Goal: Transaction & Acquisition: Purchase product/service

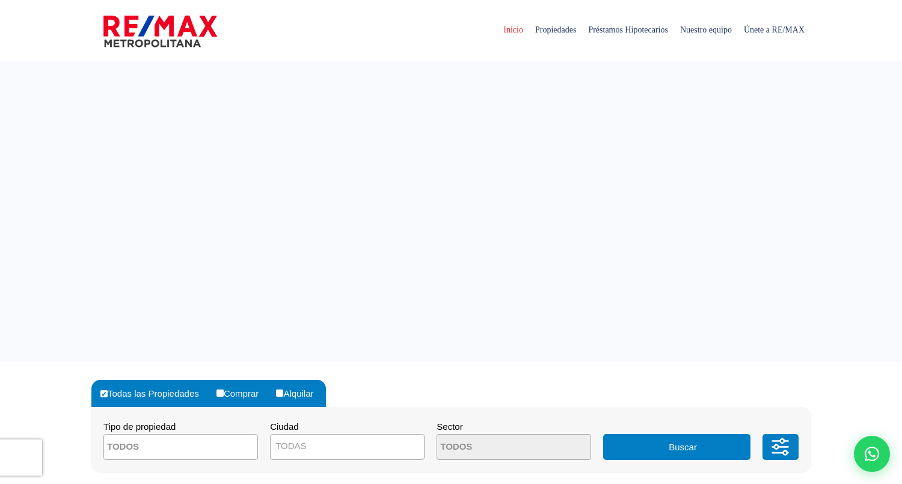
select select
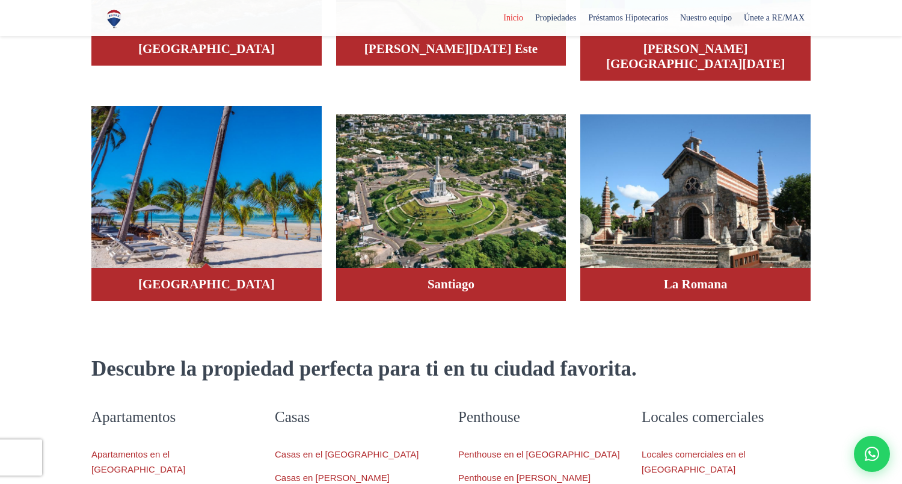
click at [241, 194] on img at bounding box center [206, 187] width 230 height 162
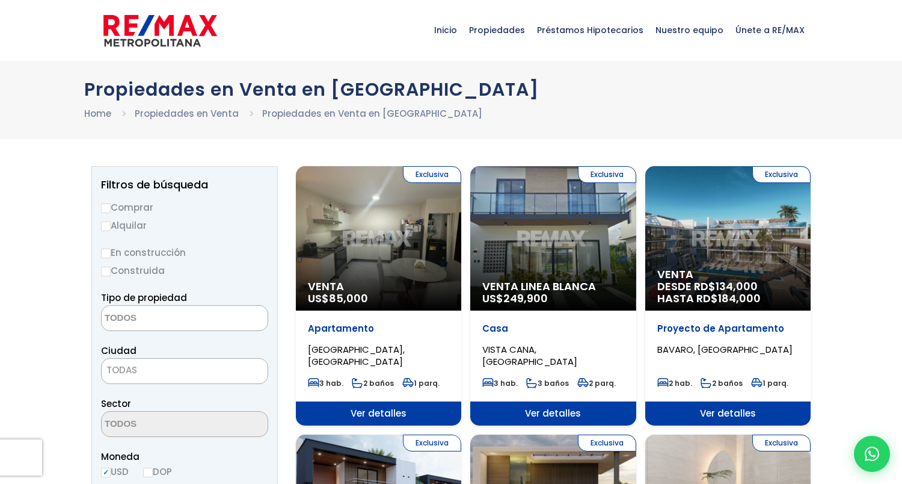
select select
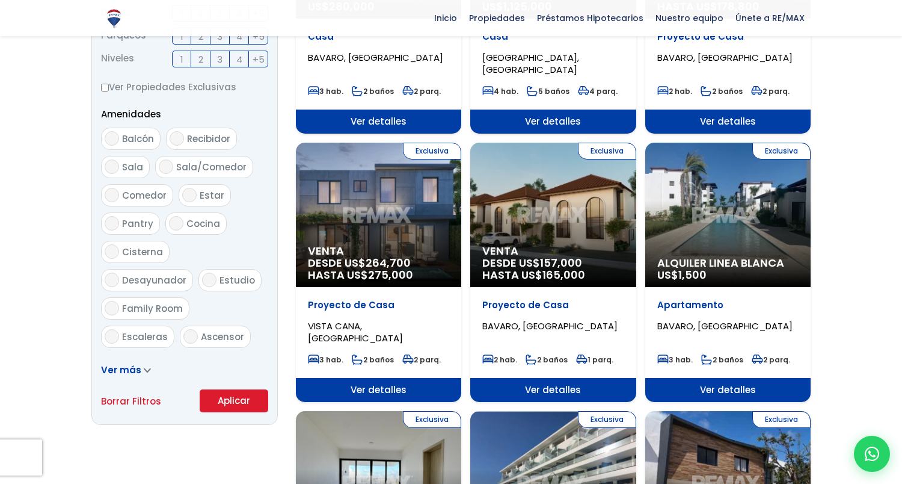
click at [555, 220] on div "Exclusiva Venta DESDE US$ 157,000 HASTA US$ 165,000" at bounding box center [552, 215] width 165 height 144
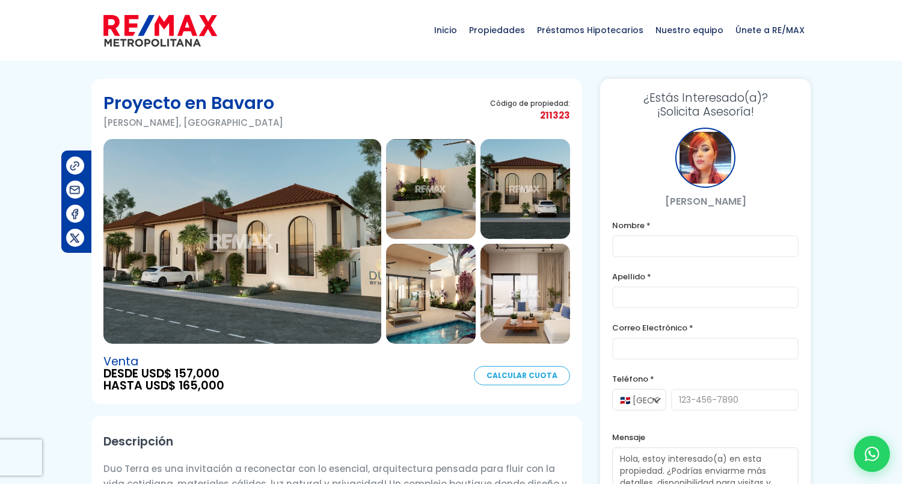
click at [252, 250] on img at bounding box center [242, 241] width 278 height 204
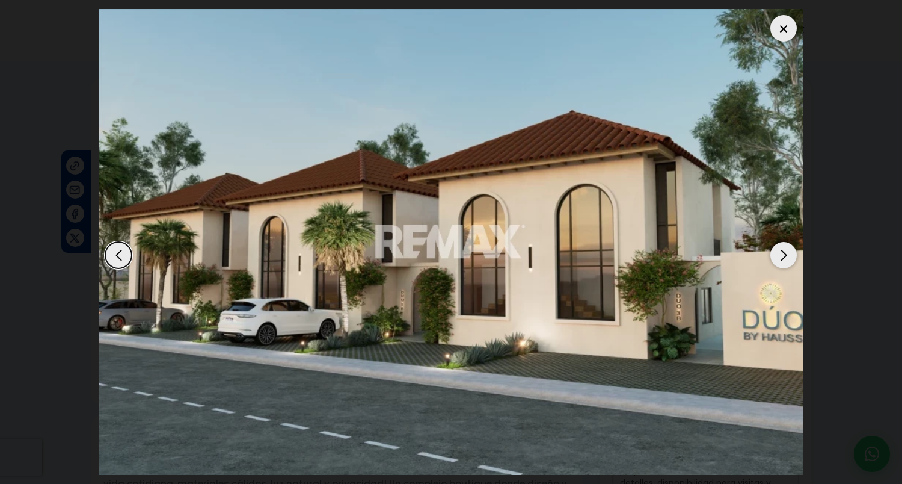
click at [784, 257] on div "Next slide" at bounding box center [783, 255] width 26 height 26
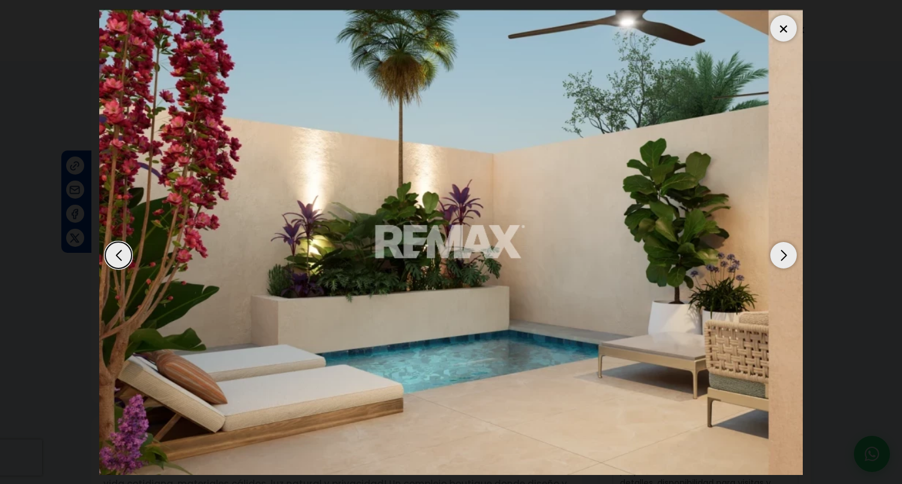
click at [785, 257] on div "Next slide" at bounding box center [783, 255] width 26 height 26
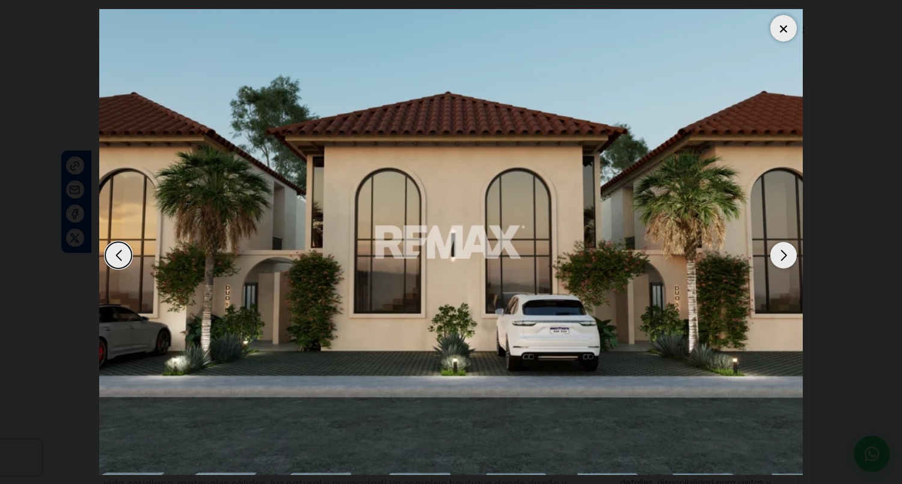
click at [785, 257] on div "Next slide" at bounding box center [783, 255] width 26 height 26
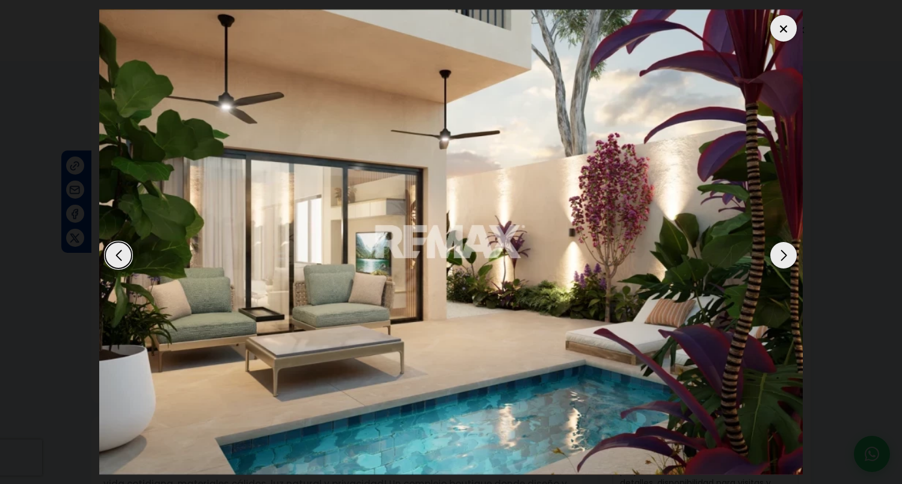
click at [785, 257] on div "Next slide" at bounding box center [783, 255] width 26 height 26
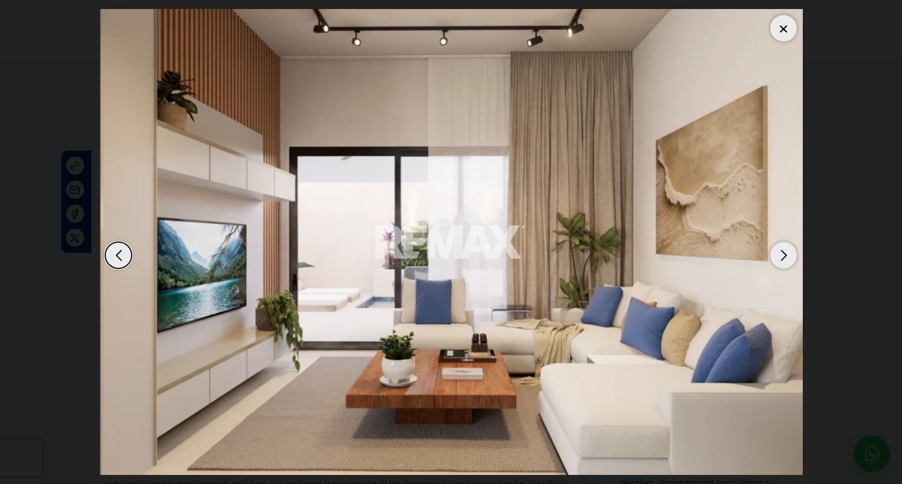
click at [785, 257] on div "Next slide" at bounding box center [783, 255] width 26 height 26
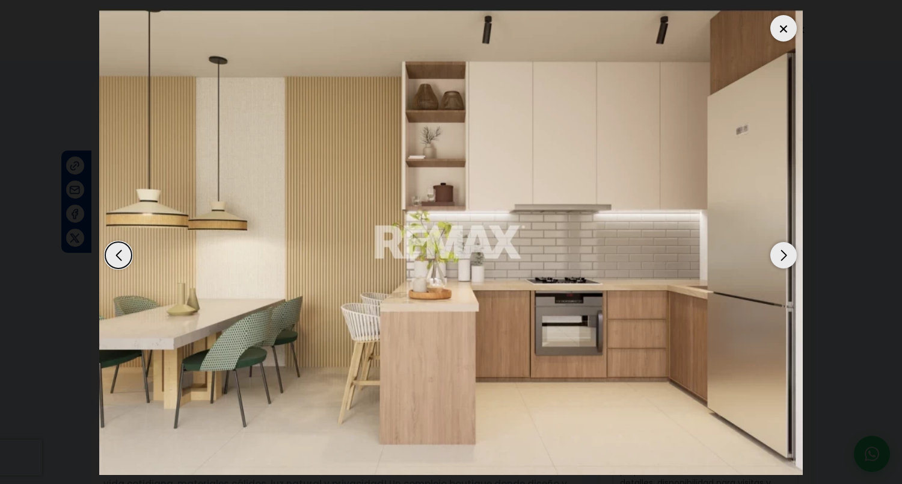
click at [785, 257] on div "Next slide" at bounding box center [783, 255] width 26 height 26
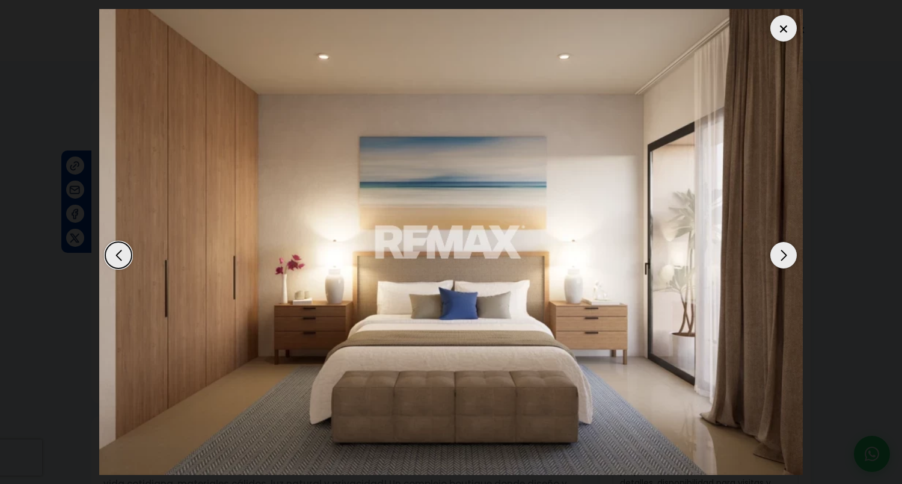
click at [785, 257] on div "Next slide" at bounding box center [783, 255] width 26 height 26
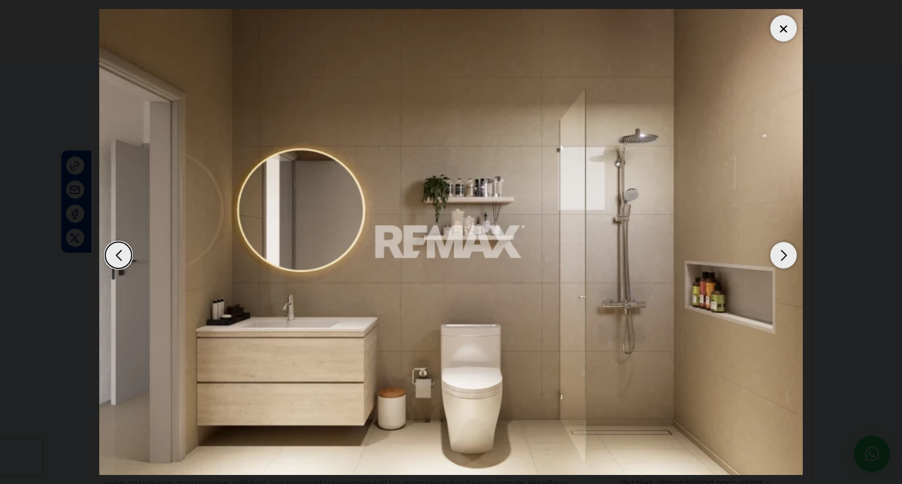
click at [785, 257] on div "Next slide" at bounding box center [783, 255] width 26 height 26
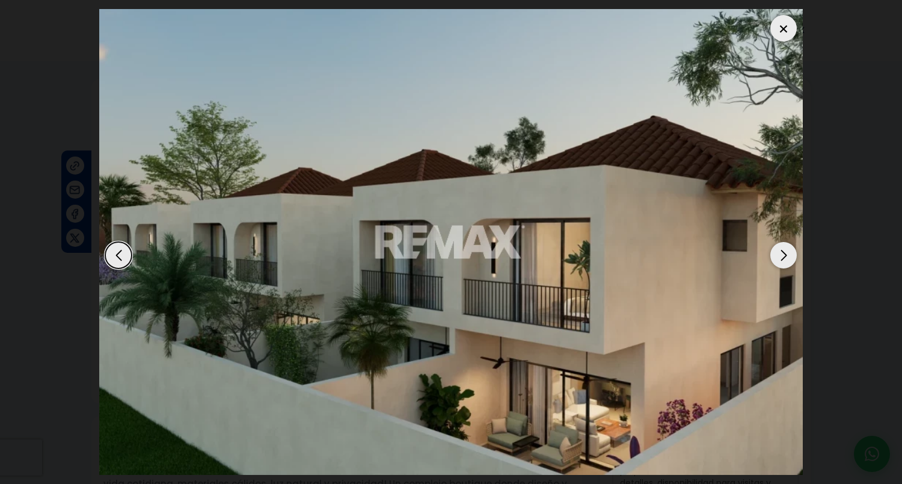
click at [785, 257] on div "Next slide" at bounding box center [783, 255] width 26 height 26
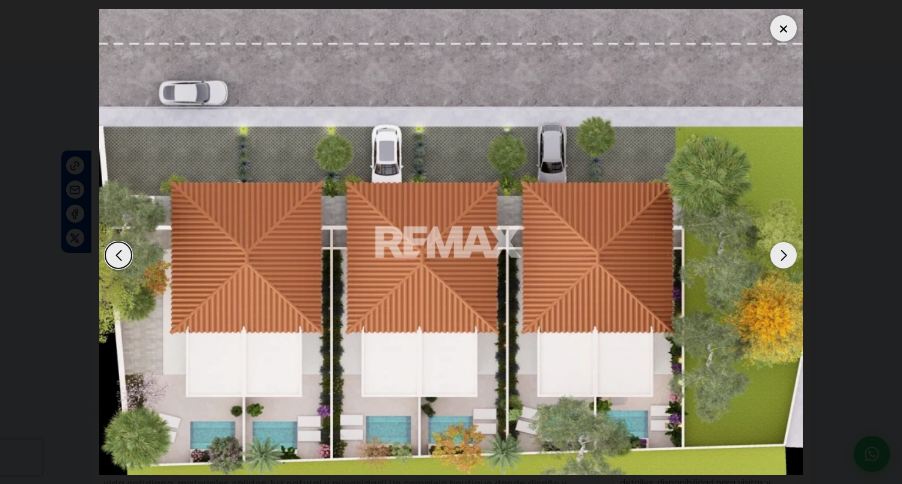
click at [785, 257] on div "Next slide" at bounding box center [783, 255] width 26 height 26
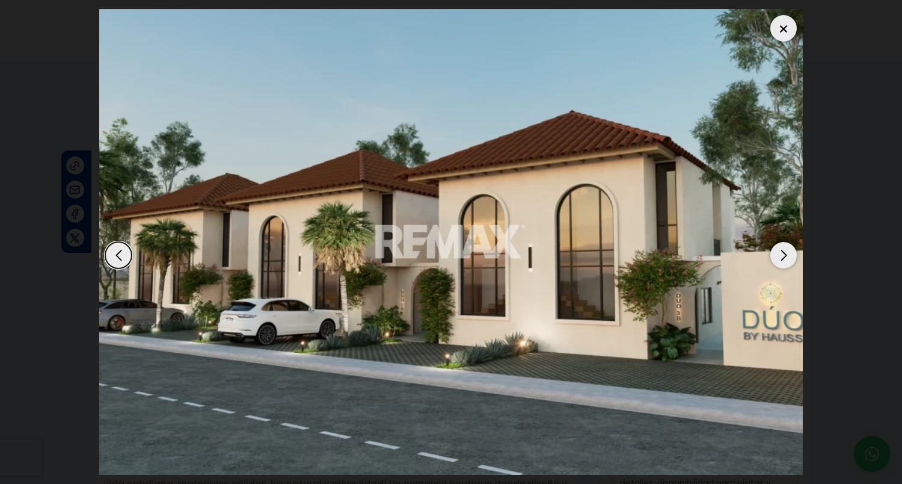
click at [785, 257] on div "Next slide" at bounding box center [783, 255] width 26 height 26
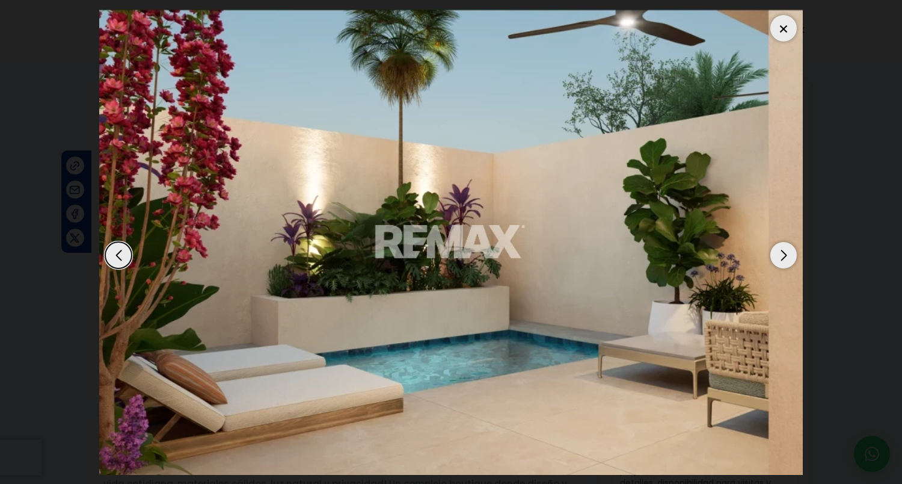
click at [785, 257] on div "Next slide" at bounding box center [783, 255] width 26 height 26
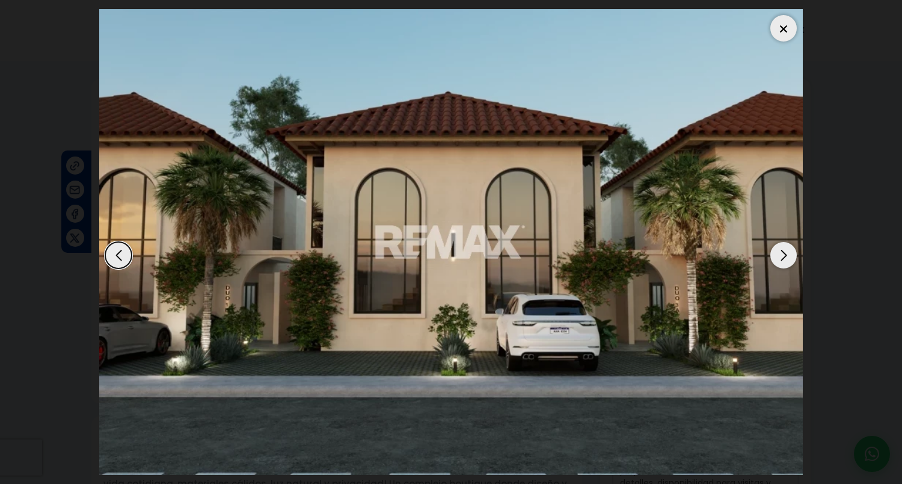
click at [781, 37] on div at bounding box center [783, 28] width 26 height 26
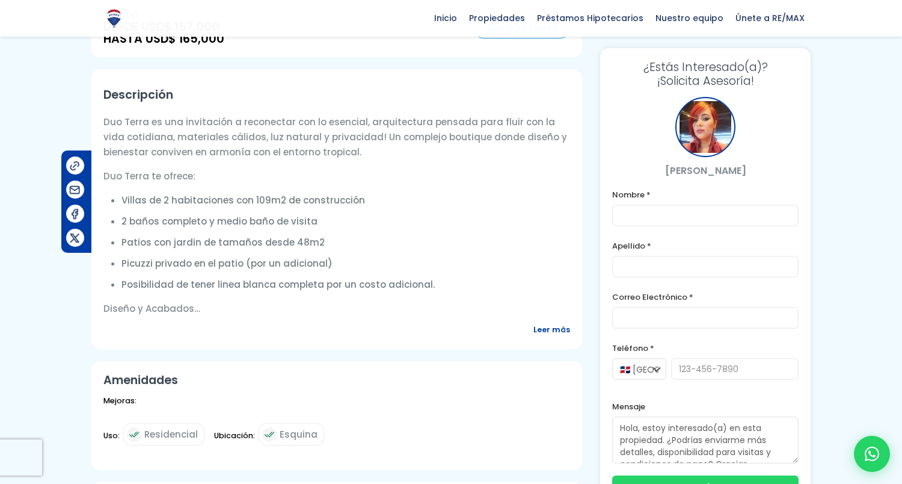
scroll to position [354, 0]
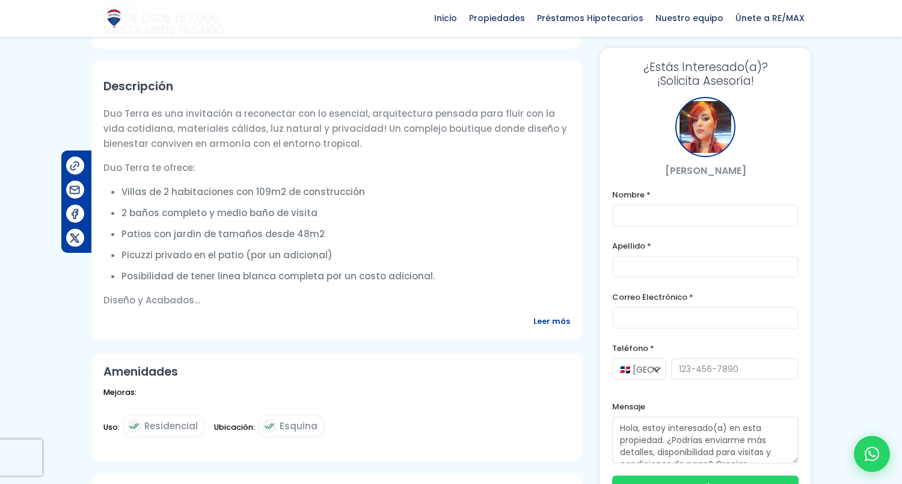
click at [554, 325] on span "Leer más" at bounding box center [551, 320] width 37 height 15
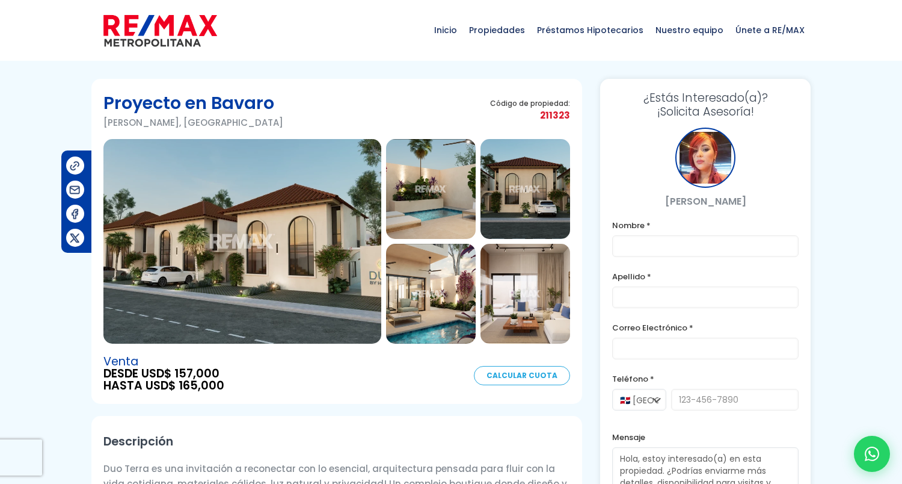
scroll to position [0, 0]
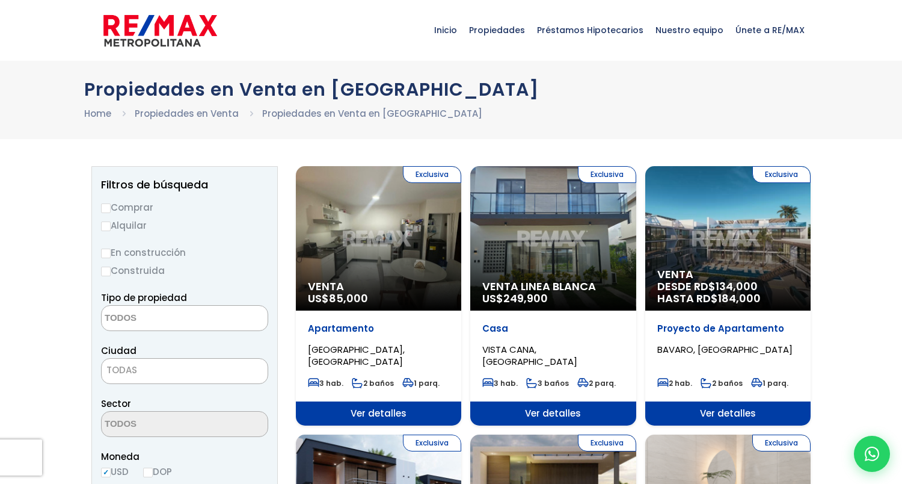
select select
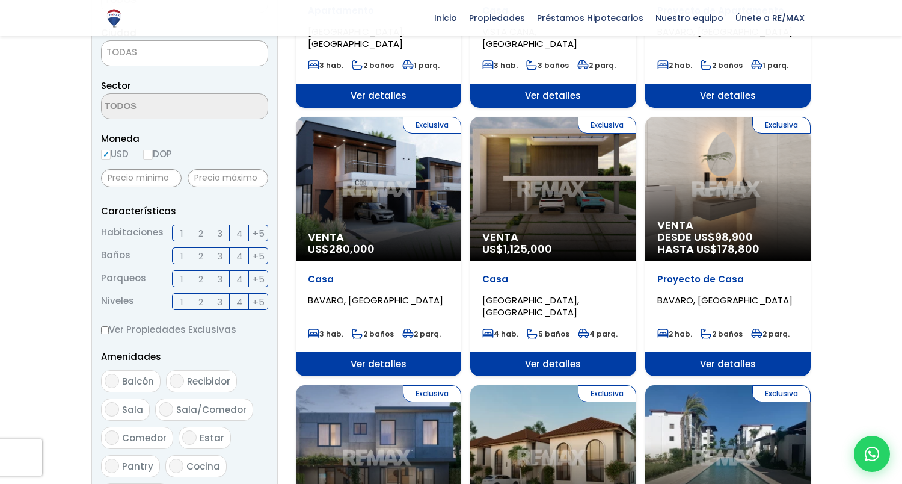
scroll to position [316, 0]
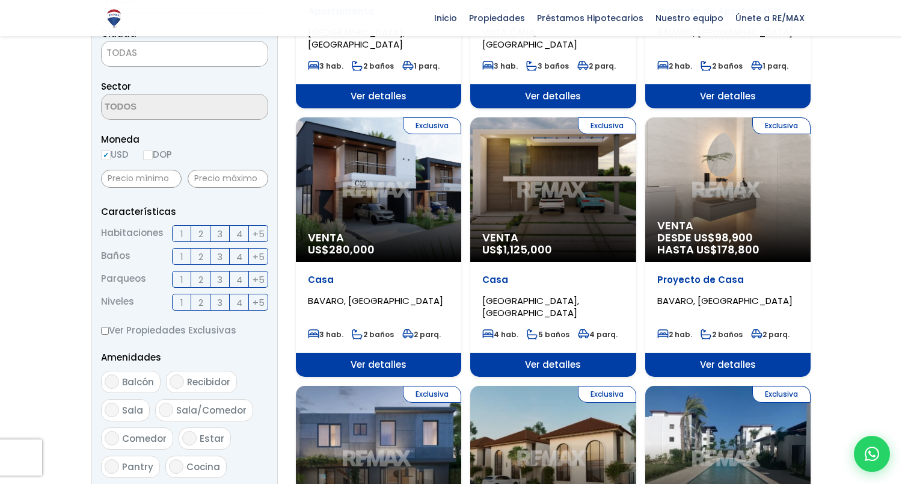
click at [708, 173] on div "Exclusiva Venta DESDE US$ 98,900 HASTA US$ 178,800" at bounding box center [727, 189] width 165 height 144
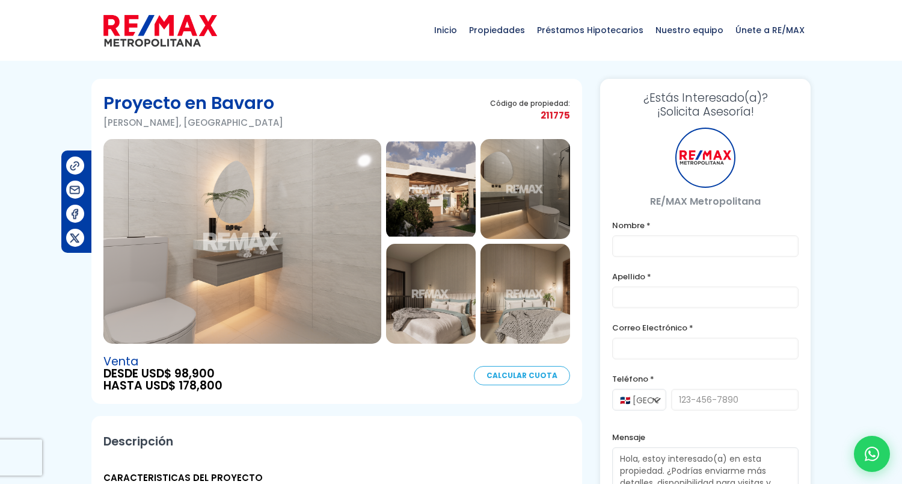
click at [456, 192] on img at bounding box center [431, 189] width 90 height 100
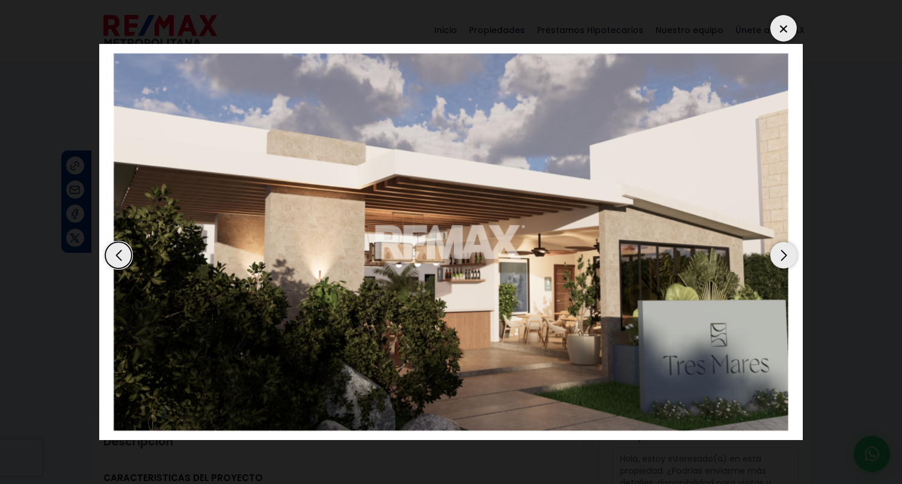
click at [776, 261] on div "Next slide" at bounding box center [783, 255] width 26 height 26
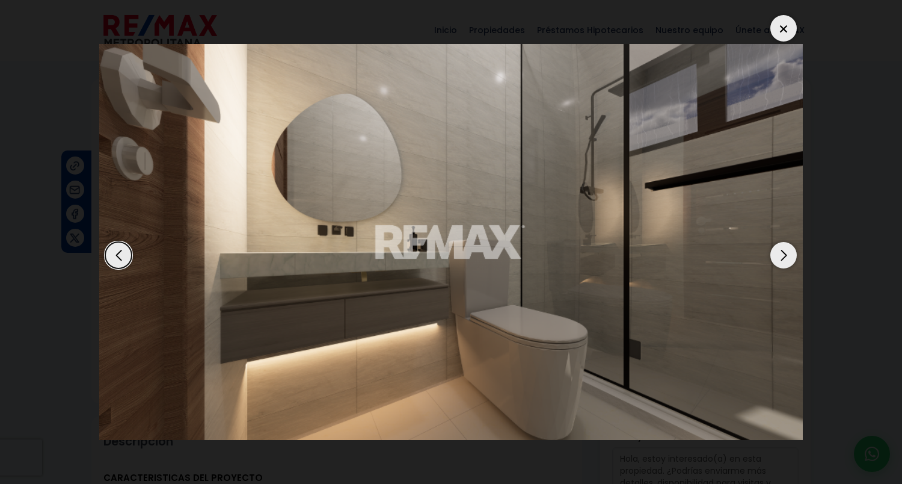
click at [778, 259] on div "Next slide" at bounding box center [783, 255] width 26 height 26
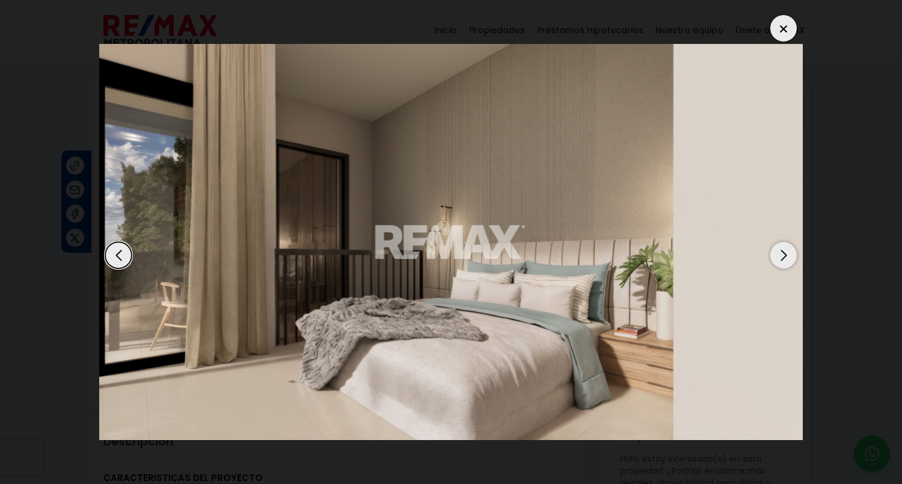
click at [778, 259] on div "Next slide" at bounding box center [783, 255] width 26 height 26
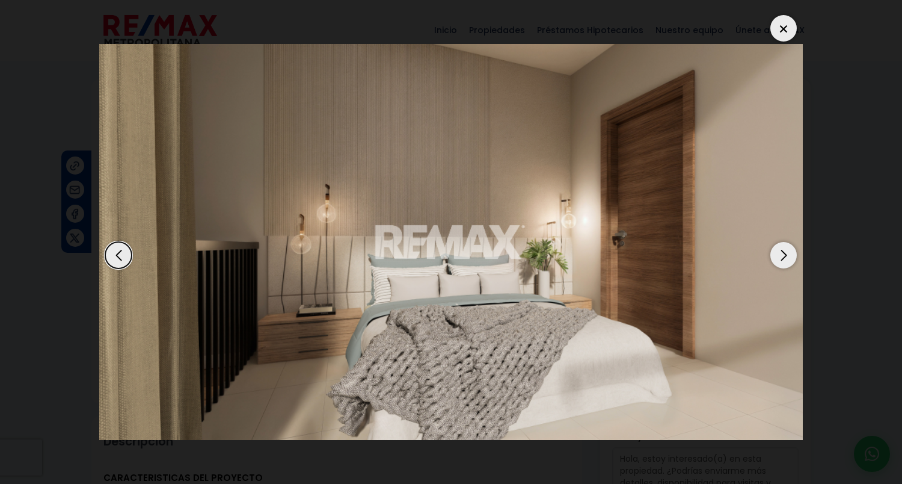
click at [778, 259] on div "Next slide" at bounding box center [783, 255] width 26 height 26
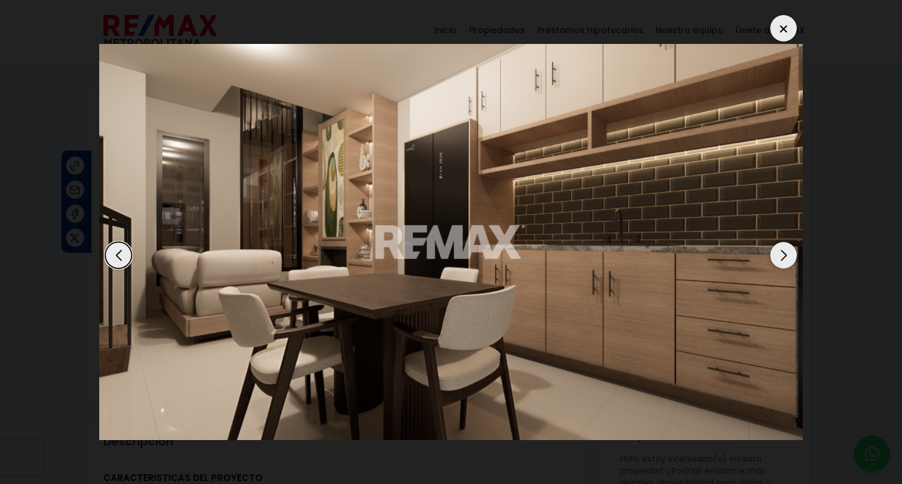
click at [778, 259] on div "Next slide" at bounding box center [783, 255] width 26 height 26
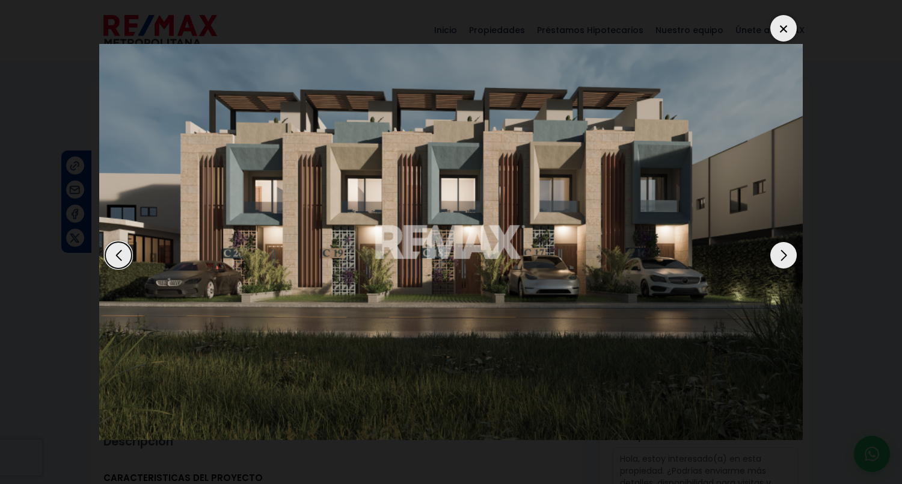
click at [778, 259] on div "Next slide" at bounding box center [783, 255] width 26 height 26
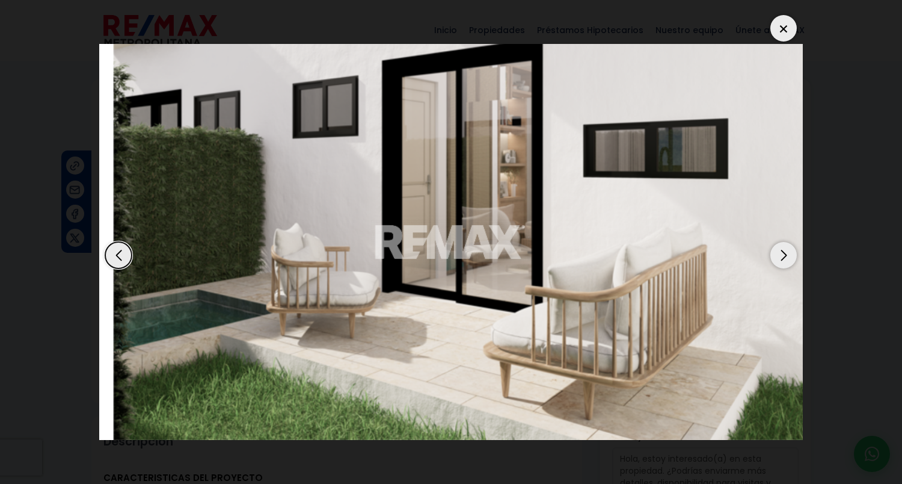
click at [778, 259] on div "Next slide" at bounding box center [783, 255] width 26 height 26
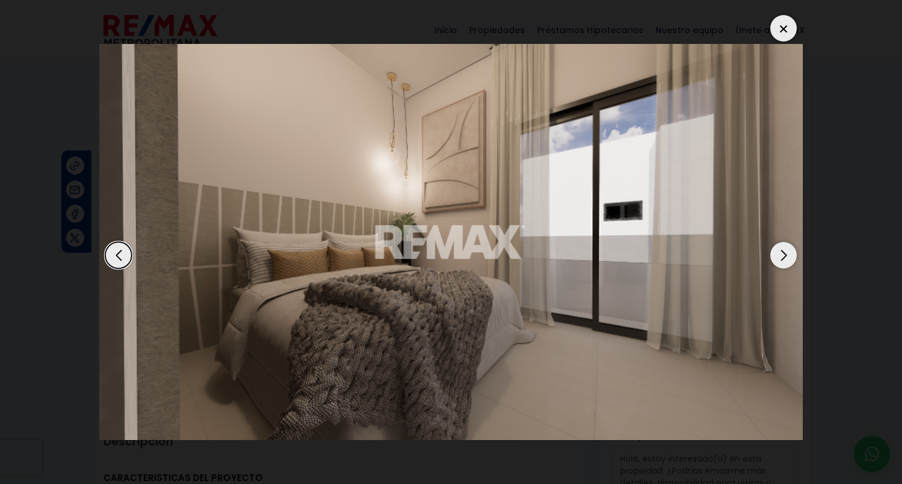
click at [778, 259] on div "Next slide" at bounding box center [783, 255] width 26 height 26
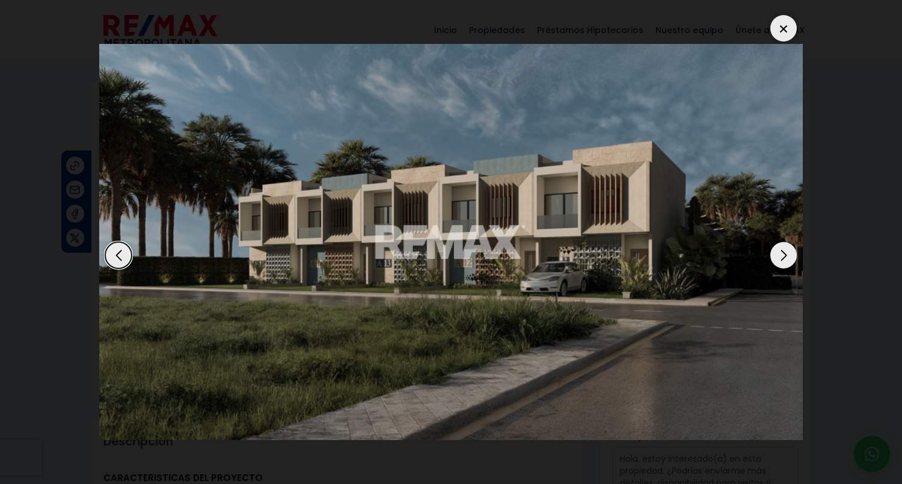
click at [784, 28] on div at bounding box center [783, 28] width 26 height 26
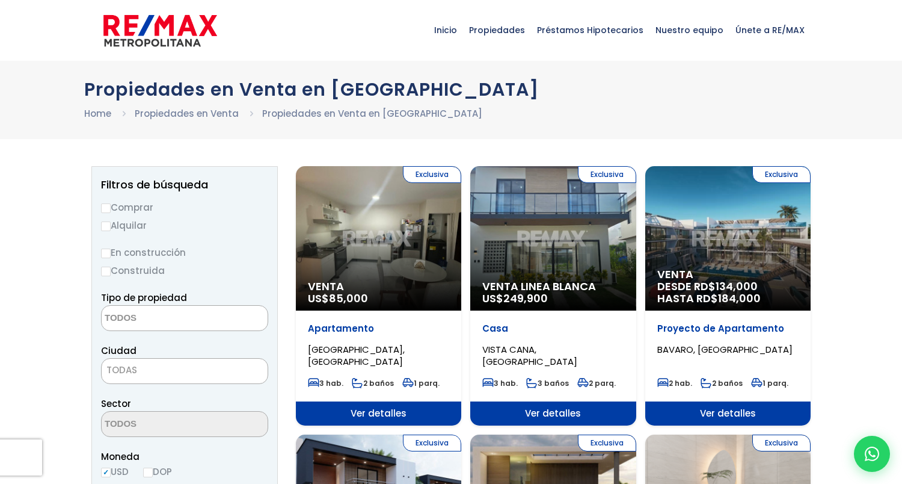
select select
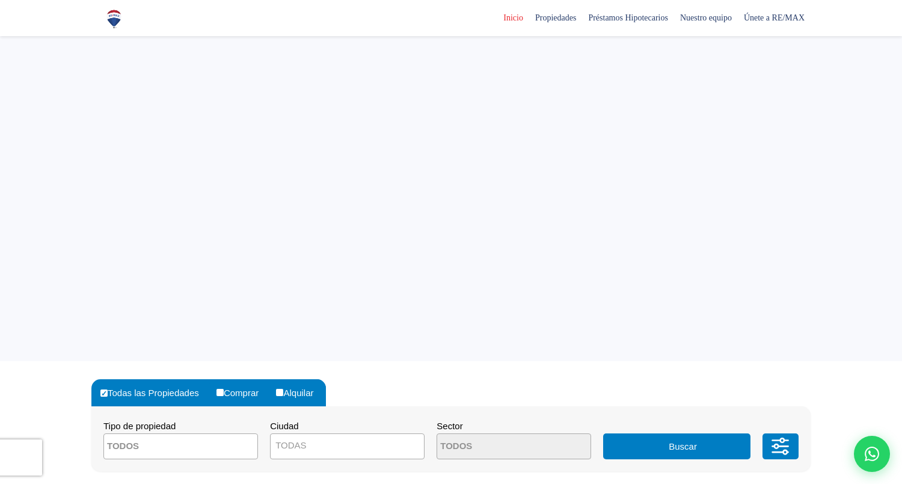
select select
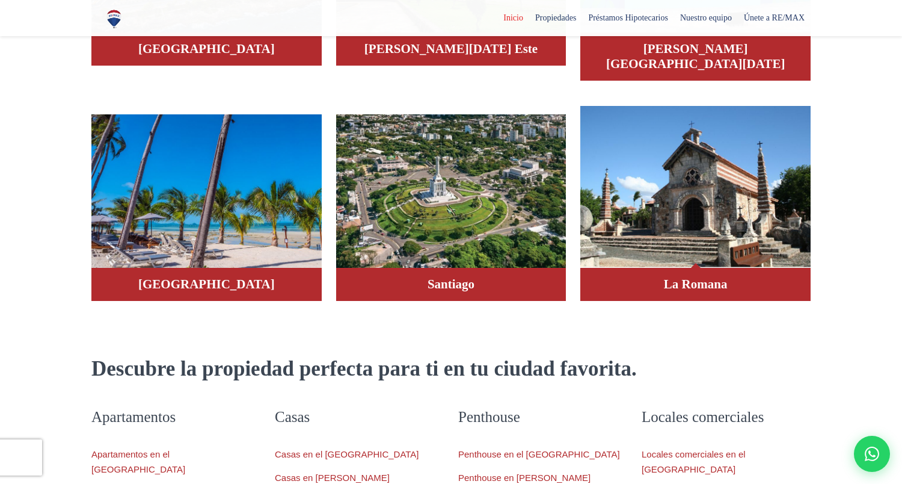
click at [695, 224] on img at bounding box center [695, 187] width 230 height 162
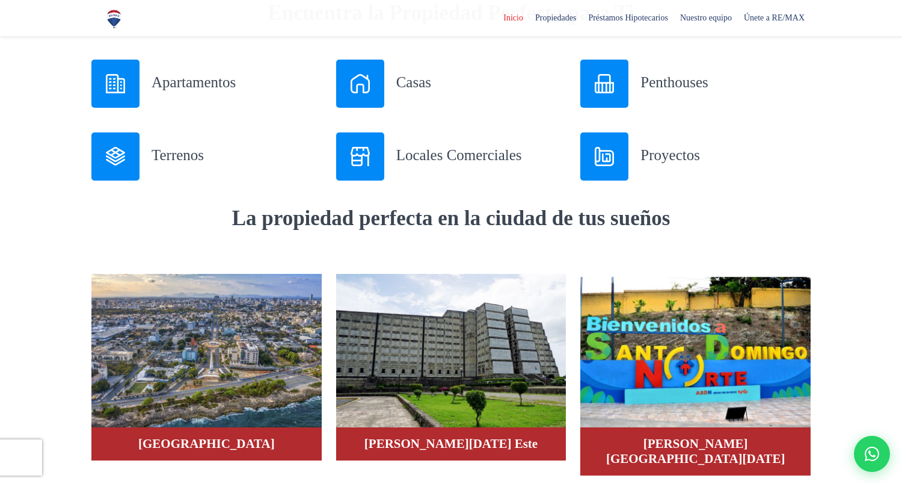
scroll to position [420, 0]
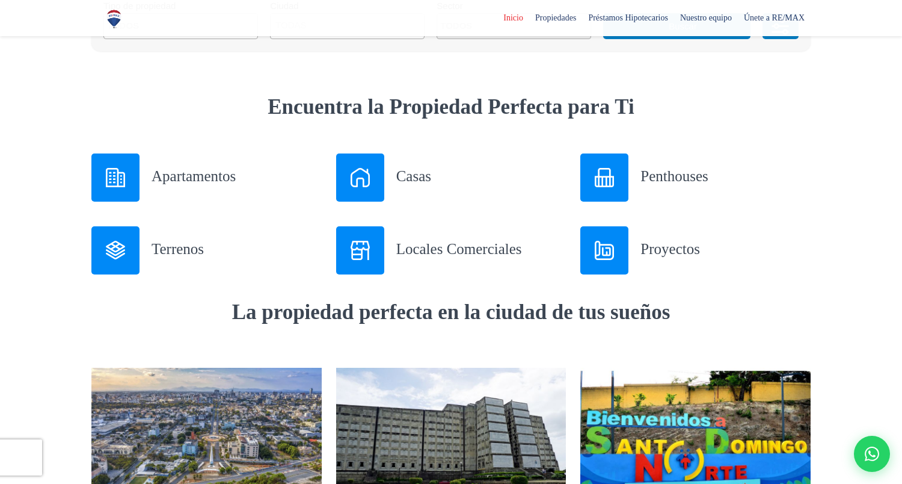
click at [180, 175] on h3 "Apartamentos" at bounding box center [237, 175] width 170 height 21
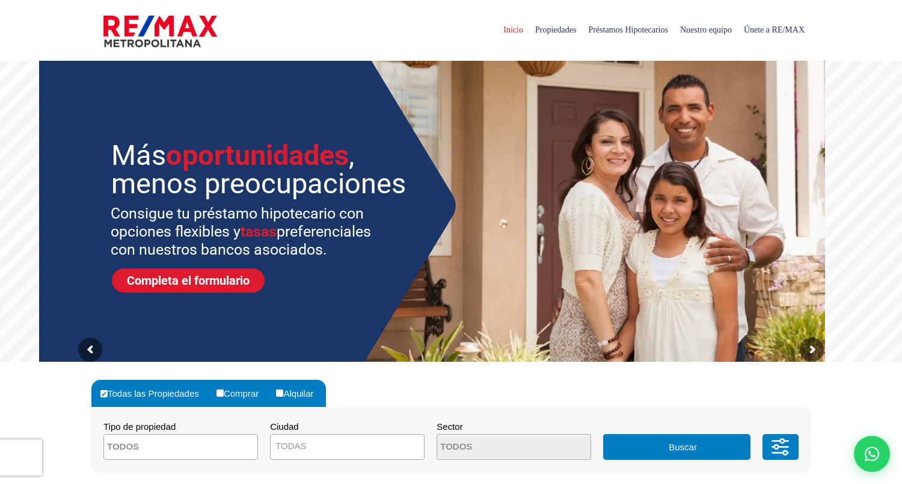
scroll to position [0, 0]
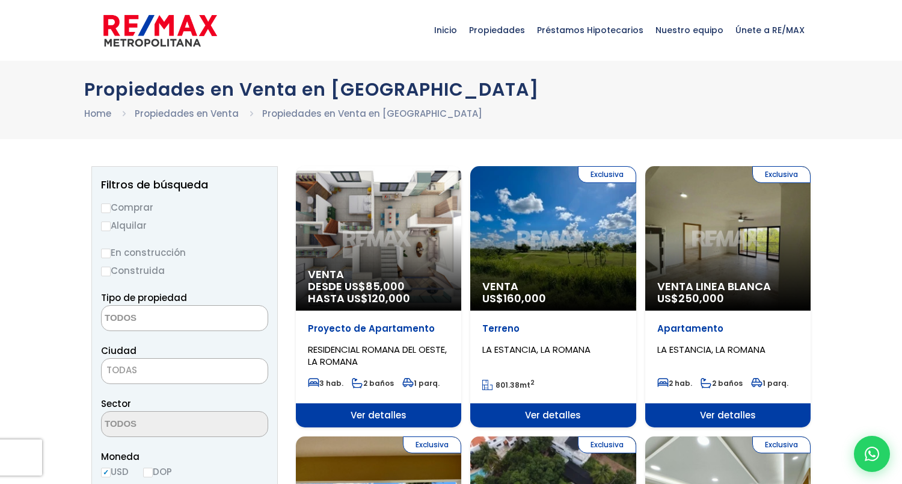
select select
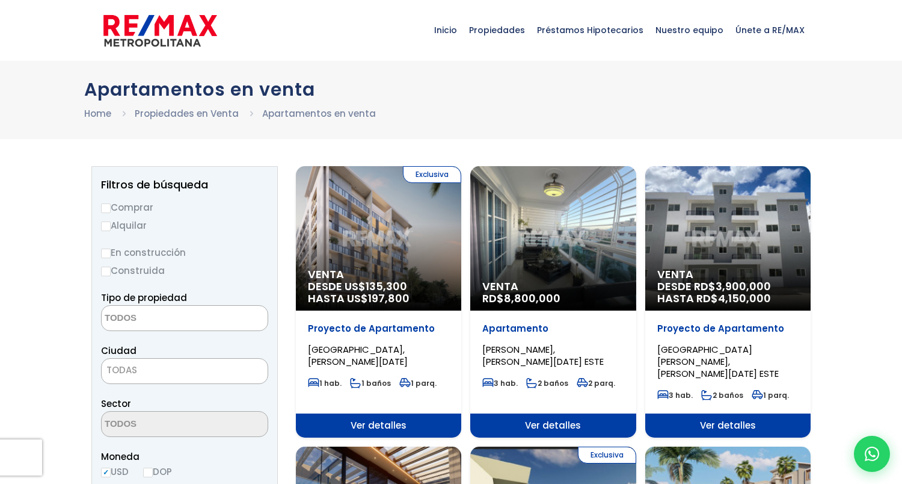
select select
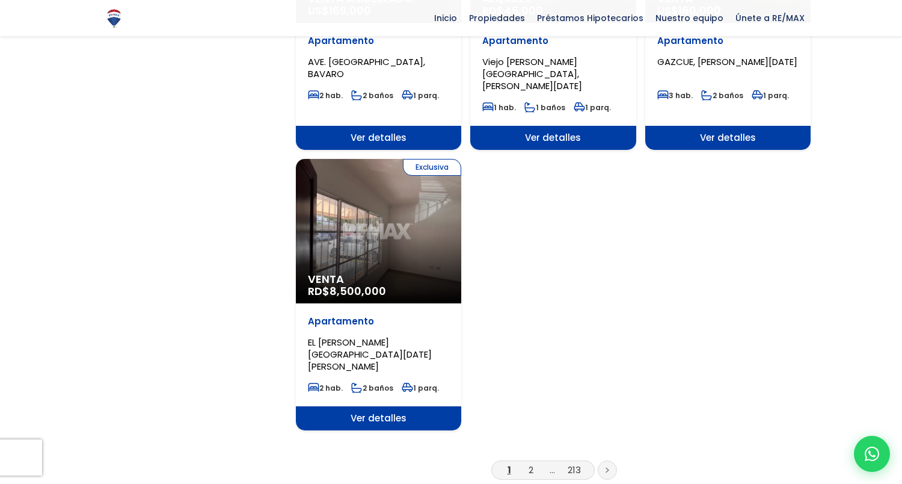
scroll to position [1542, 0]
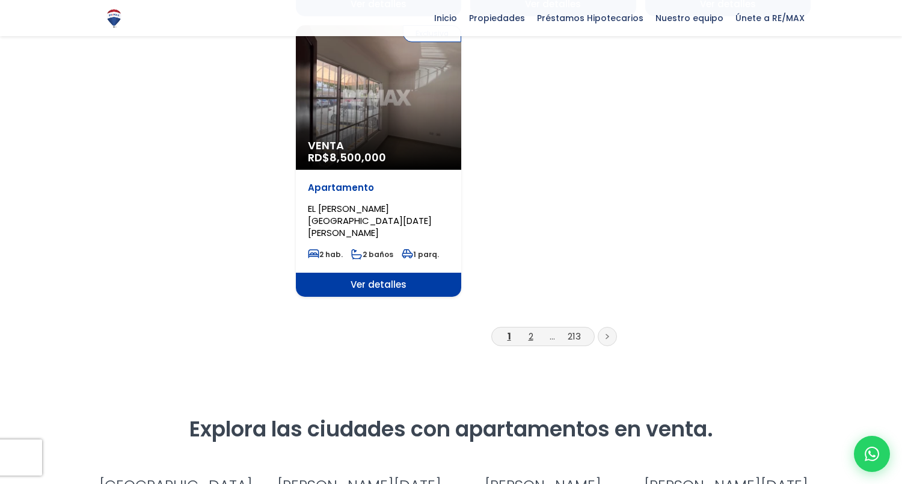
click at [532, 330] on link "2" at bounding box center [531, 336] width 5 height 13
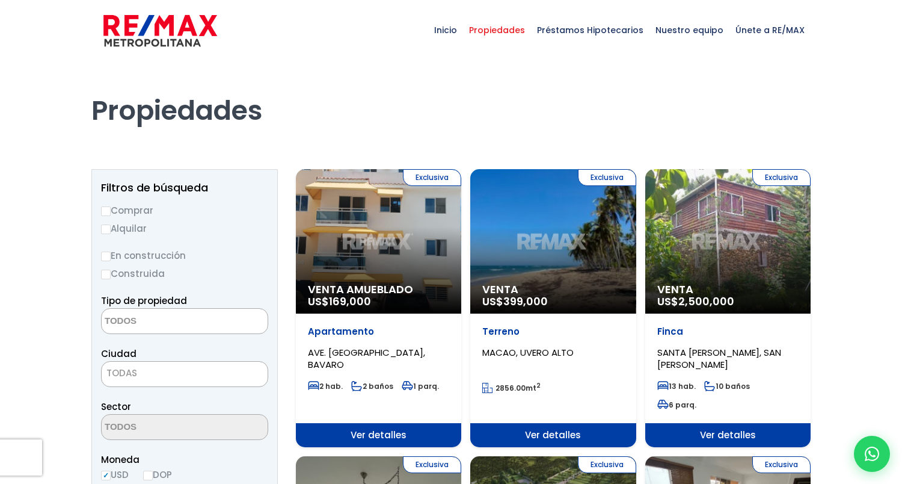
select select
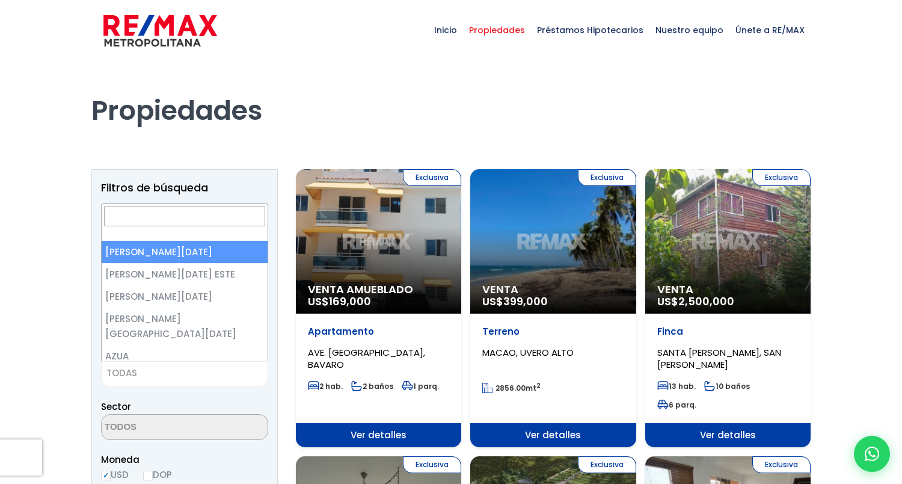
click at [149, 373] on span "TODAS" at bounding box center [185, 372] width 166 height 17
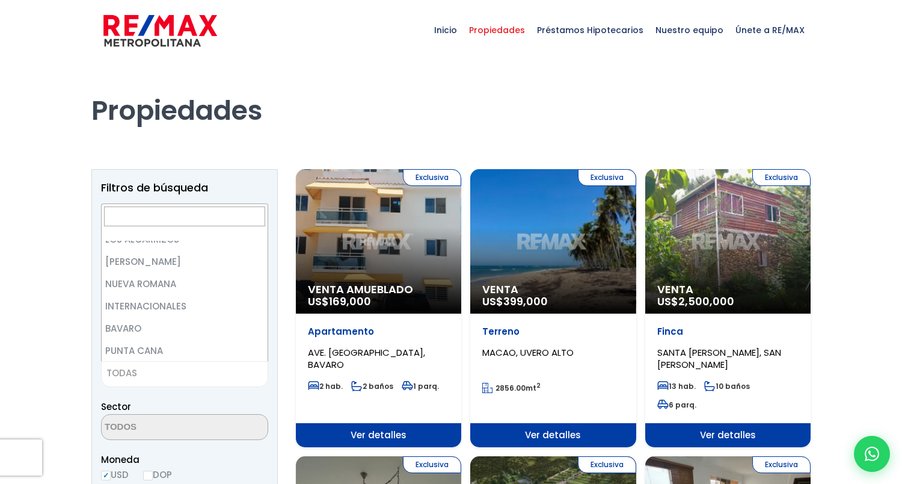
scroll to position [3529, 0]
select select "440"
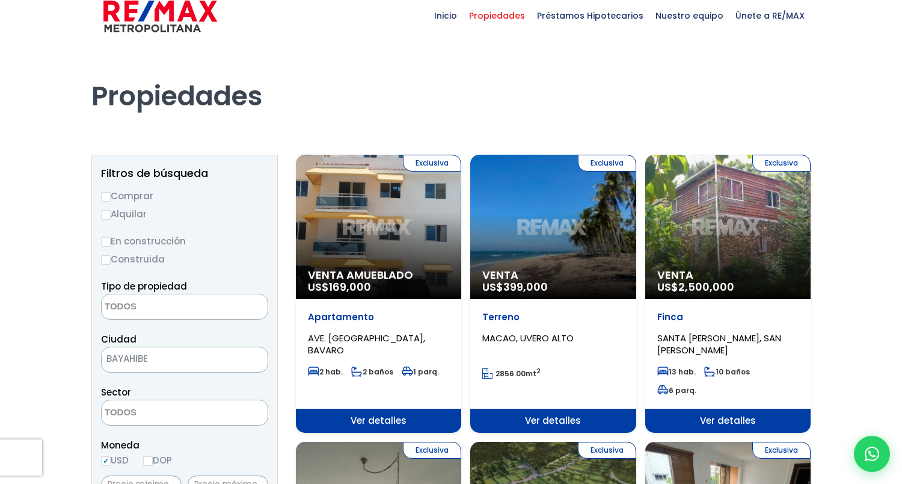
scroll to position [22, 0]
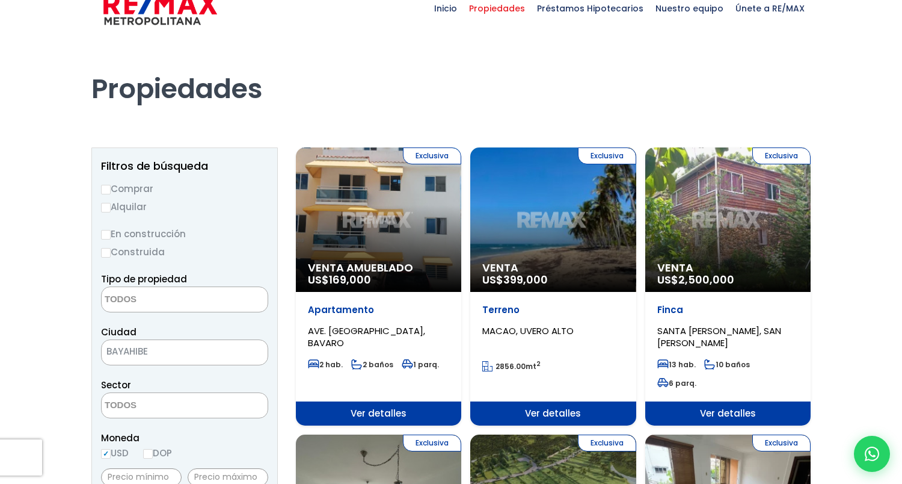
click at [107, 190] on input "Comprar" at bounding box center [106, 190] width 10 height 10
radio input "true"
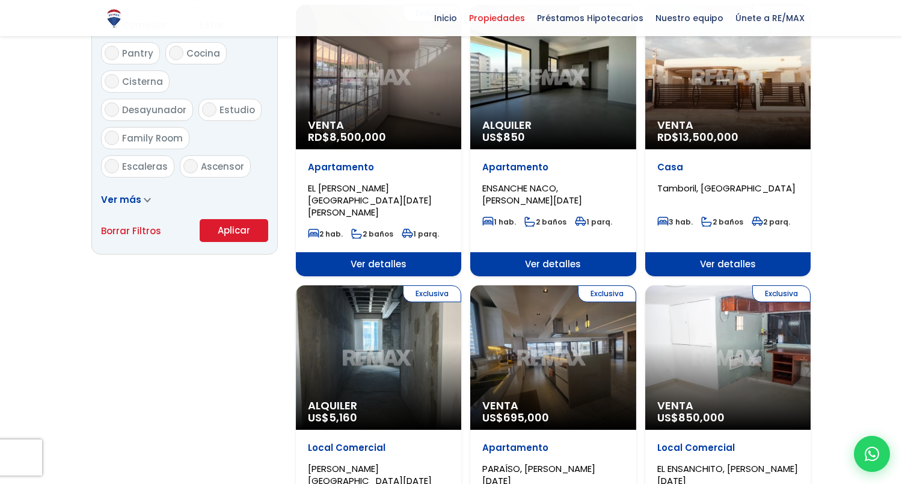
scroll to position [740, 0]
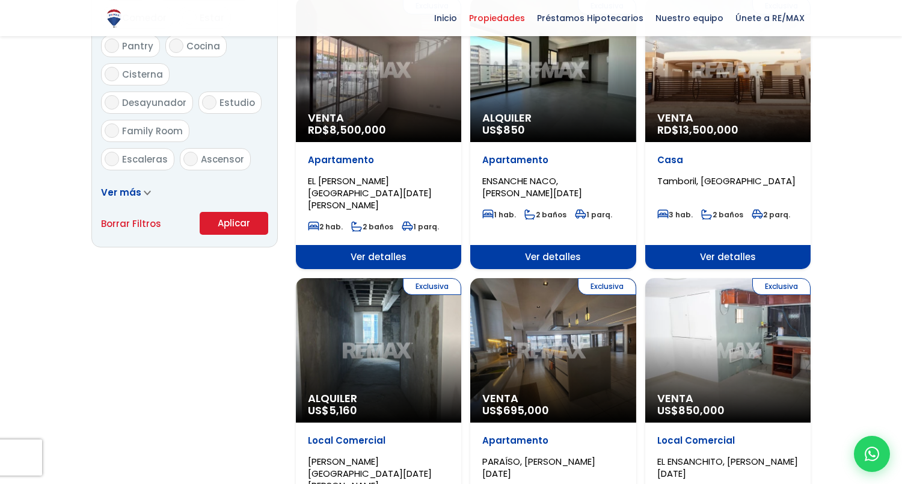
click at [242, 221] on button "Aplicar" at bounding box center [234, 223] width 69 height 23
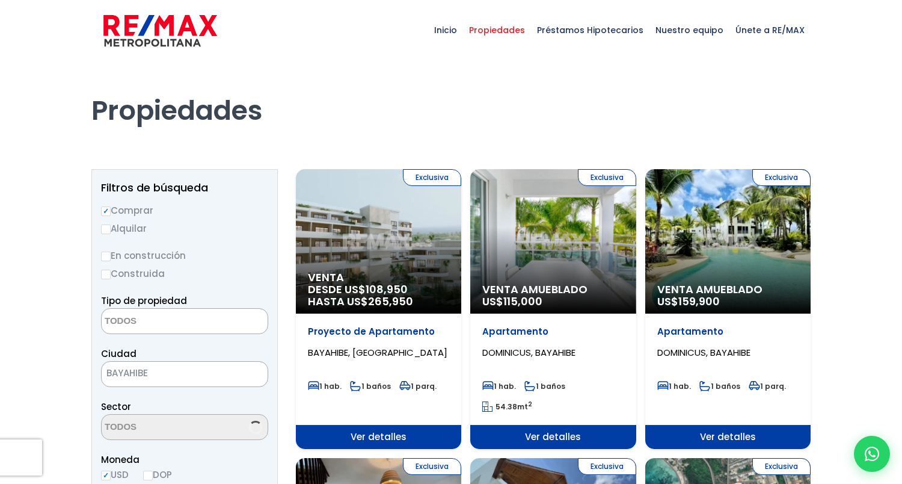
select select
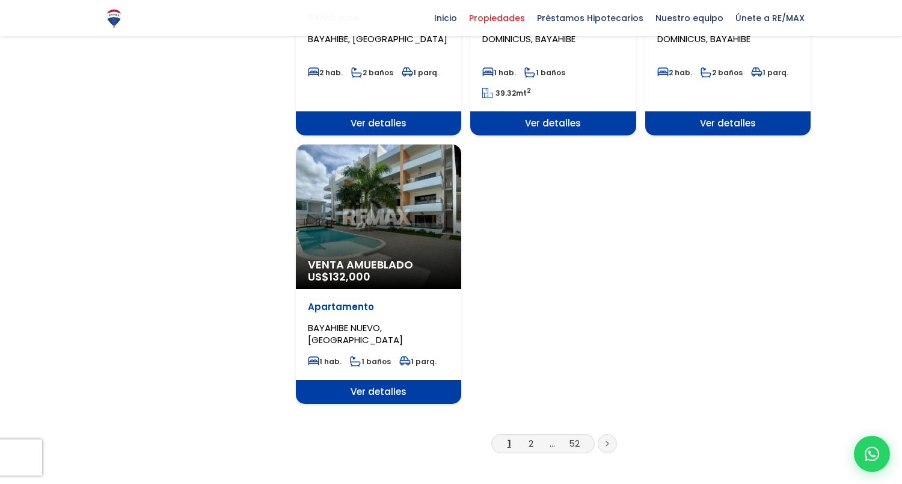
scroll to position [1414, 0]
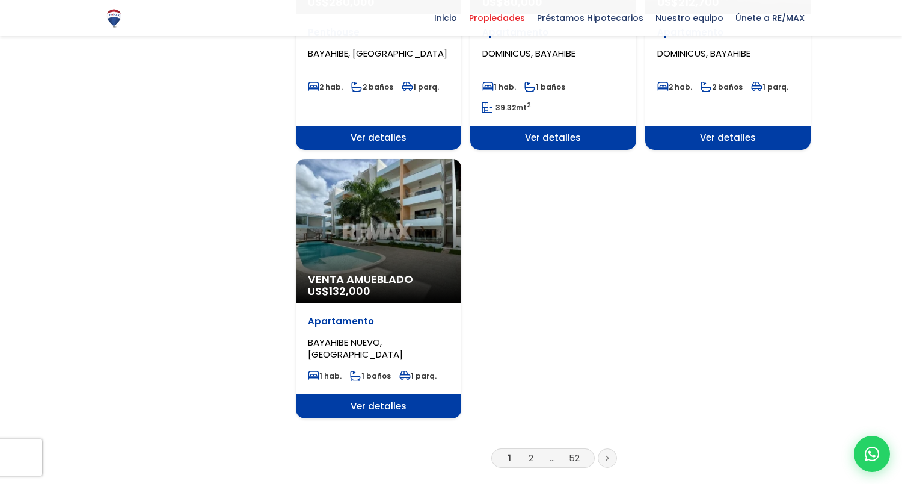
click at [530, 458] on link "2" at bounding box center [531, 457] width 5 height 13
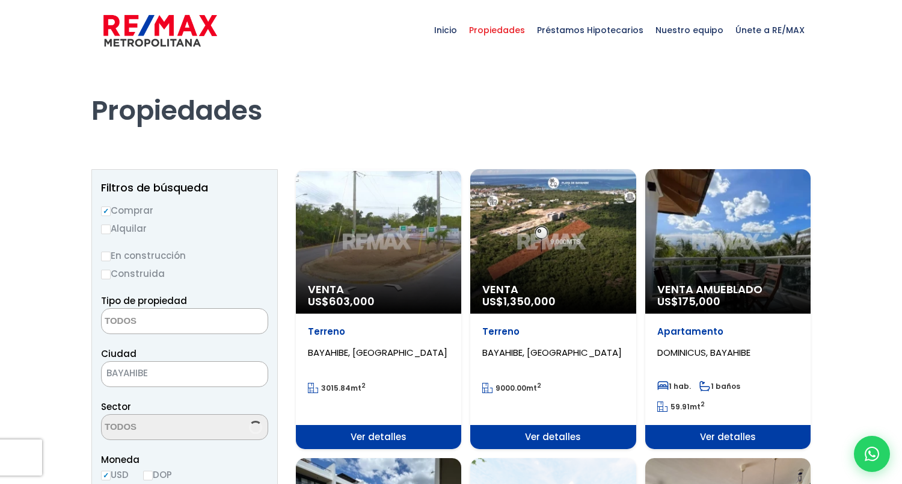
select select
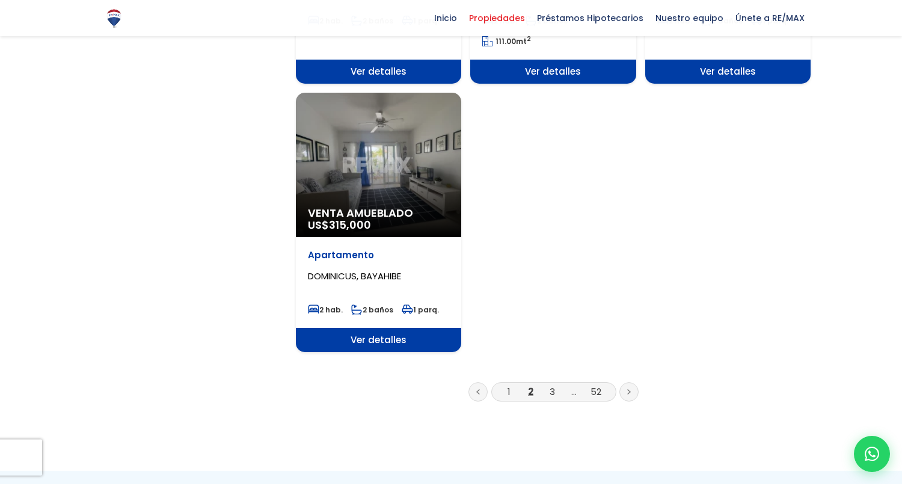
scroll to position [1513, 0]
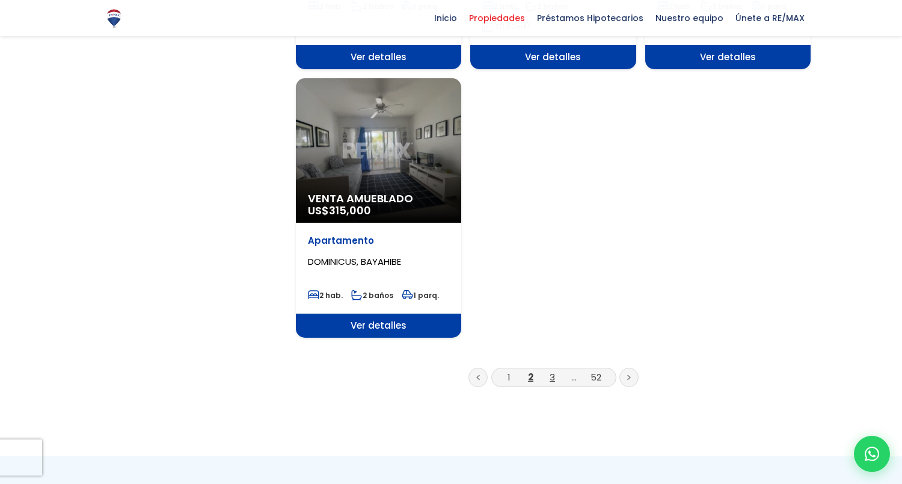
click at [553, 372] on link "3" at bounding box center [552, 376] width 5 height 13
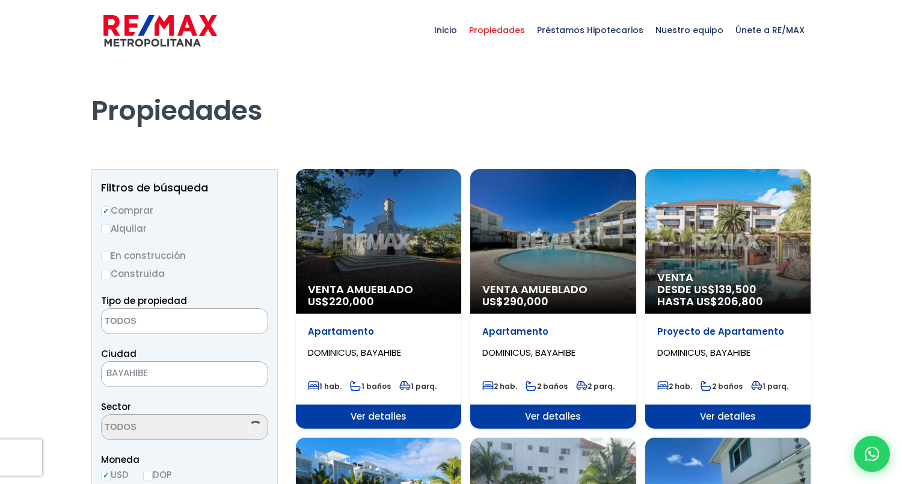
select select
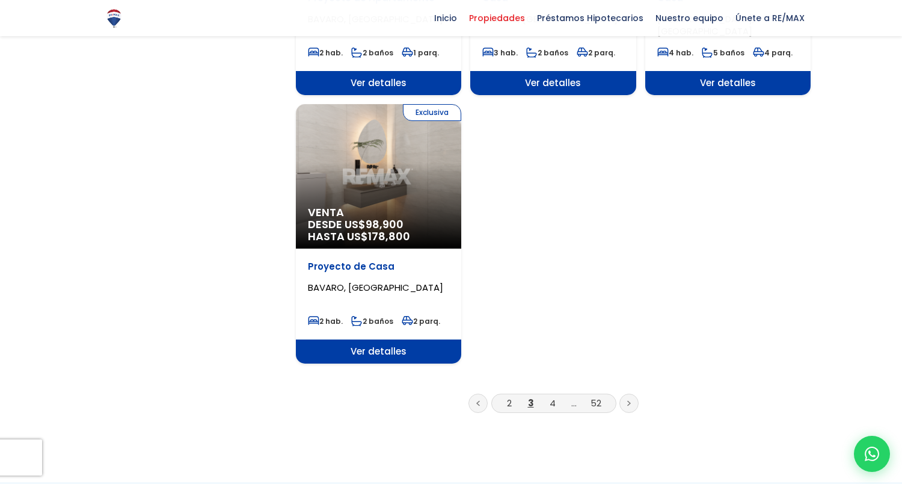
scroll to position [1429, 0]
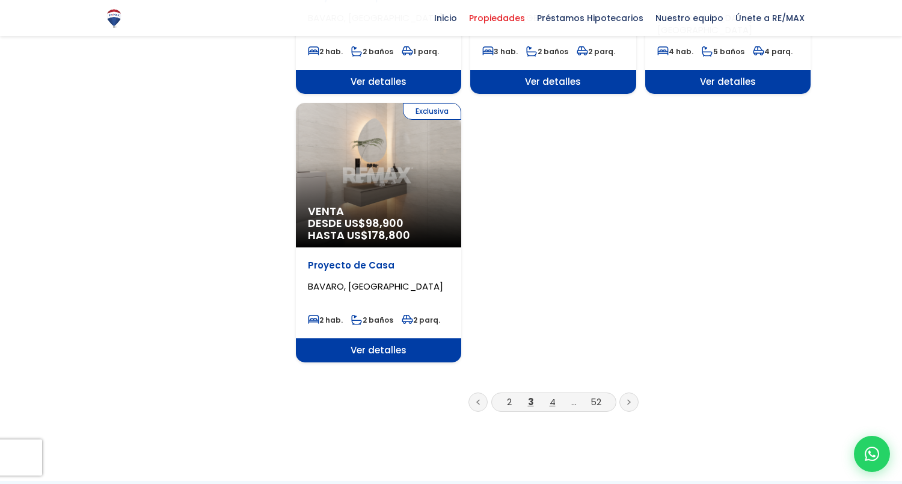
click at [550, 396] on link "4" at bounding box center [553, 401] width 6 height 13
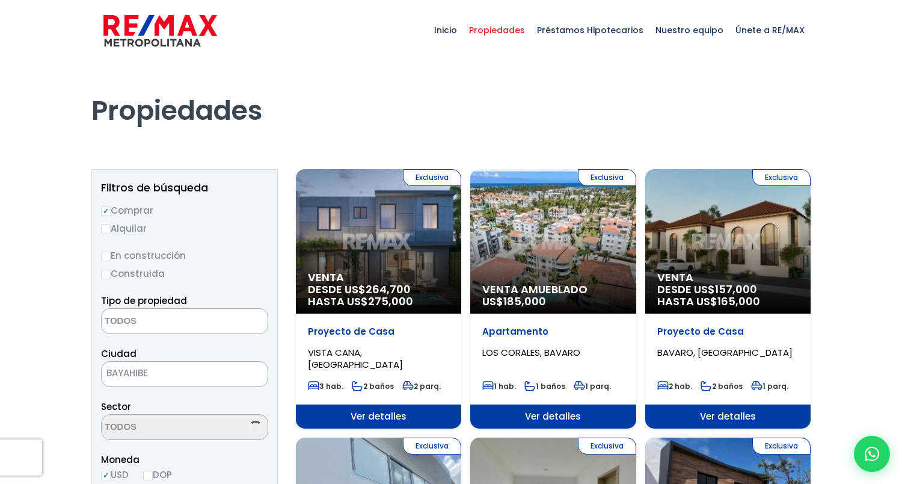
select select
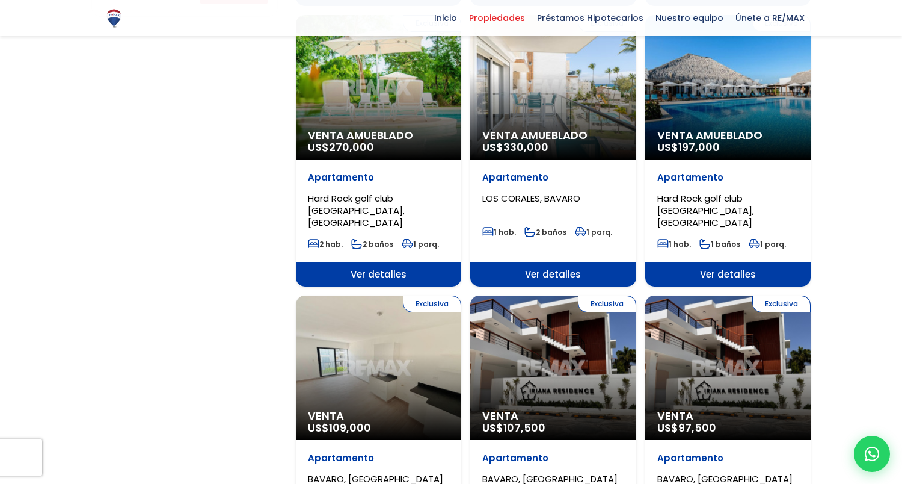
scroll to position [928, 0]
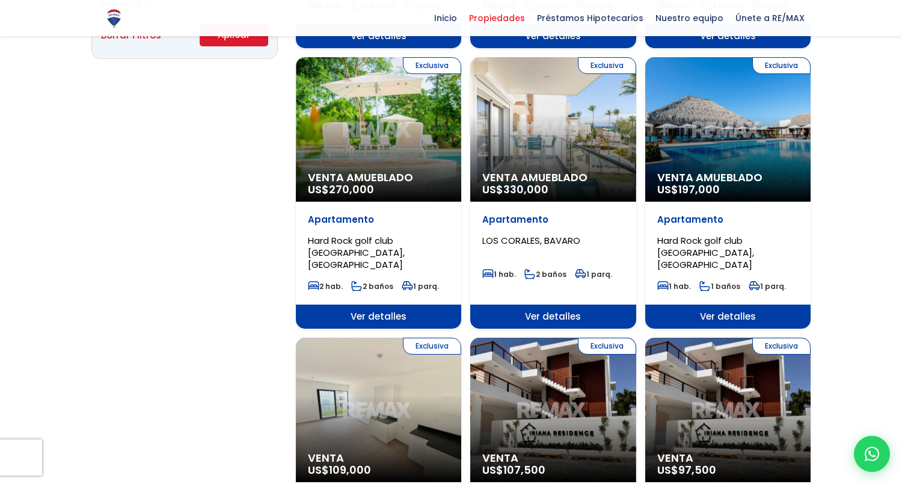
click at [733, 100] on div "Exclusiva Venta Amueblado US$ 197,000" at bounding box center [727, 129] width 165 height 144
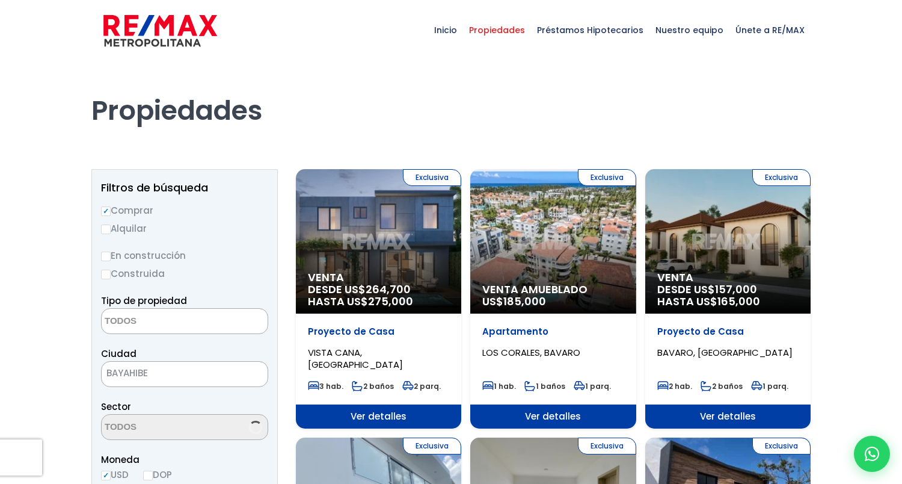
select select
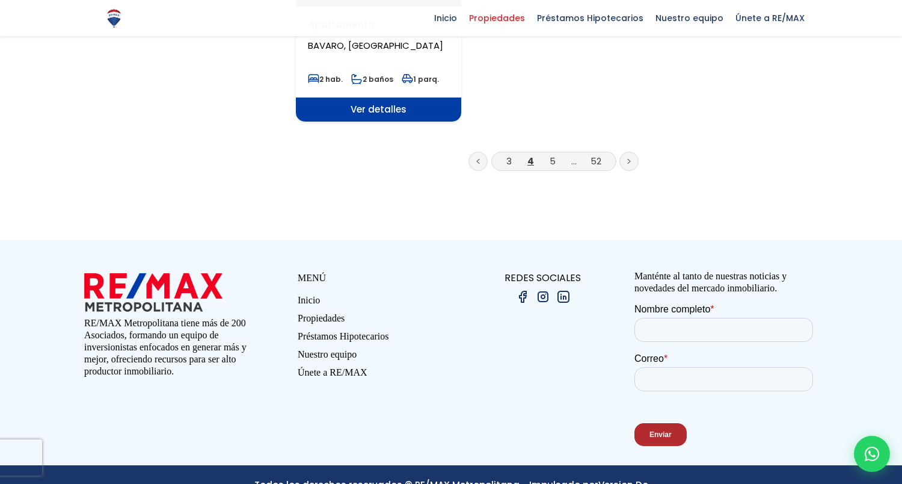
scroll to position [1671, 0]
click at [552, 155] on link "5" at bounding box center [553, 161] width 6 height 13
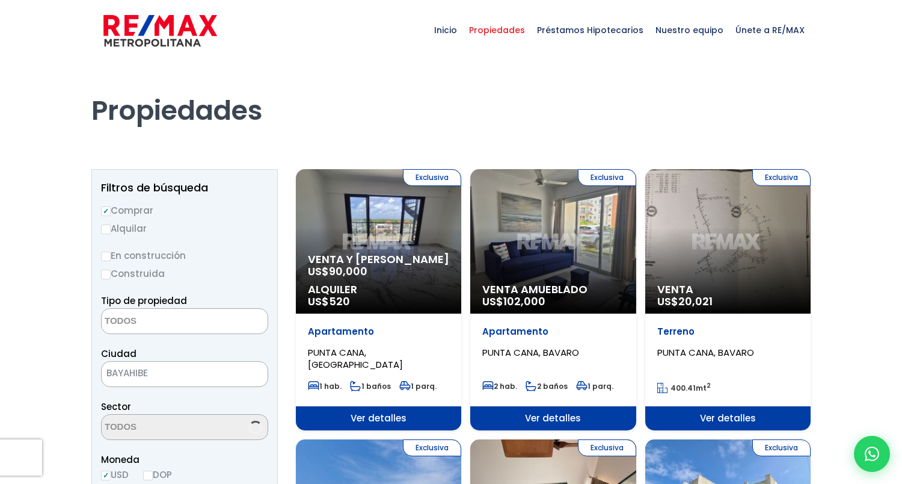
select select
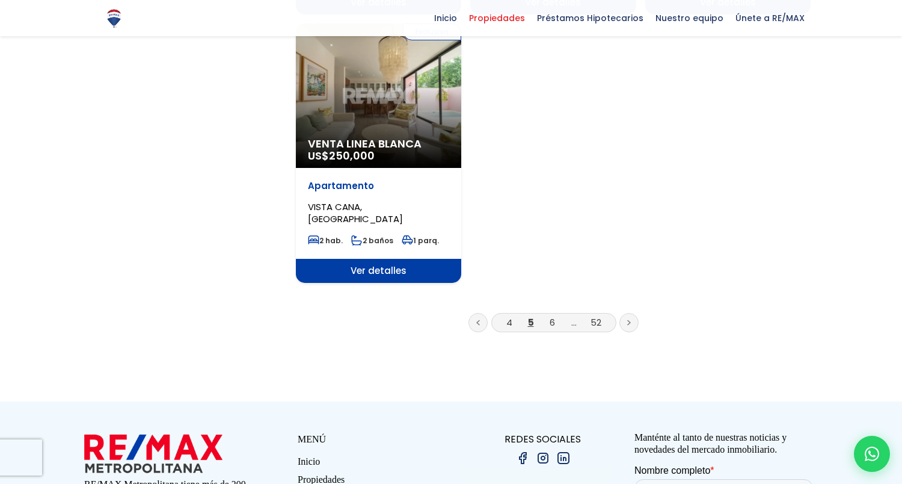
scroll to position [1523, 0]
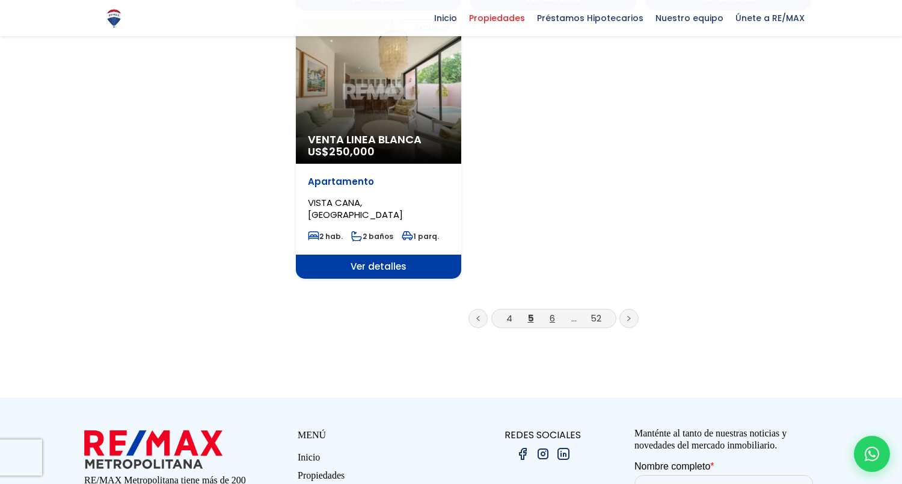
click at [553, 312] on link "6" at bounding box center [552, 318] width 5 height 13
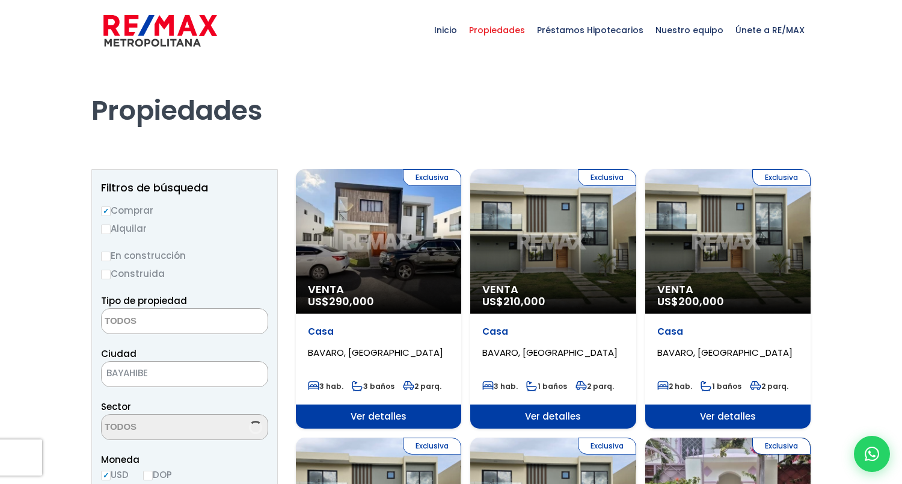
select select
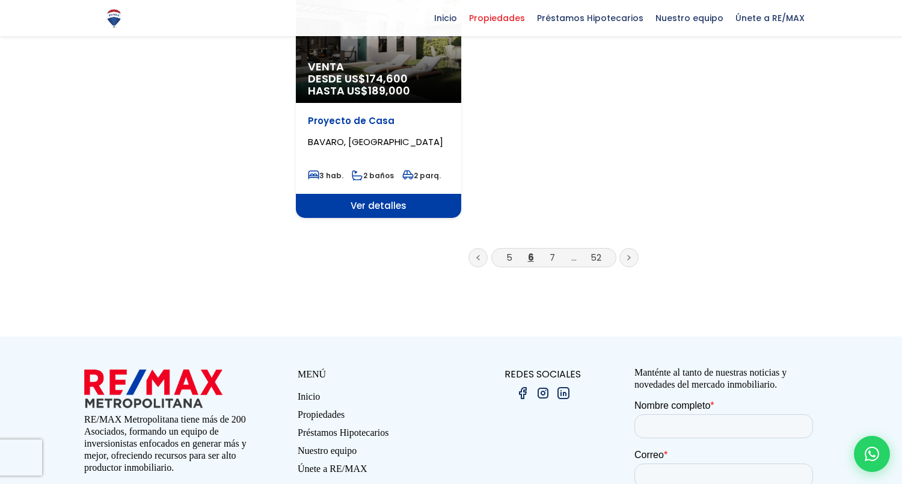
scroll to position [1582, 0]
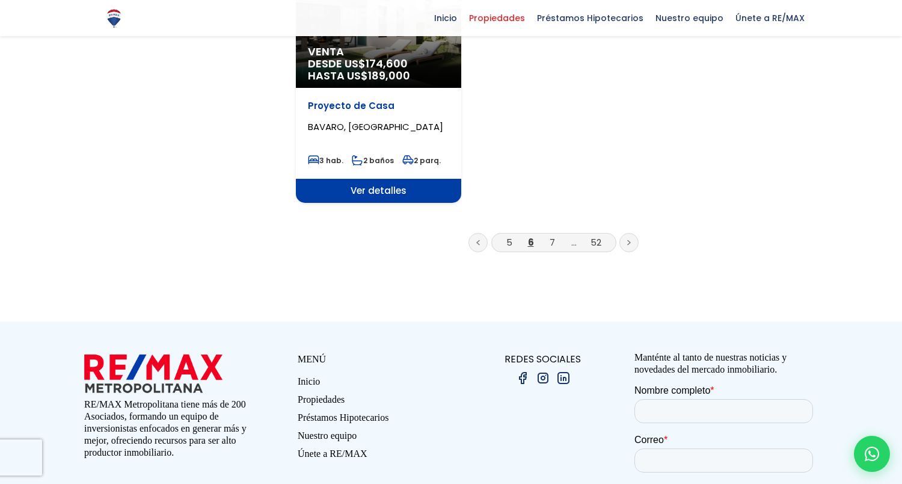
click at [549, 235] on li "7" at bounding box center [552, 242] width 19 height 15
click at [552, 236] on link "7" at bounding box center [552, 242] width 5 height 13
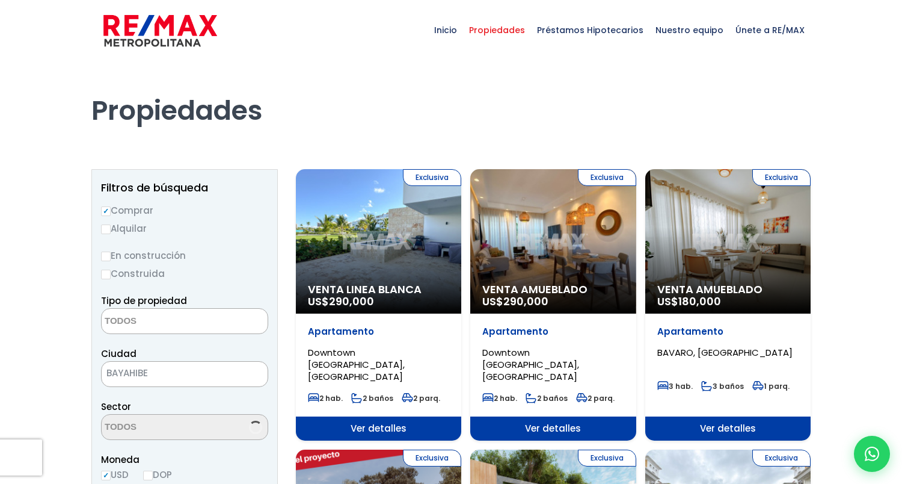
select select
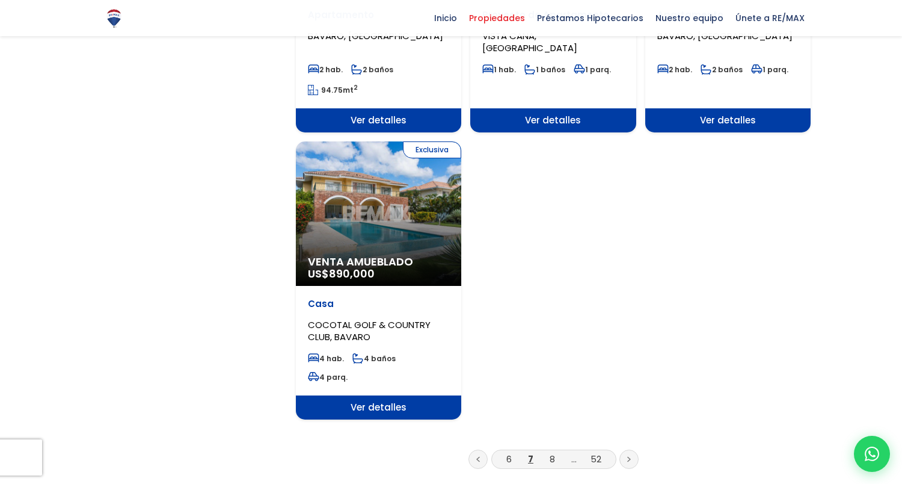
scroll to position [1418, 0]
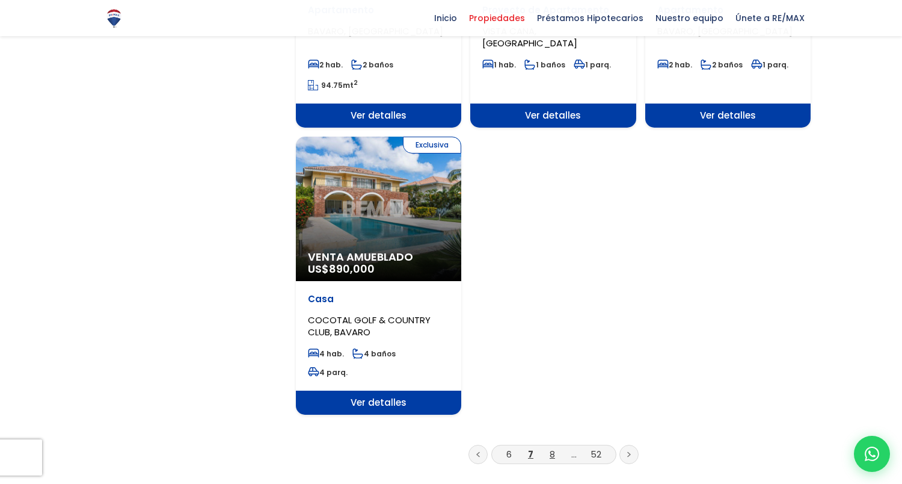
click at [552, 447] on link "8" at bounding box center [552, 453] width 5 height 13
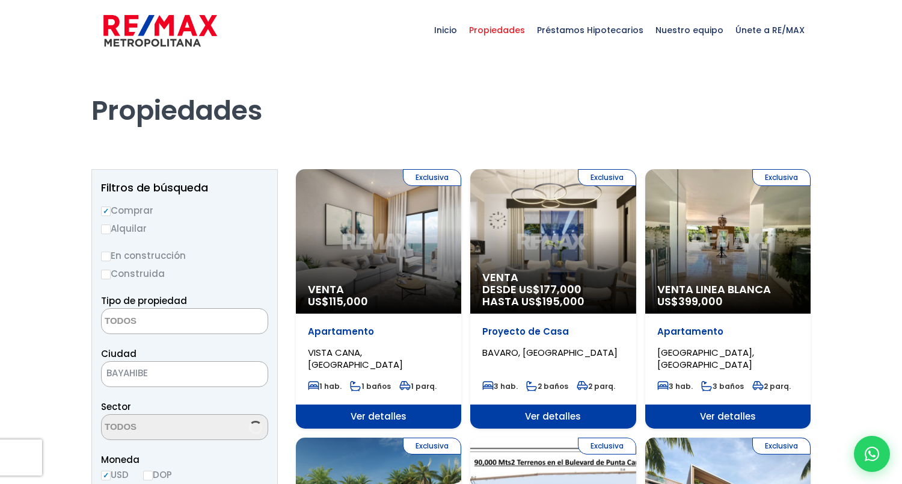
select select
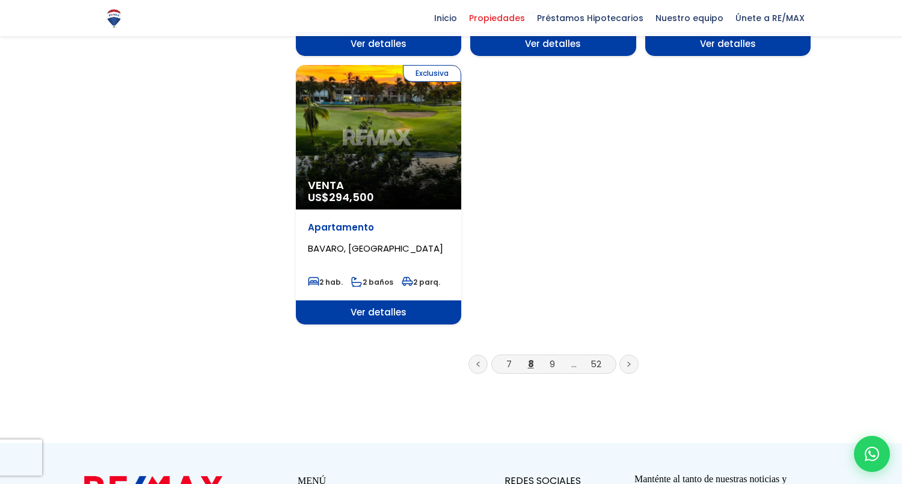
scroll to position [1510, 0]
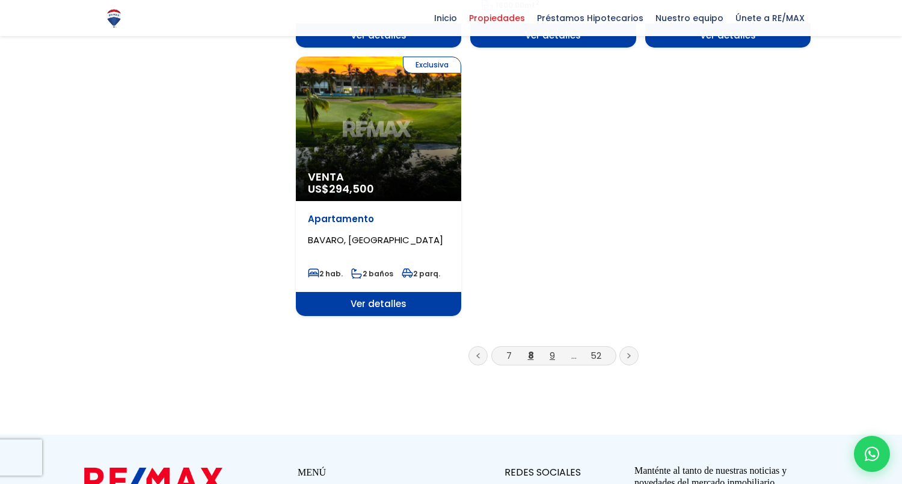
click at [552, 349] on link "9" at bounding box center [552, 355] width 5 height 13
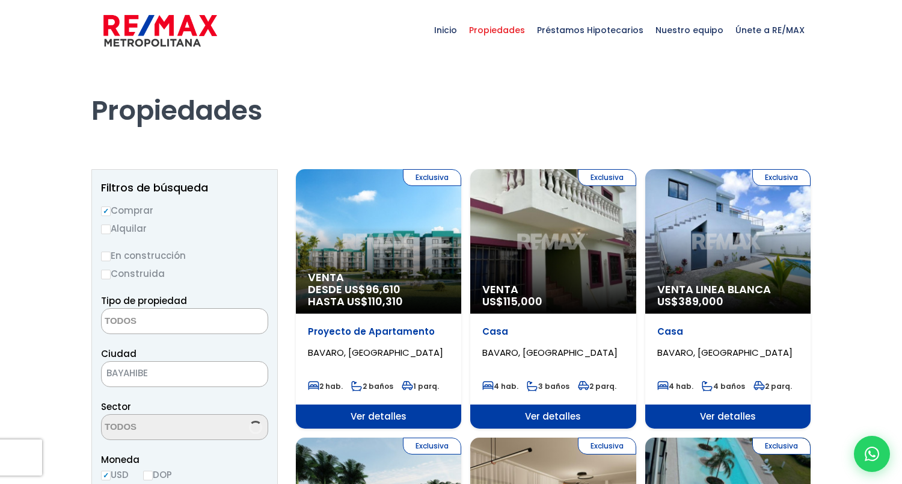
select select
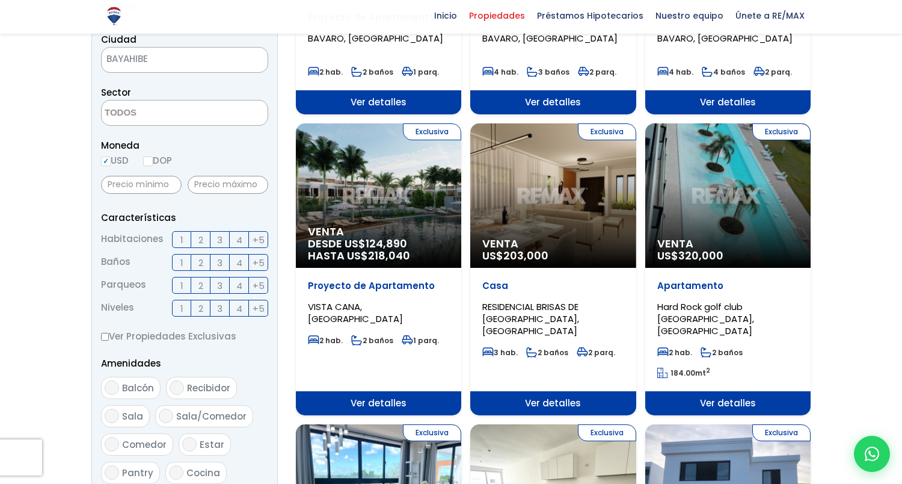
scroll to position [338, 0]
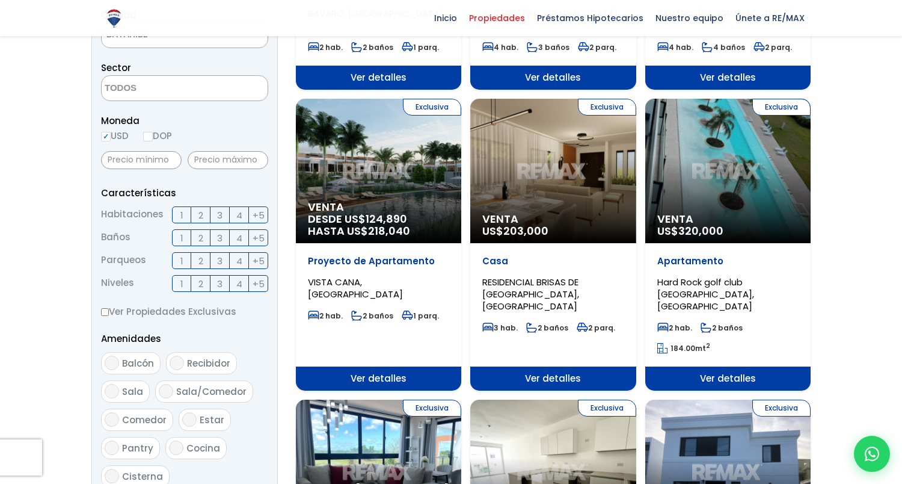
click at [379, 170] on div "Exclusiva Venta DESDE US$ 124,890 HASTA US$ 218,040" at bounding box center [378, 171] width 165 height 144
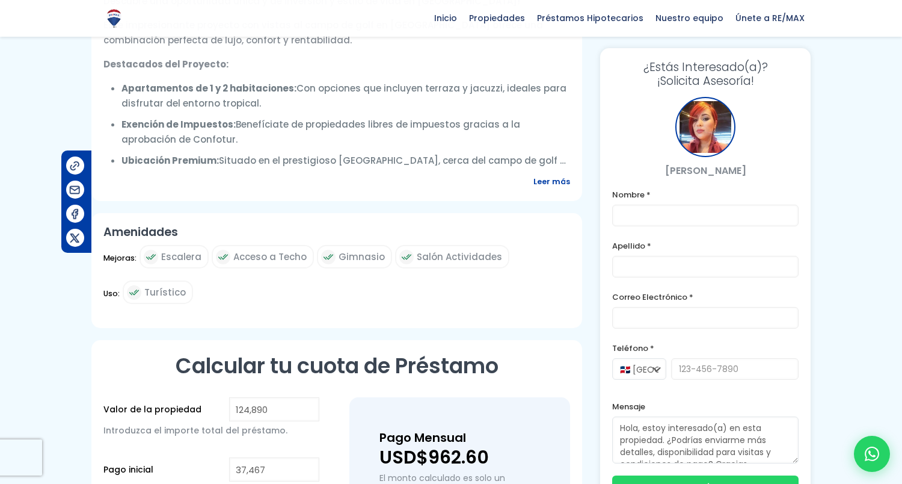
scroll to position [492, 0]
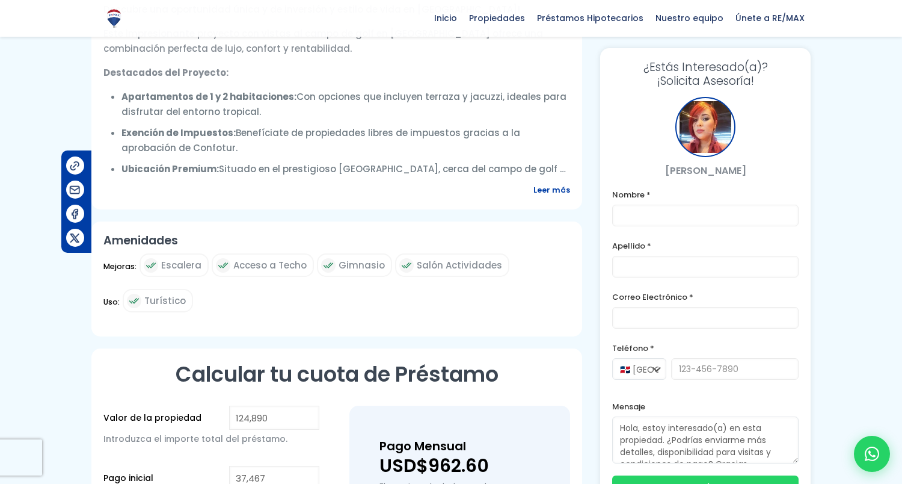
click at [559, 197] on span "Leer más" at bounding box center [551, 189] width 37 height 15
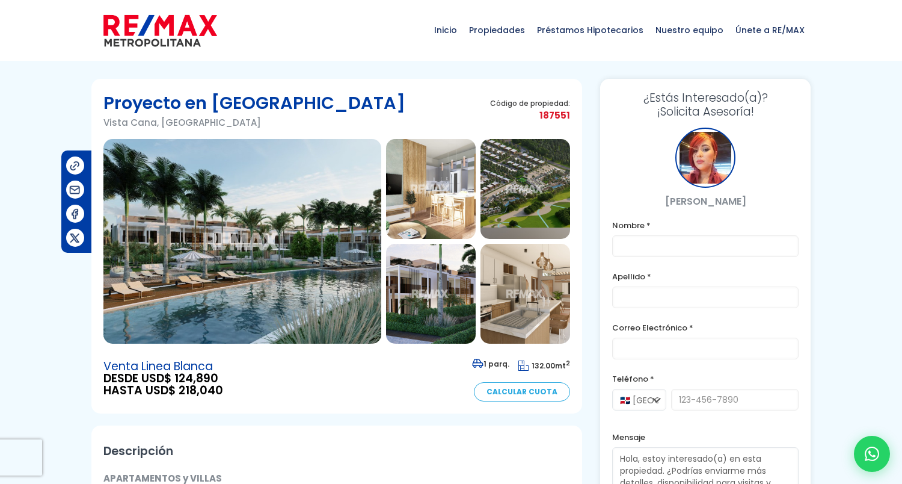
scroll to position [0, 0]
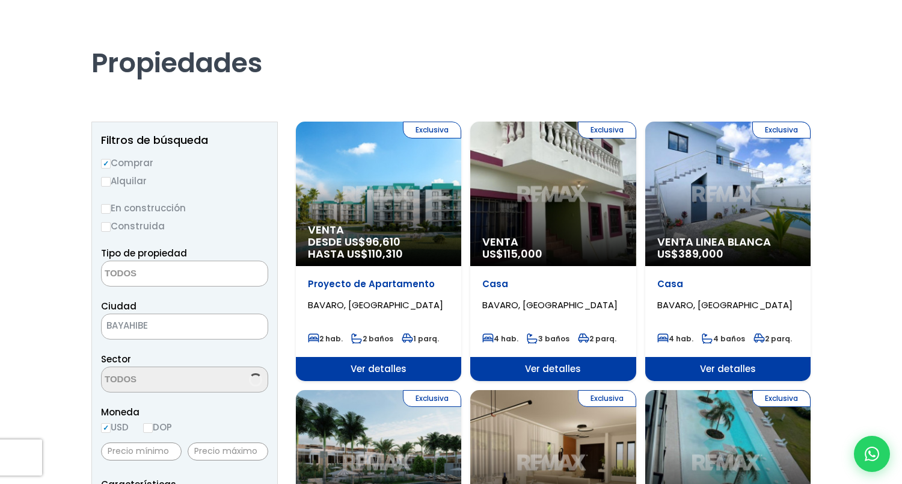
scroll to position [56, 0]
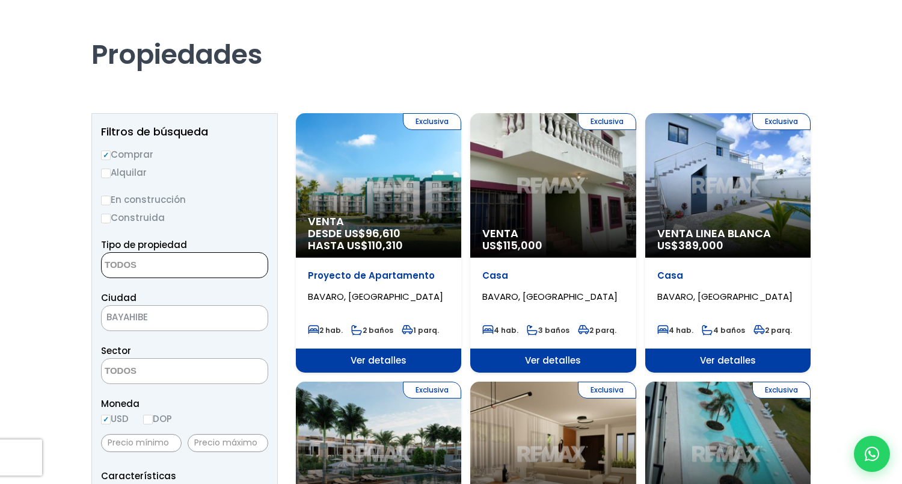
click at [147, 266] on textarea "Search" at bounding box center [160, 266] width 117 height 26
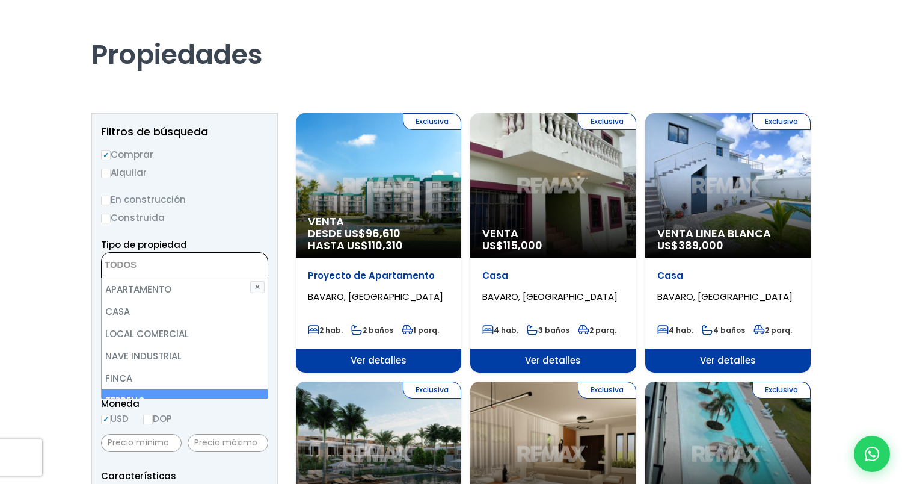
scroll to position [0, 0]
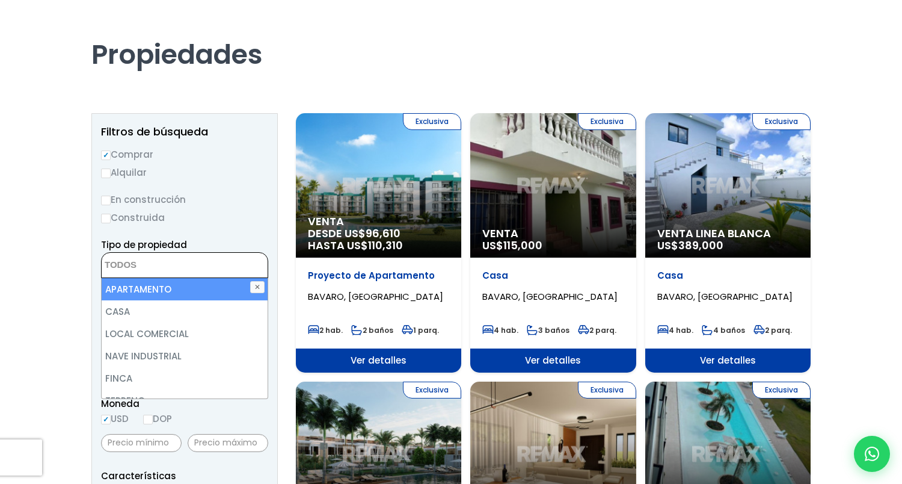
click at [166, 289] on li "APARTAMENTO" at bounding box center [185, 289] width 166 height 22
select select "apartment"
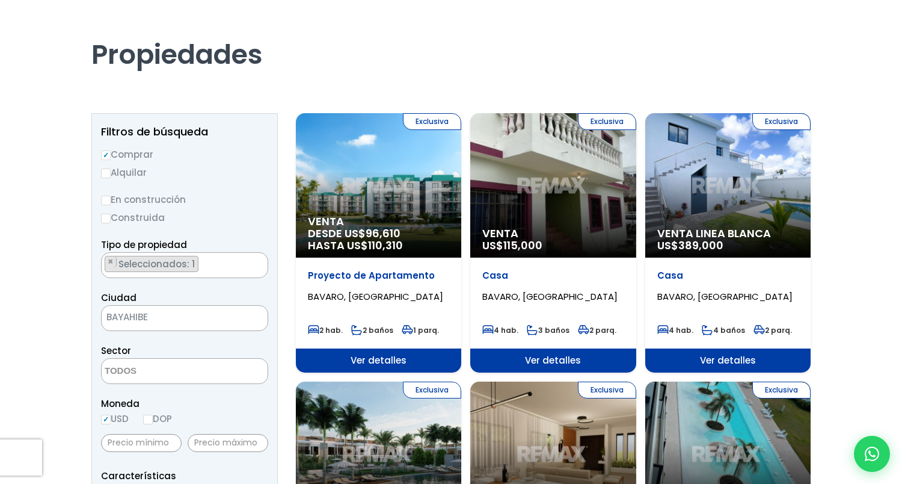
click at [268, 211] on label "Construida" at bounding box center [184, 217] width 167 height 15
click at [0, 0] on input "Construida" at bounding box center [0, 0] width 0 height 0
click at [197, 376] on textarea "Search" at bounding box center [160, 371] width 117 height 26
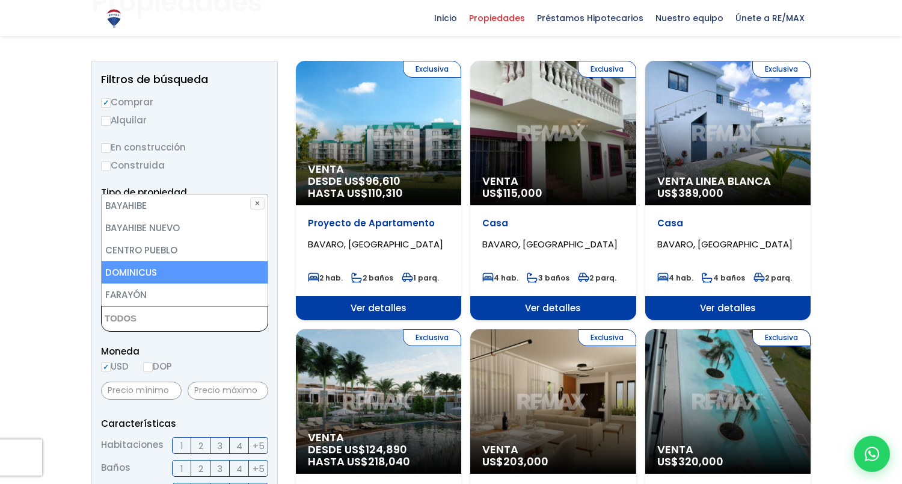
scroll to position [120, 0]
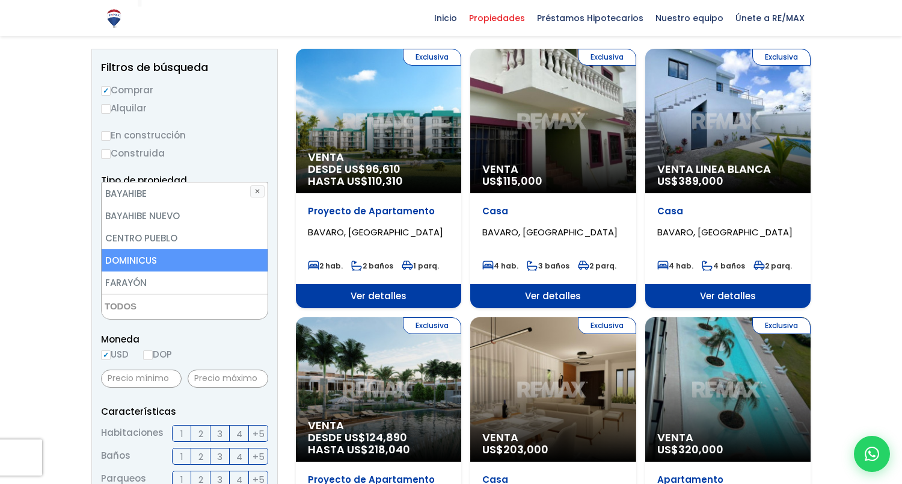
click at [144, 256] on li "DOMINICUS" at bounding box center [185, 260] width 166 height 22
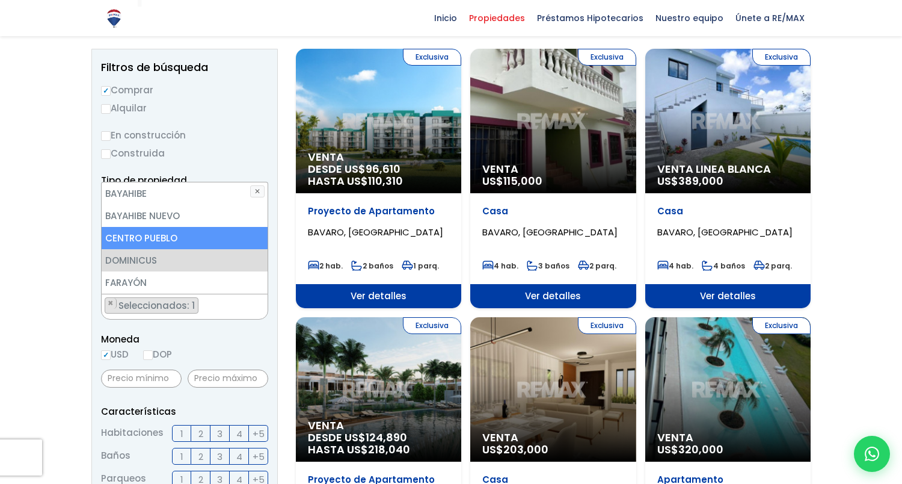
click at [154, 239] on li "CENTRO PUEBLO" at bounding box center [185, 238] width 166 height 22
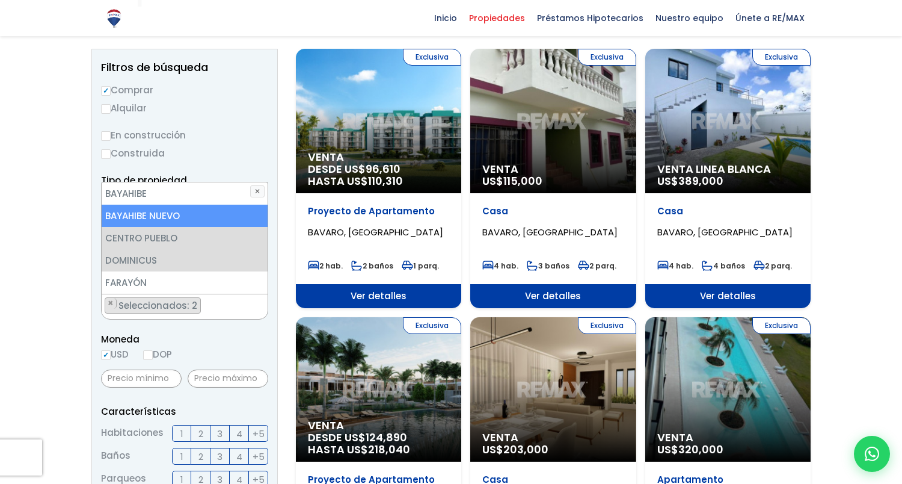
click at [158, 218] on li "BAYAHIBE NUEVO" at bounding box center [185, 215] width 166 height 22
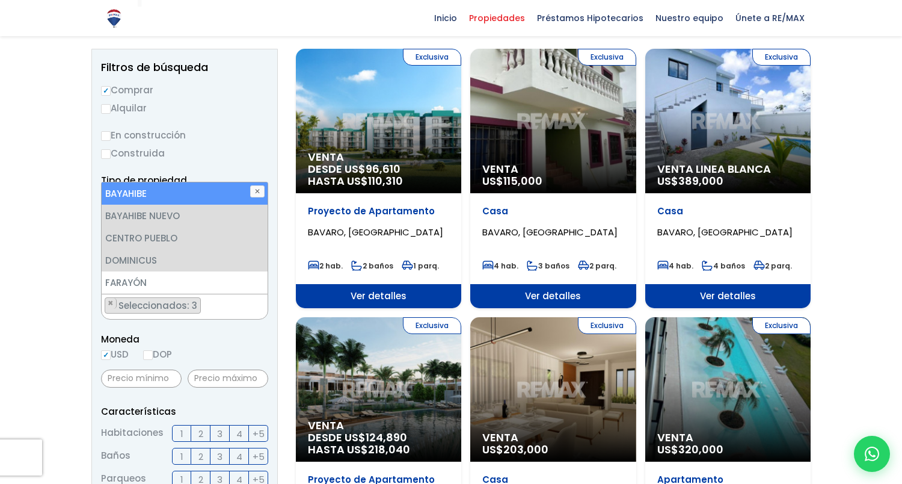
click at [142, 193] on li "BAYAHIBE" at bounding box center [185, 193] width 166 height 22
select select "16411"
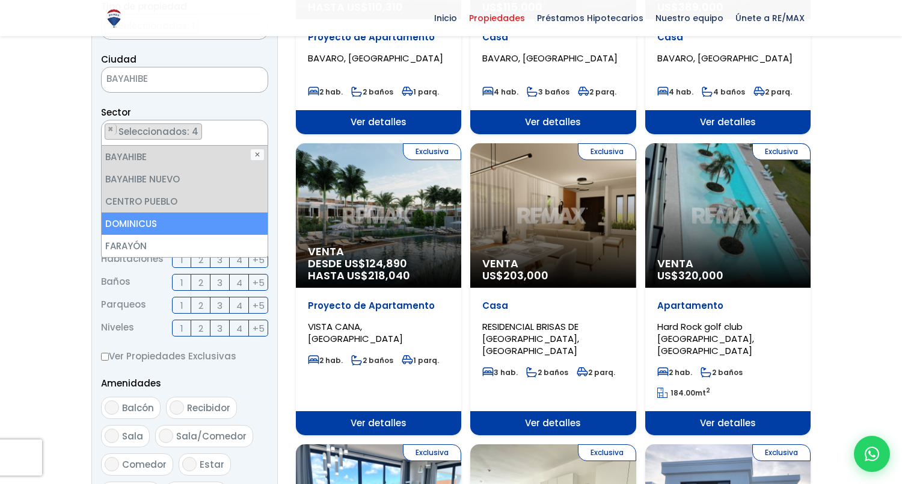
scroll to position [301, 0]
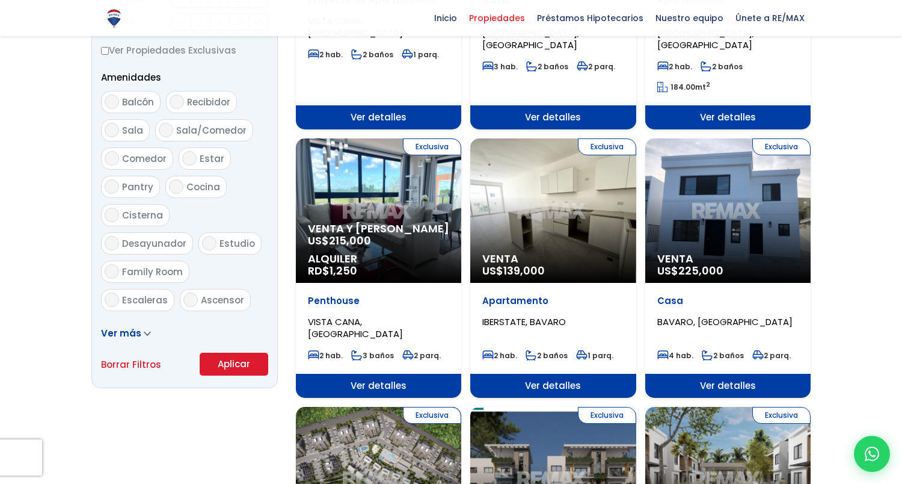
scroll to position [600, 0]
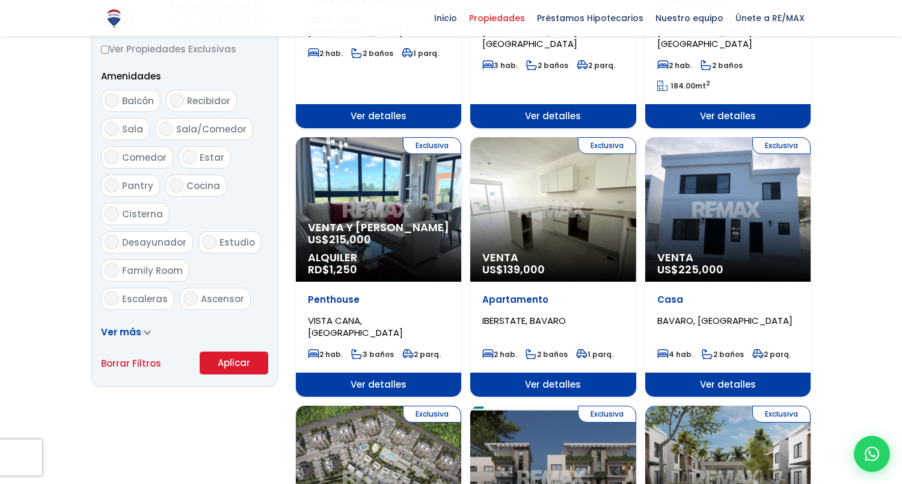
click at [236, 363] on button "Aplicar" at bounding box center [234, 362] width 69 height 23
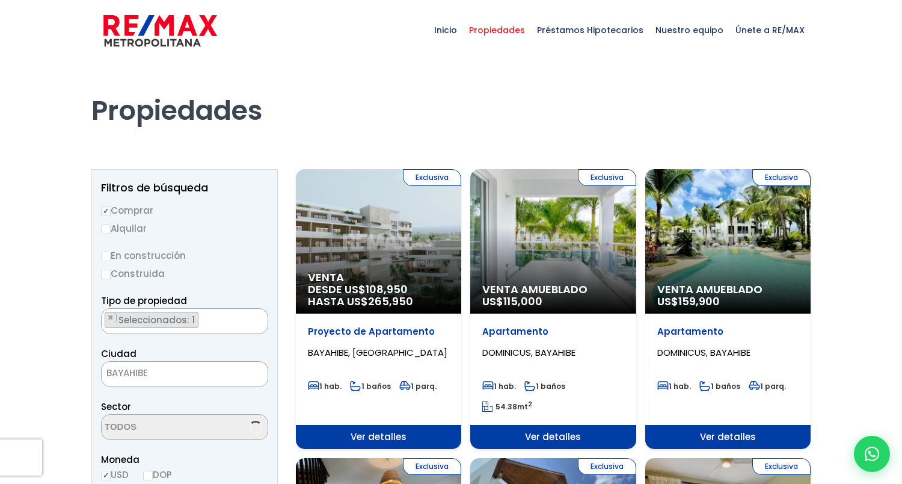
scroll to position [40, 0]
select select "16411"
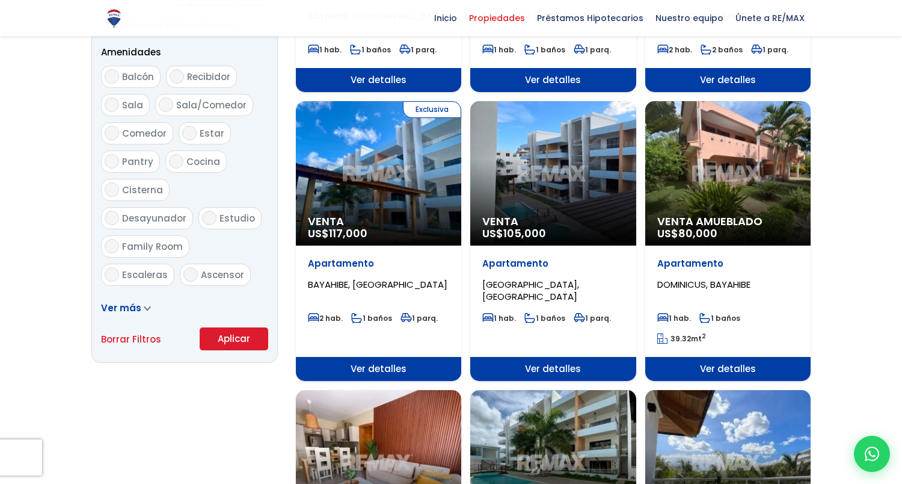
scroll to position [645, 0]
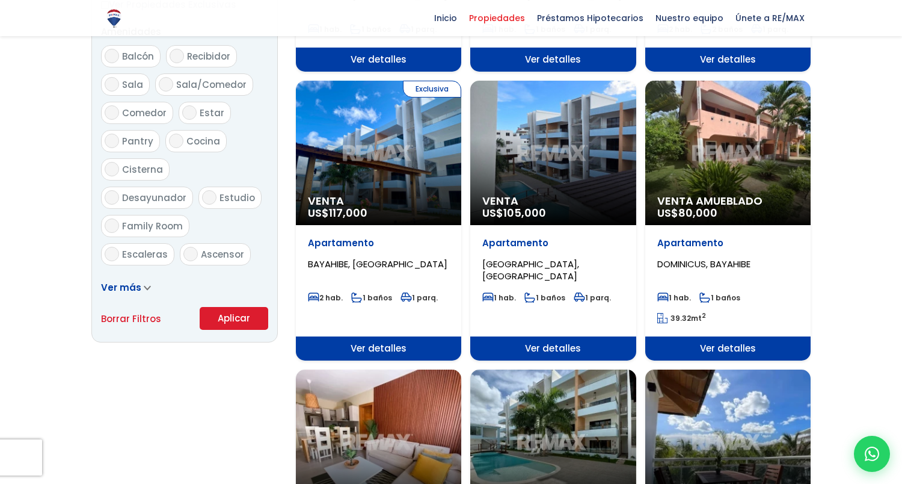
click at [391, 188] on div "Exclusiva Venta US$ 117,000" at bounding box center [378, 153] width 165 height 144
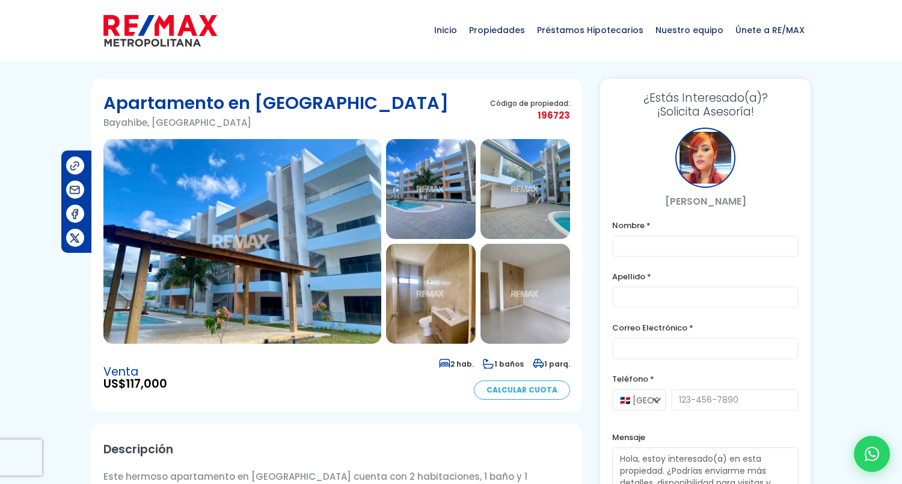
click at [272, 236] on img at bounding box center [242, 241] width 278 height 204
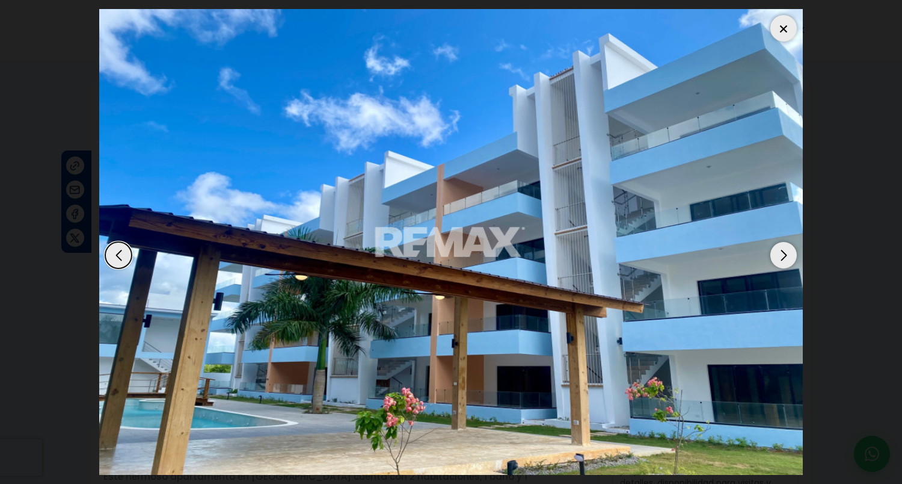
click at [782, 260] on div "Next slide" at bounding box center [783, 255] width 26 height 26
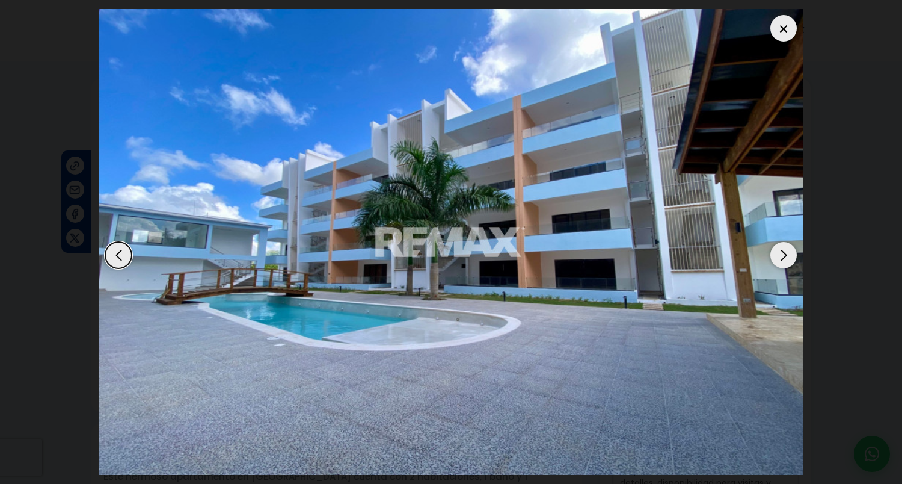
click at [782, 260] on div "Next slide" at bounding box center [783, 255] width 26 height 26
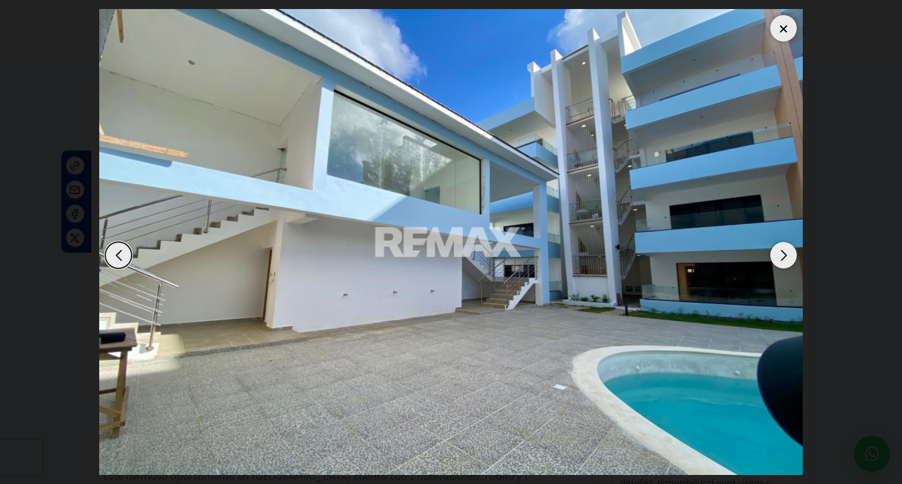
click at [782, 260] on div "Next slide" at bounding box center [783, 255] width 26 height 26
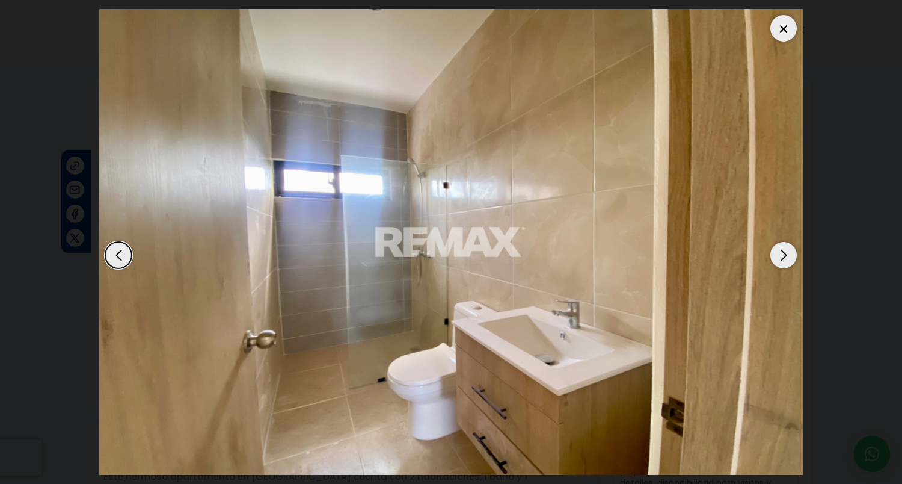
click at [782, 260] on div "Next slide" at bounding box center [783, 255] width 26 height 26
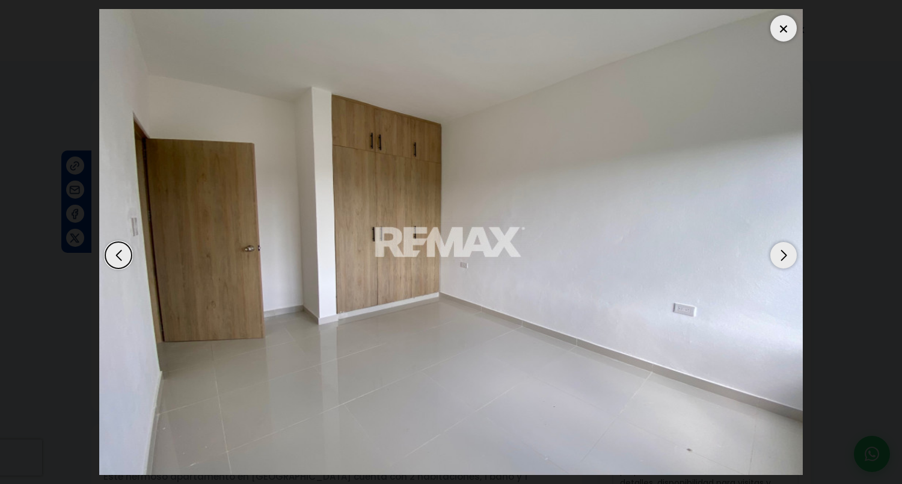
click at [782, 260] on div "Next slide" at bounding box center [783, 255] width 26 height 26
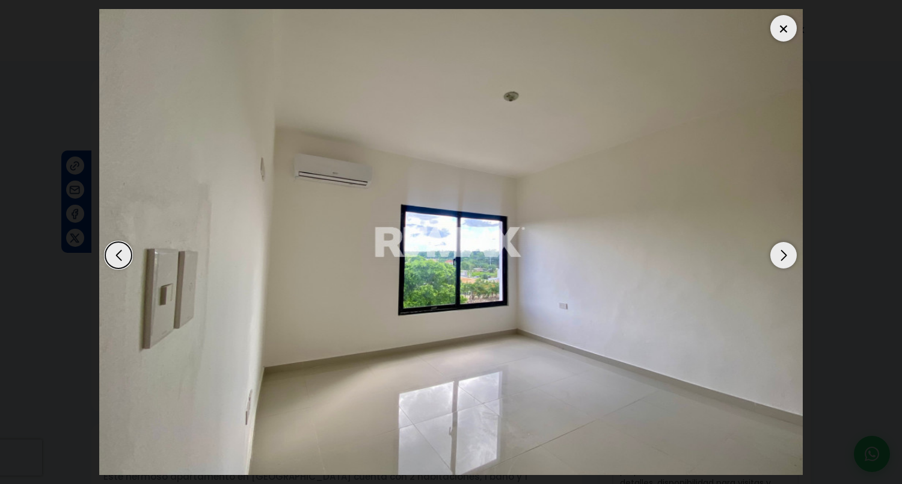
click at [782, 260] on div "Next slide" at bounding box center [783, 255] width 26 height 26
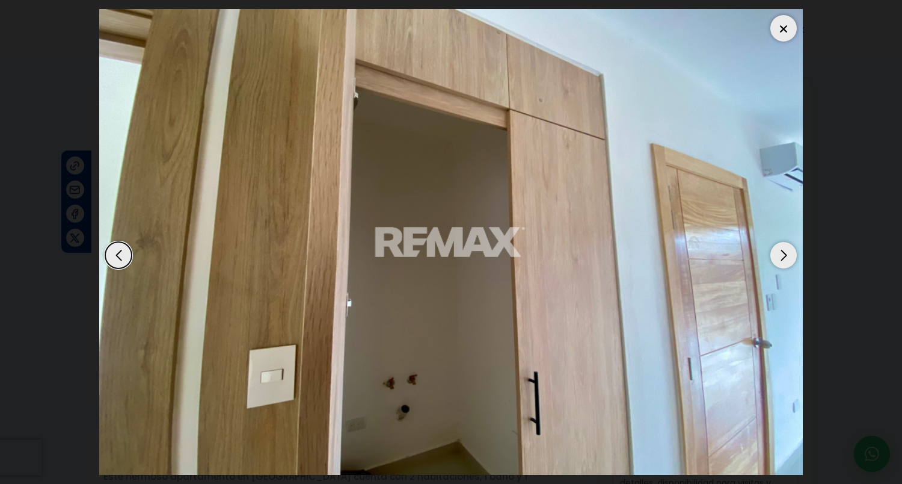
click at [782, 260] on div "Next slide" at bounding box center [783, 255] width 26 height 26
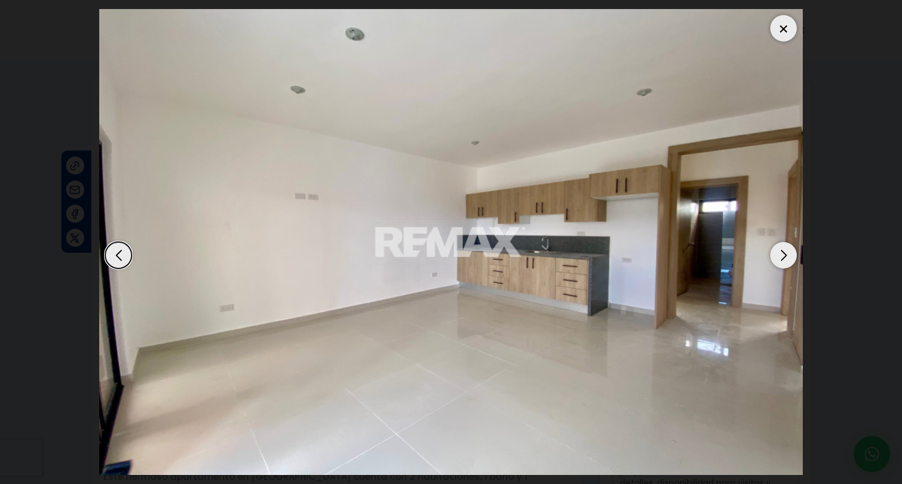
click at [782, 260] on div "Next slide" at bounding box center [783, 255] width 26 height 26
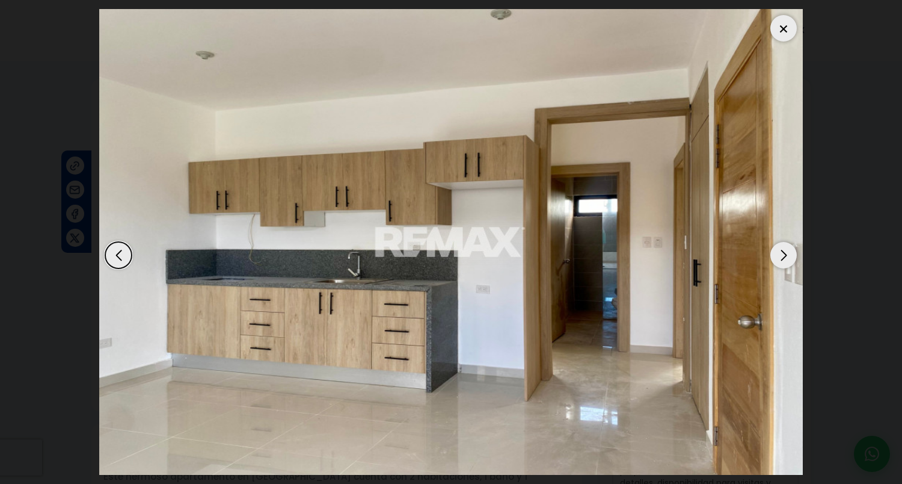
click at [784, 31] on div at bounding box center [783, 28] width 26 height 26
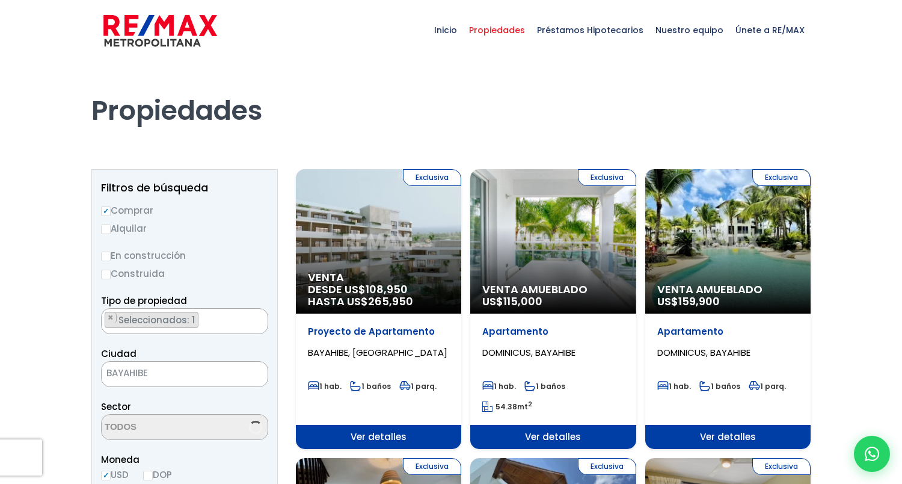
scroll to position [40, 0]
select select "16411"
click at [718, 236] on div "Exclusiva Venta Amueblado US$ 159,900" at bounding box center [727, 241] width 165 height 144
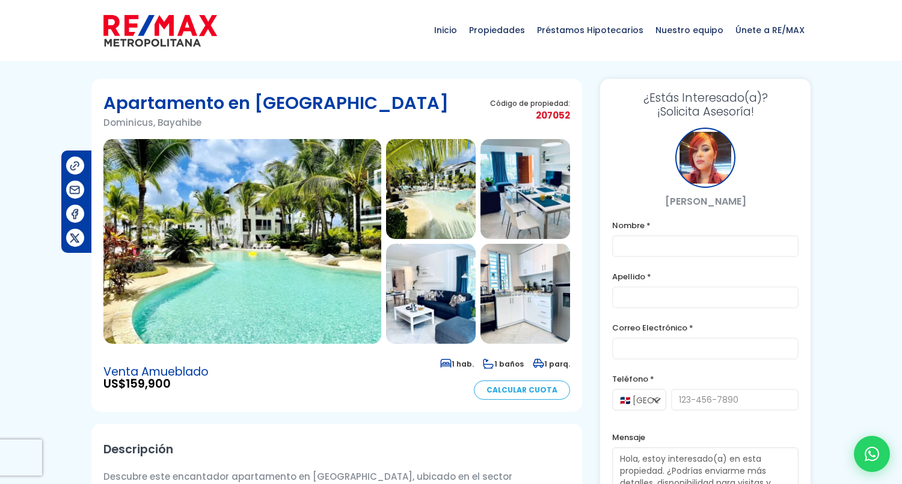
click at [431, 306] on img at bounding box center [431, 294] width 90 height 100
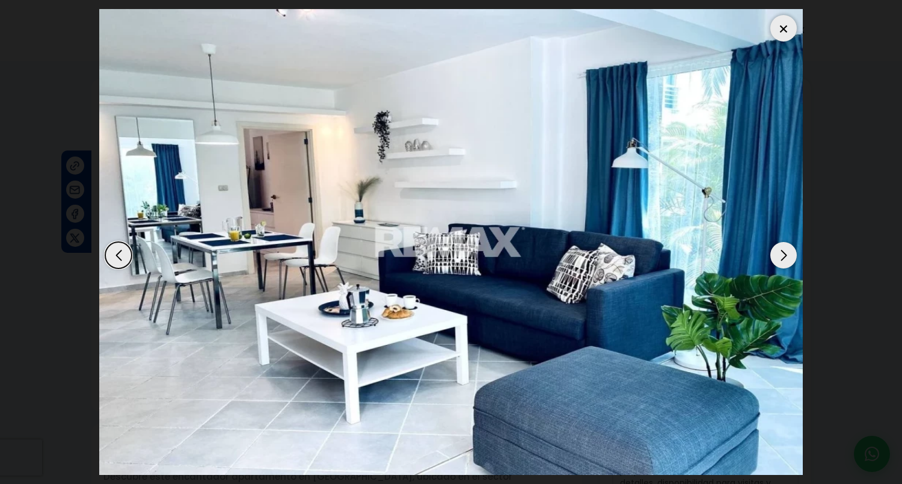
click at [782, 257] on div "Next slide" at bounding box center [783, 255] width 26 height 26
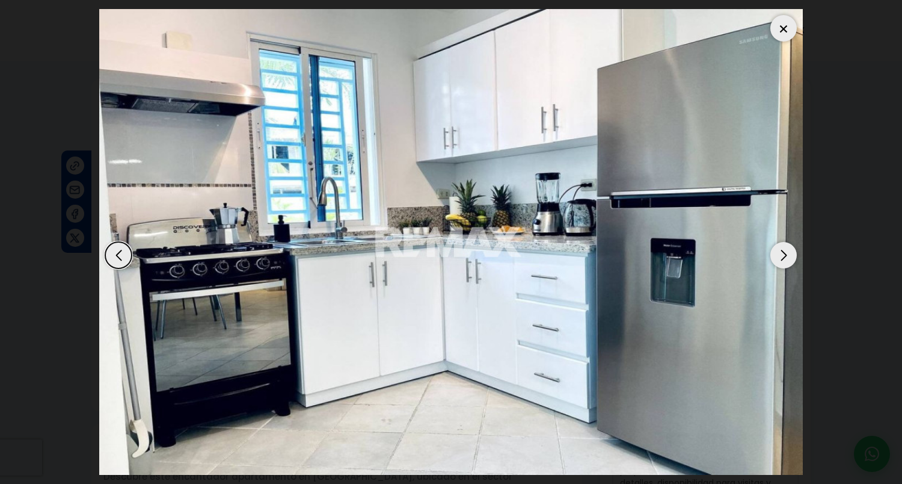
click at [782, 257] on div "Next slide" at bounding box center [783, 255] width 26 height 26
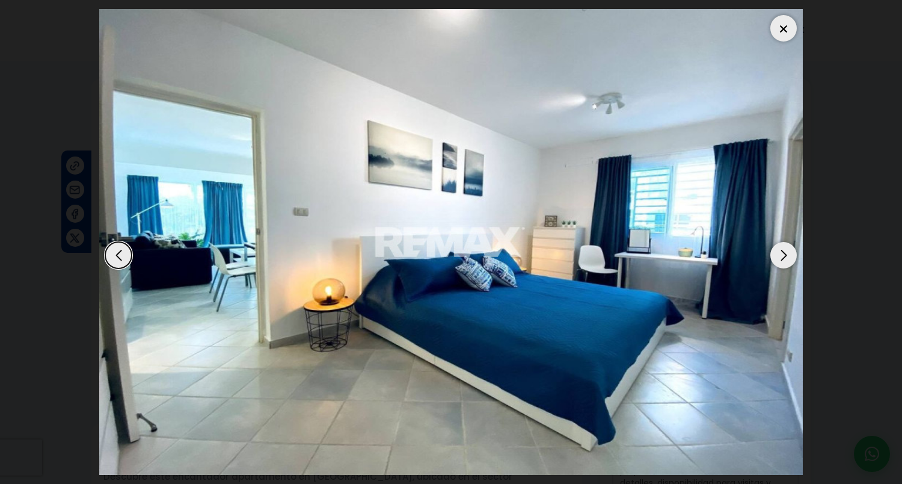
click at [782, 256] on div "Next slide" at bounding box center [783, 255] width 26 height 26
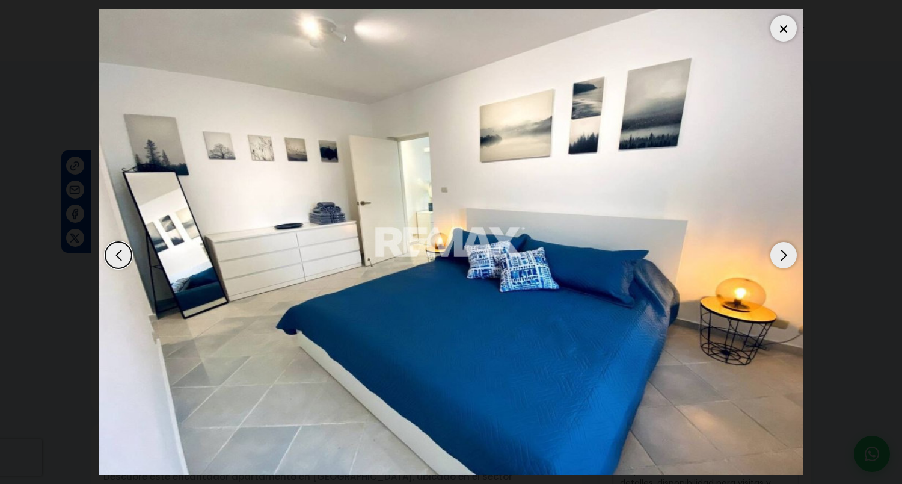
click at [782, 256] on div "Next slide" at bounding box center [783, 255] width 26 height 26
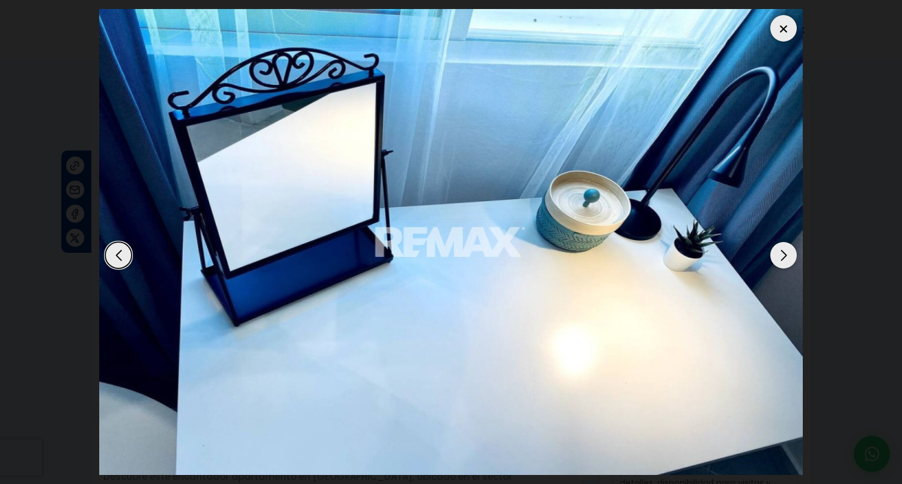
click at [782, 256] on div "Next slide" at bounding box center [783, 255] width 26 height 26
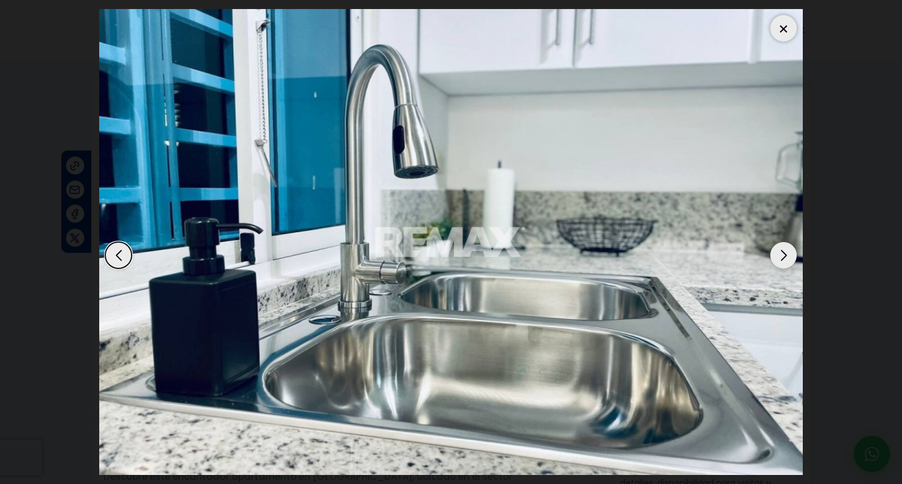
click at [782, 256] on div "Next slide" at bounding box center [783, 255] width 26 height 26
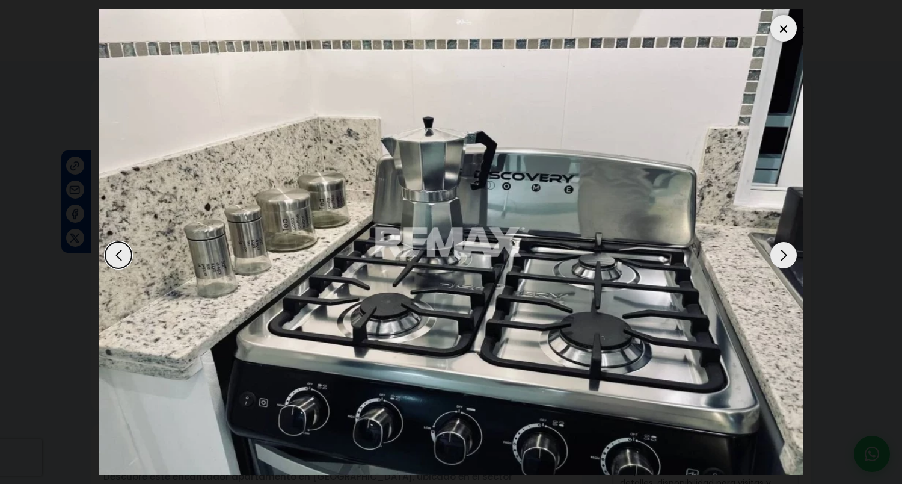
click at [782, 25] on div at bounding box center [783, 28] width 26 height 26
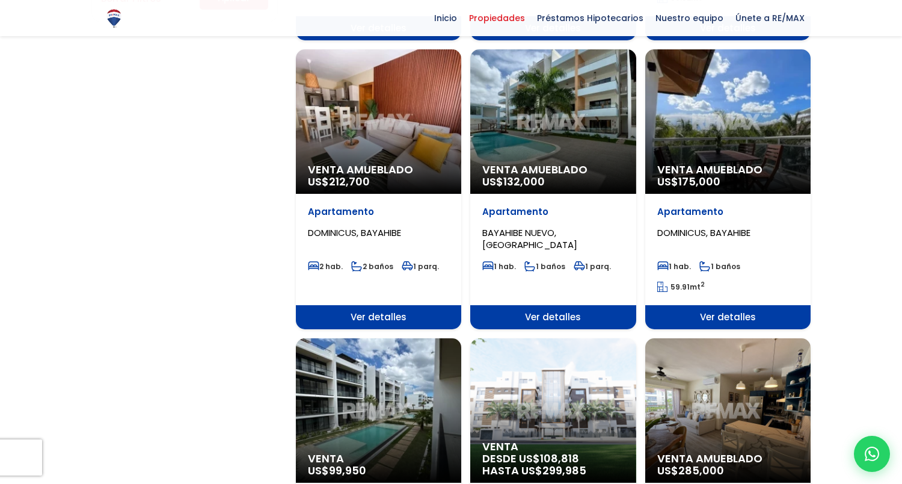
scroll to position [1035, 0]
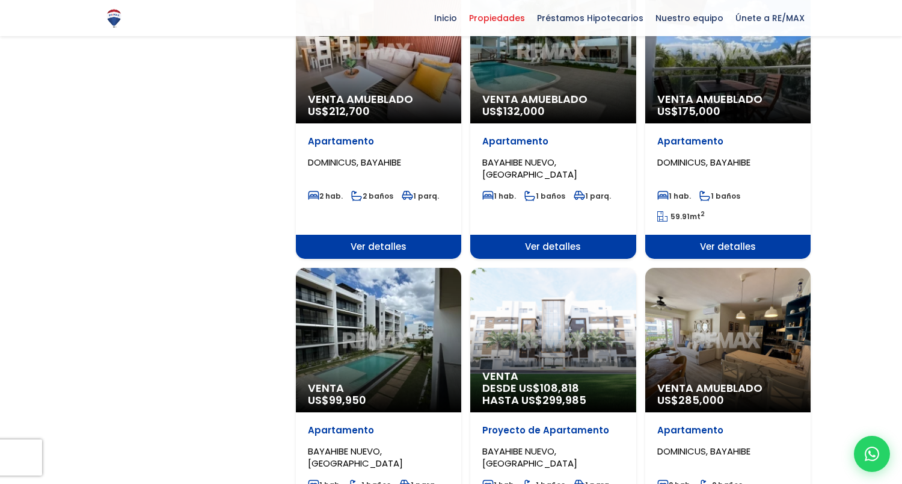
select select "16411"
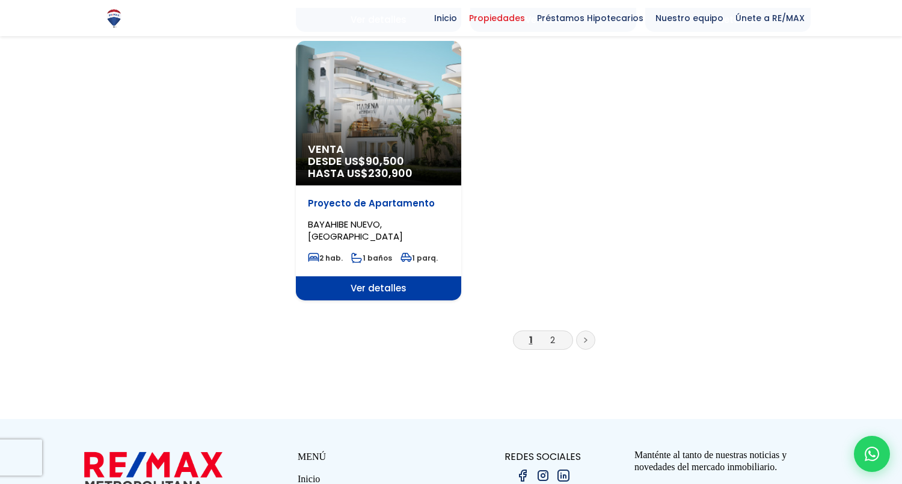
scroll to position [0, 0]
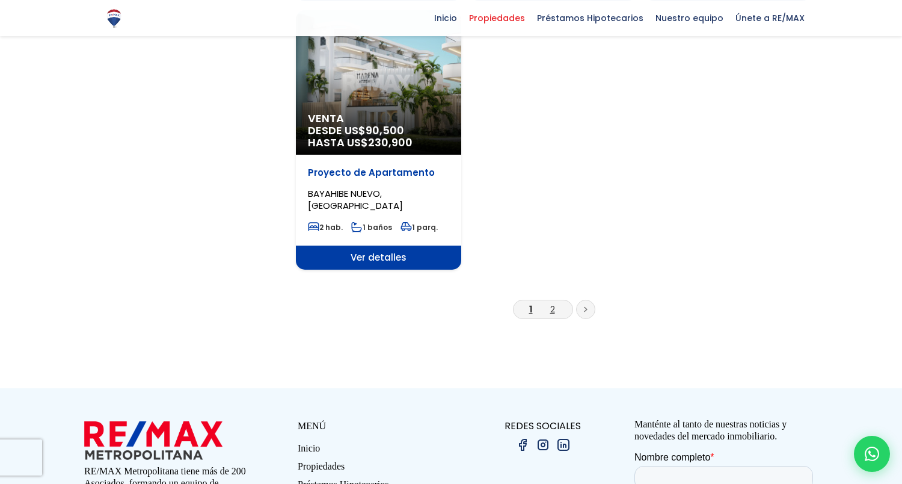
click at [550, 309] on link "2" at bounding box center [552, 309] width 5 height 13
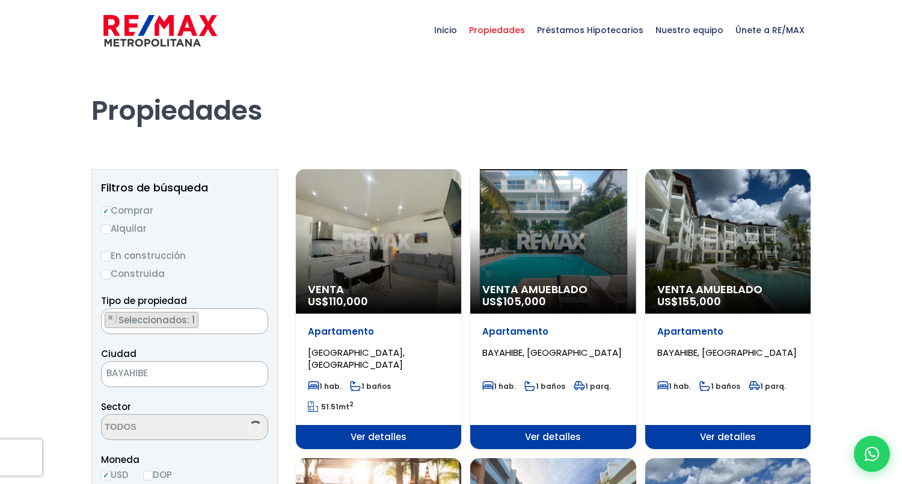
select select "16411"
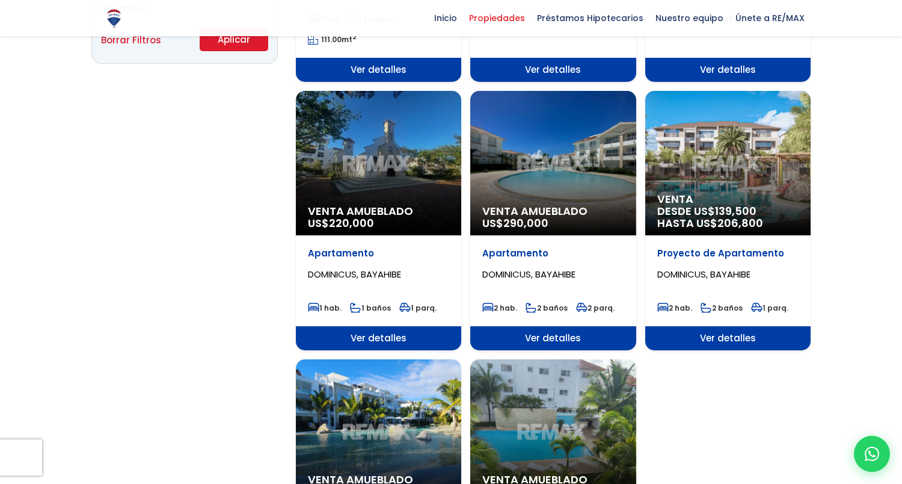
scroll to position [1021, 0]
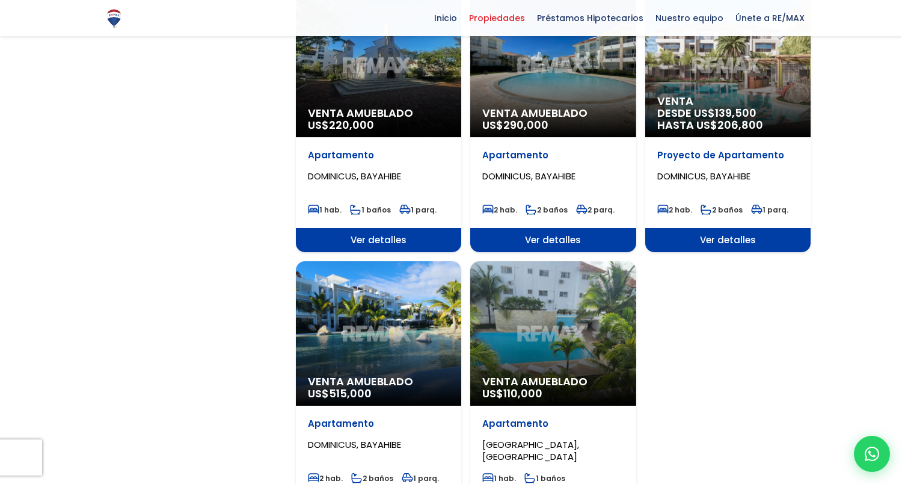
click at [732, 81] on div "Venta DESDE US$ 139,500 HASTA US$ 206,800" at bounding box center [727, 65] width 165 height 144
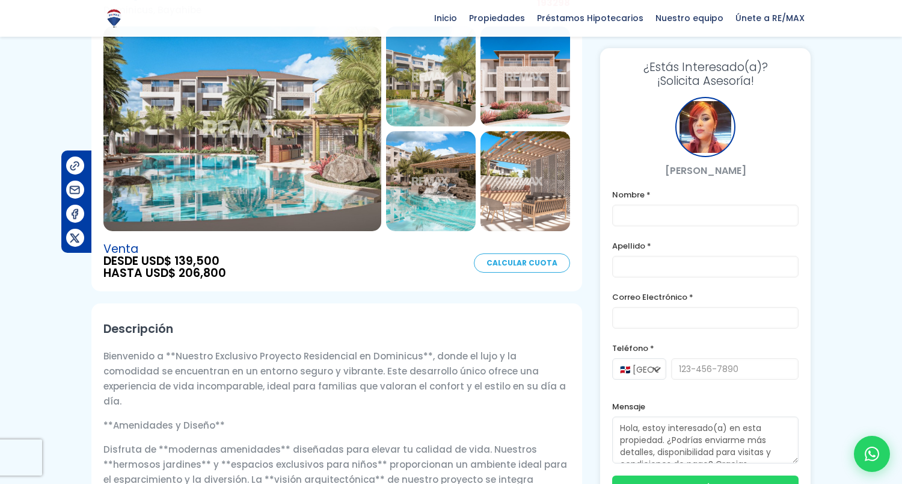
scroll to position [112, 0]
click at [456, 175] on img at bounding box center [431, 181] width 90 height 100
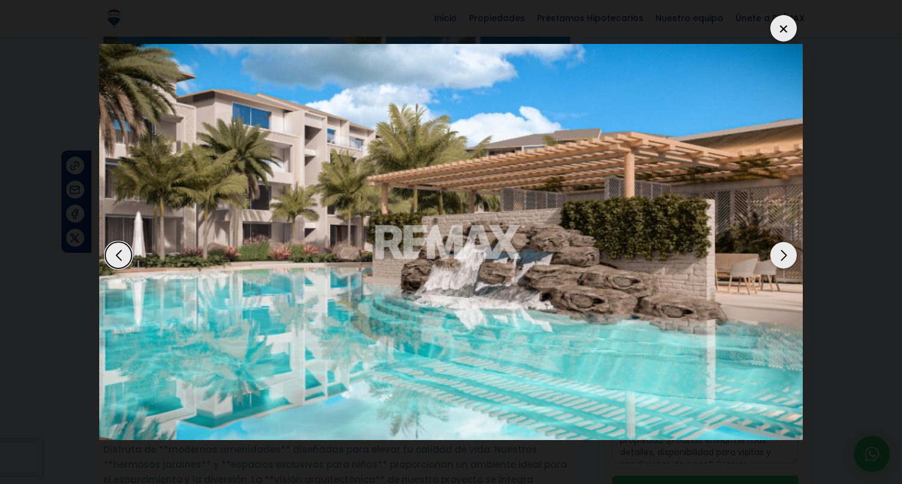
click at [781, 257] on div "Next slide" at bounding box center [783, 255] width 26 height 26
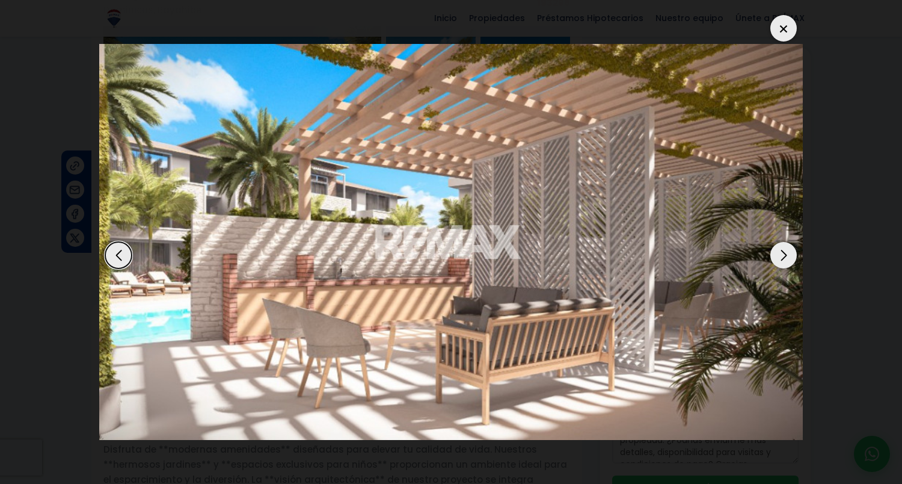
click at [781, 257] on div "Next slide" at bounding box center [783, 255] width 26 height 26
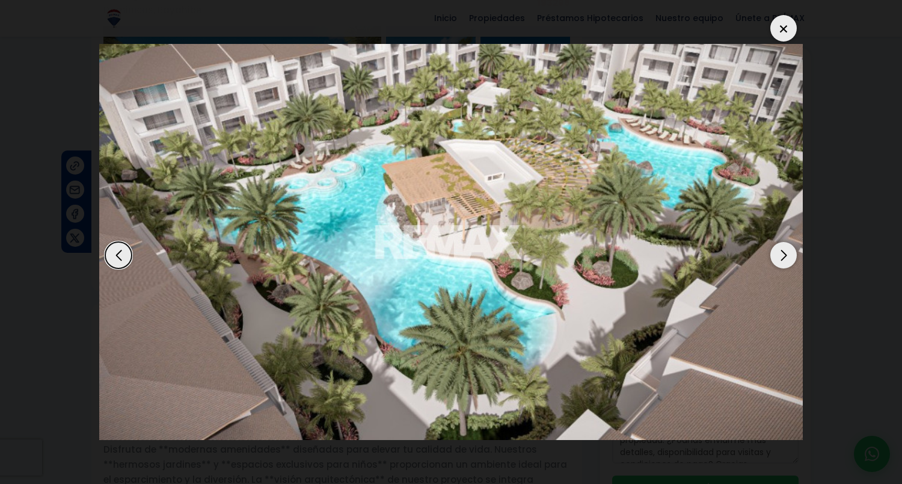
click at [781, 257] on div "Next slide" at bounding box center [783, 255] width 26 height 26
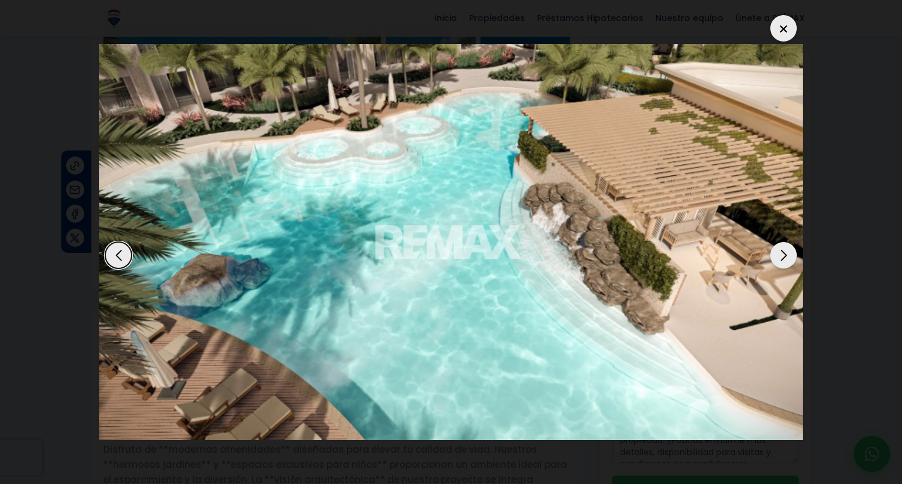
scroll to position [0, 0]
click at [122, 260] on div "Previous slide" at bounding box center [118, 255] width 26 height 26
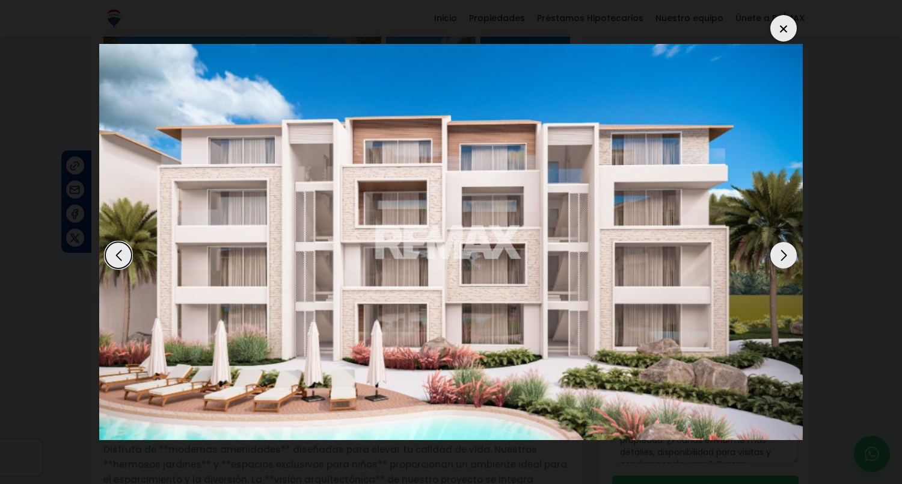
click at [787, 258] on div "Next slide" at bounding box center [783, 255] width 26 height 26
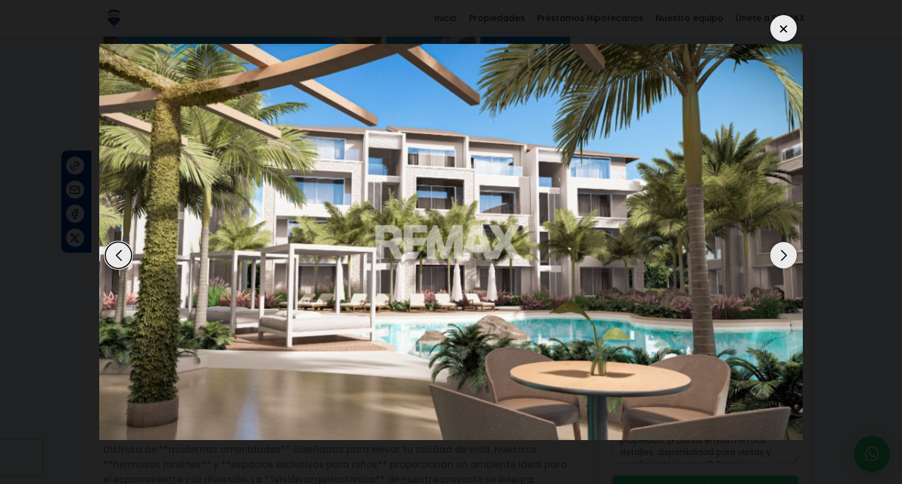
click at [787, 258] on div "Next slide" at bounding box center [783, 255] width 26 height 26
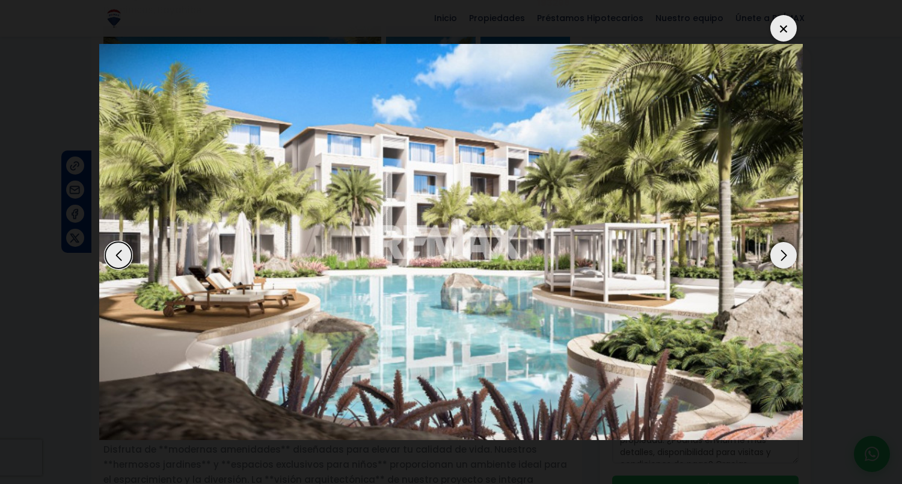
click at [787, 258] on div "Next slide" at bounding box center [783, 255] width 26 height 26
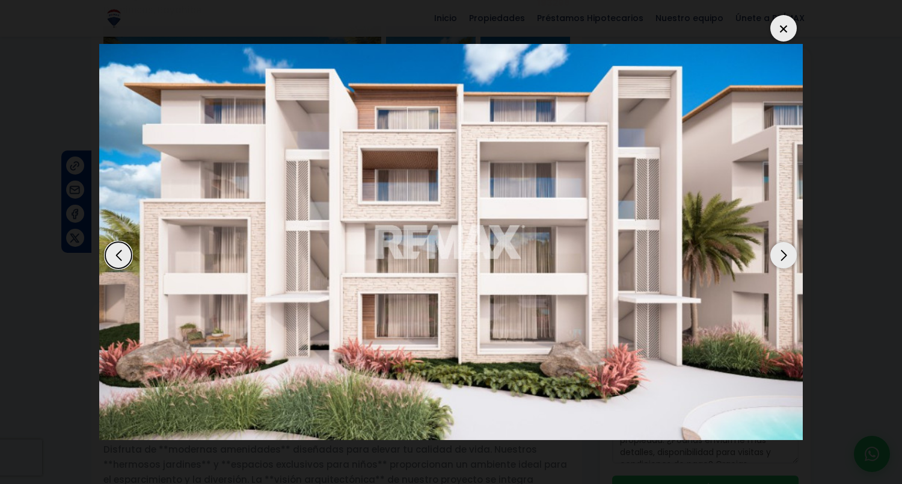
click at [787, 258] on div "Next slide" at bounding box center [783, 255] width 26 height 26
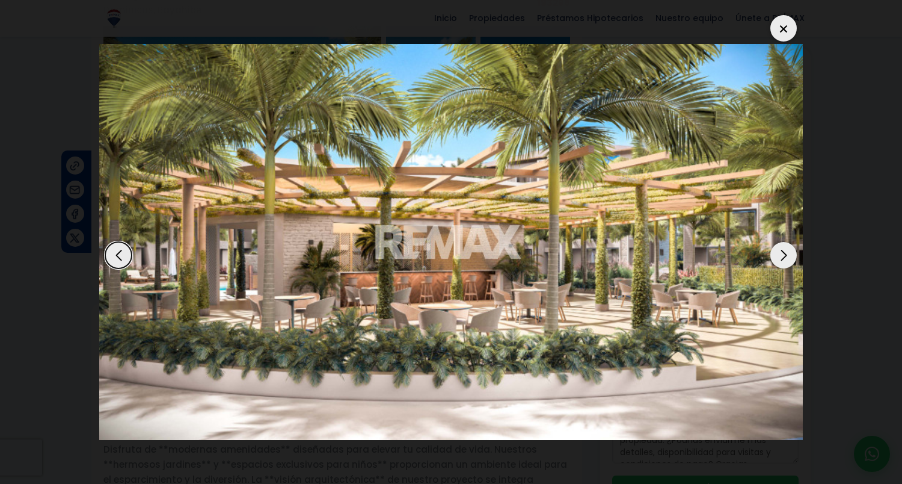
click at [787, 258] on div "Next slide" at bounding box center [783, 255] width 26 height 26
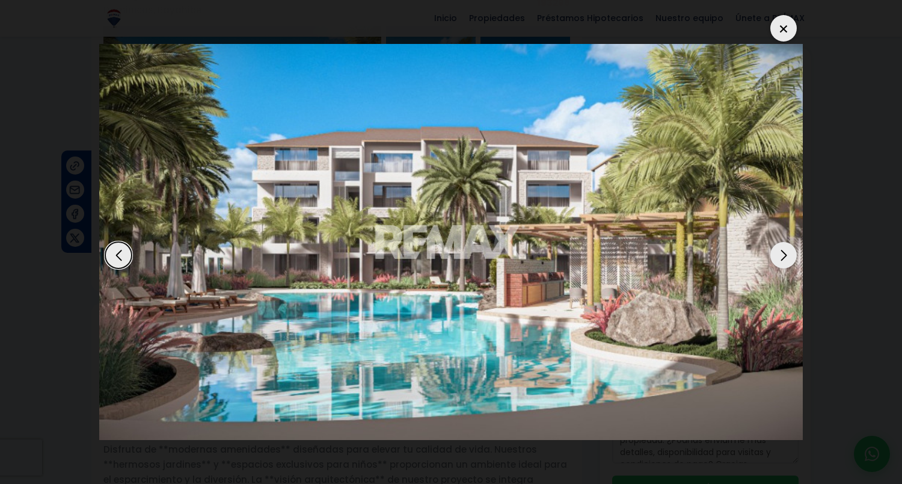
click at [787, 258] on div "Next slide" at bounding box center [783, 255] width 26 height 26
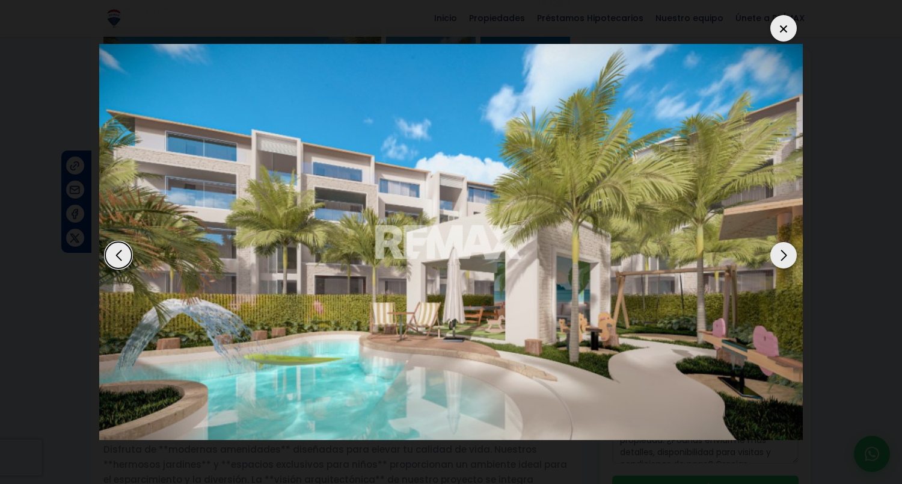
click at [787, 258] on div "Next slide" at bounding box center [783, 255] width 26 height 26
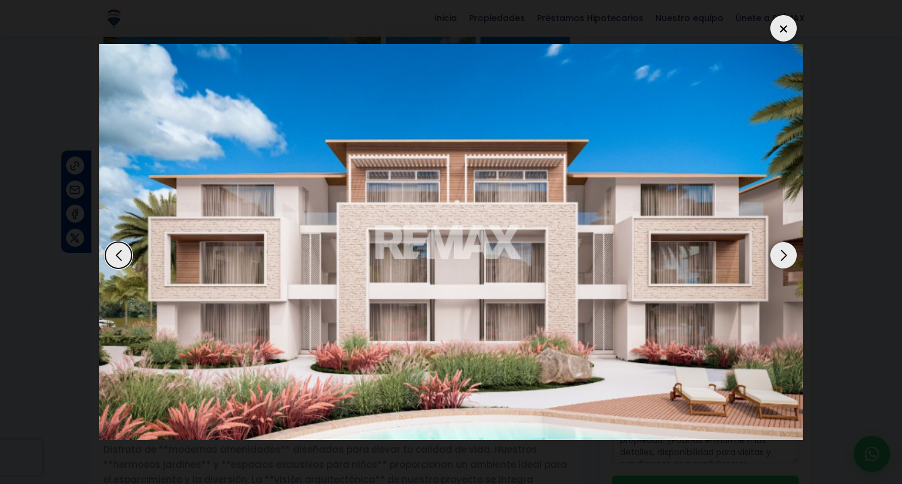
click at [787, 258] on div "Next slide" at bounding box center [783, 255] width 26 height 26
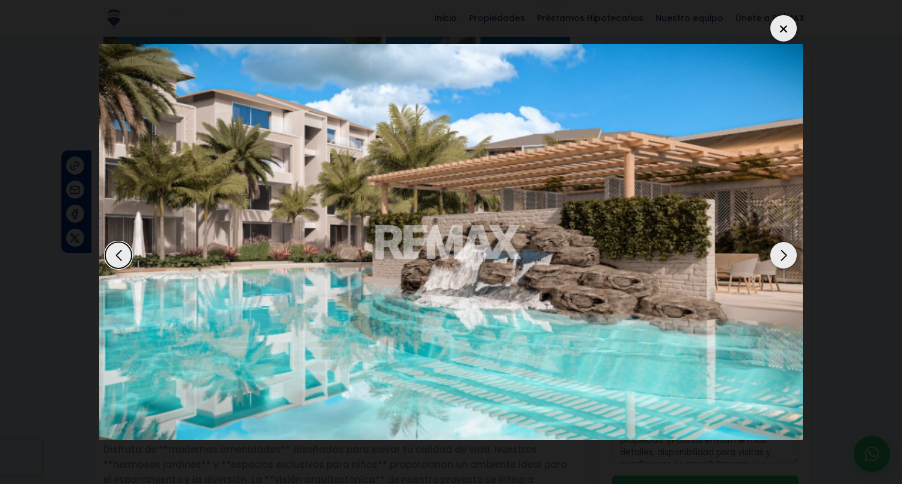
click at [787, 258] on div "Next slide" at bounding box center [783, 255] width 26 height 26
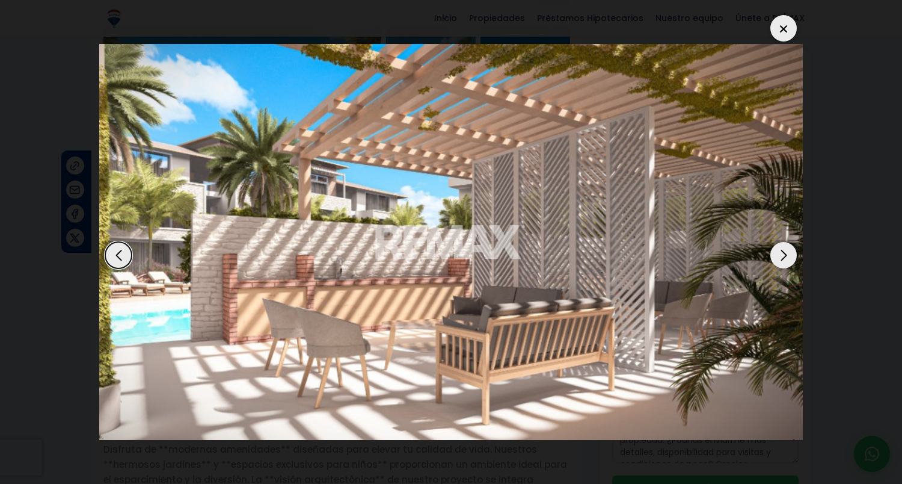
click at [779, 35] on div at bounding box center [783, 28] width 26 height 26
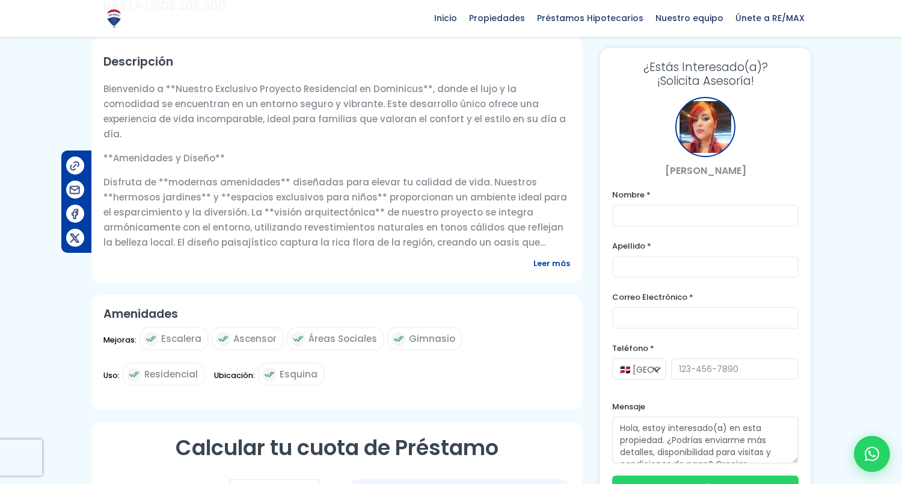
scroll to position [383, 0]
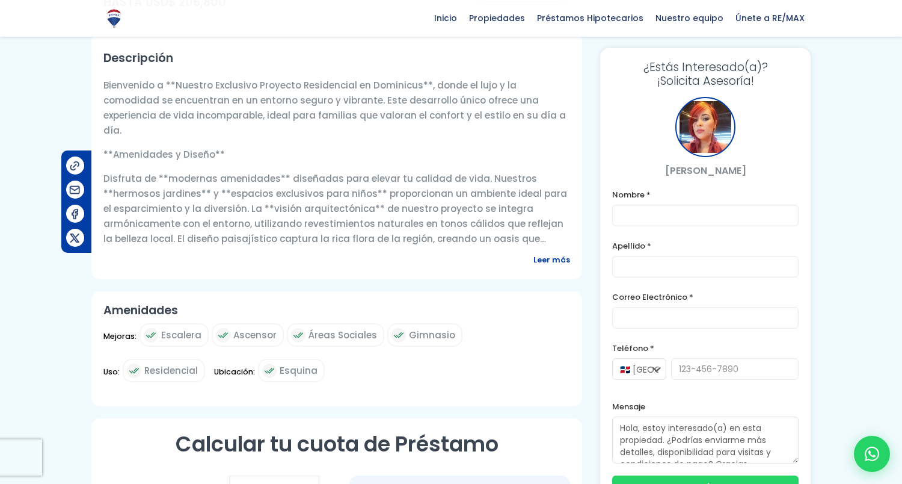
click at [547, 267] on span "Leer más" at bounding box center [551, 259] width 37 height 15
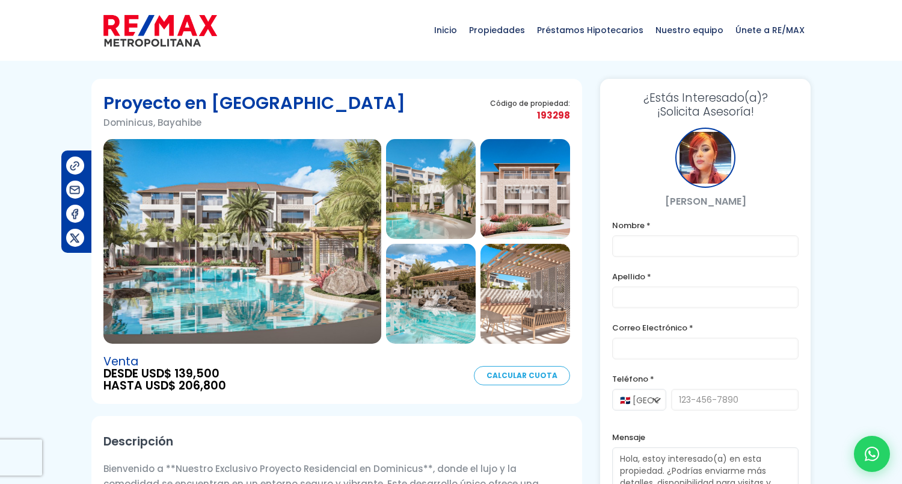
scroll to position [0, 0]
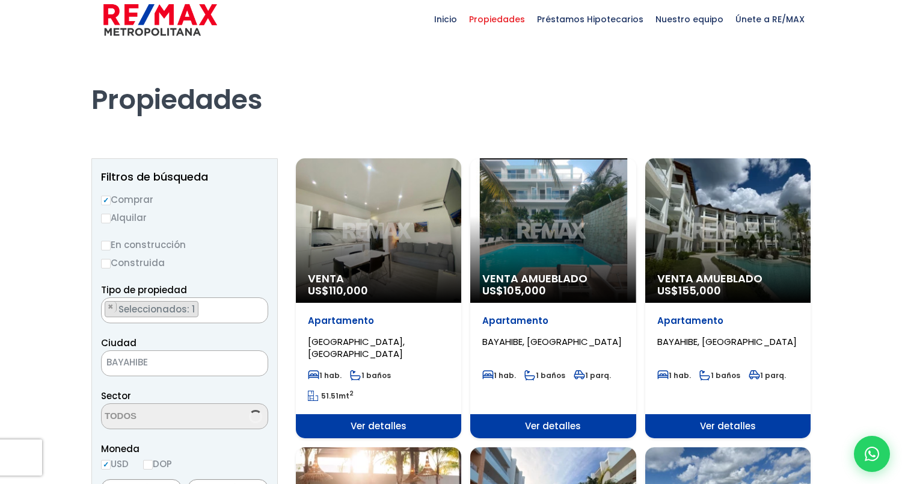
scroll to position [11, 0]
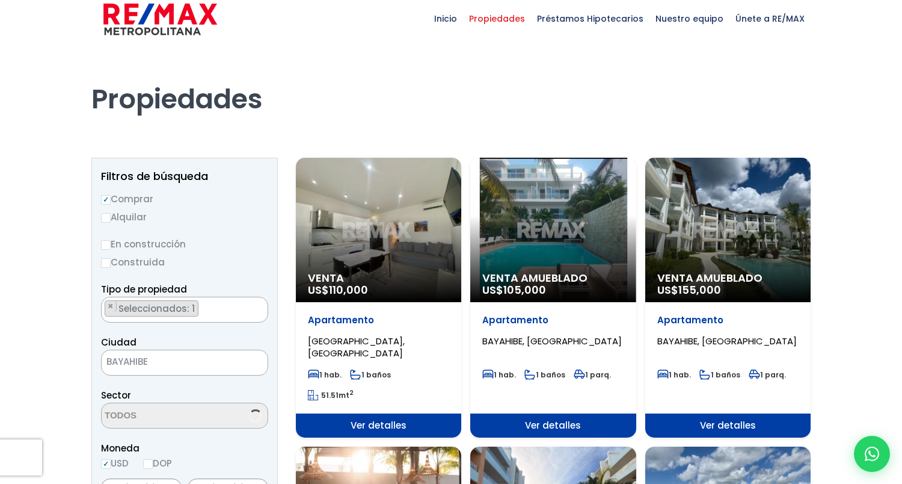
select select "16411"
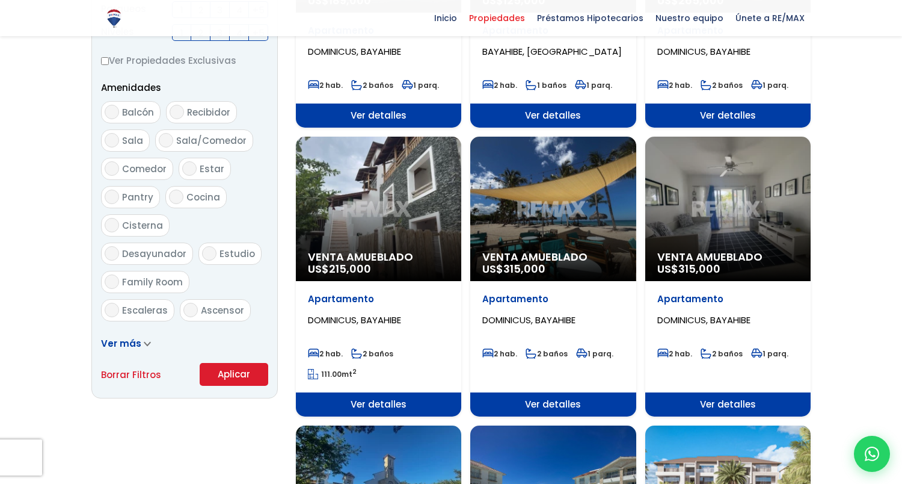
scroll to position [587, 0]
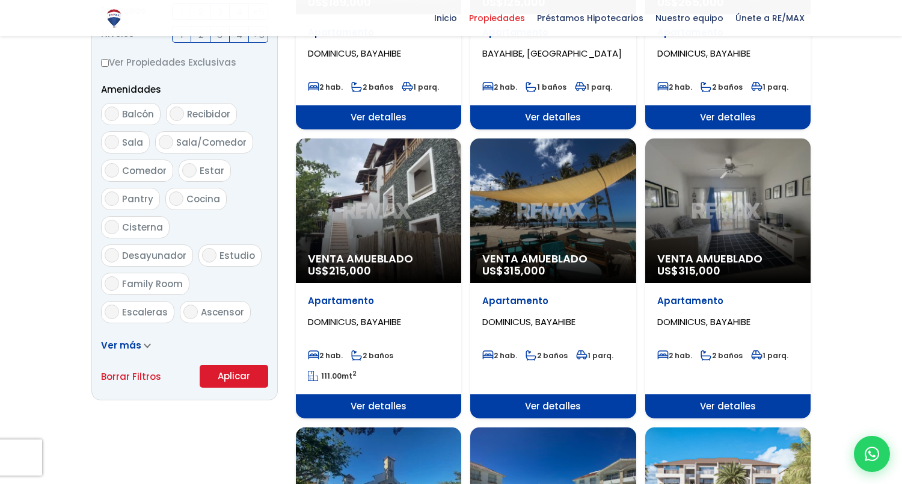
click at [412, 214] on div "Venta Amueblado US$ 215,000" at bounding box center [378, 210] width 165 height 144
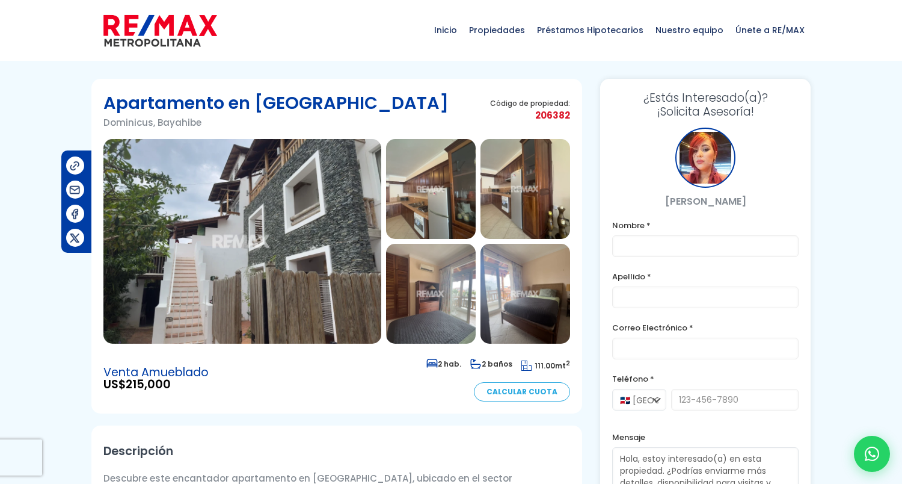
click at [292, 209] on img at bounding box center [242, 241] width 278 height 204
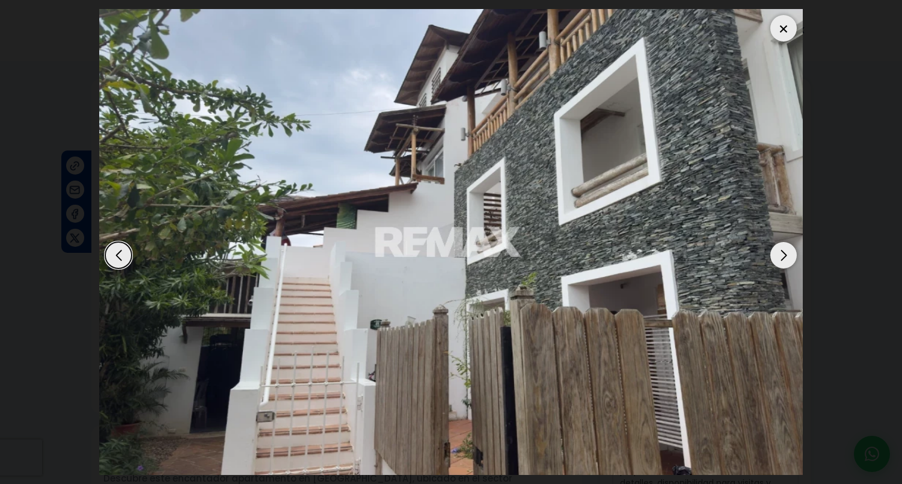
click at [783, 259] on div "Next slide" at bounding box center [783, 255] width 26 height 26
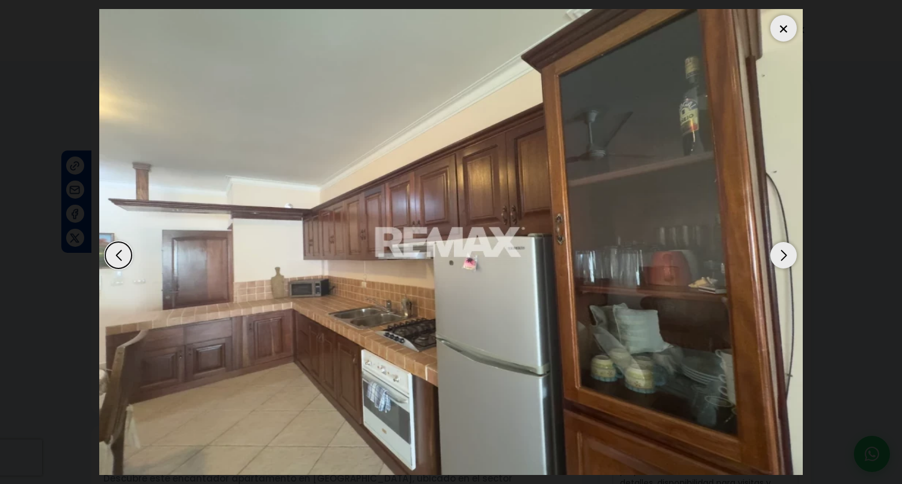
click at [783, 259] on div "Next slide" at bounding box center [783, 255] width 26 height 26
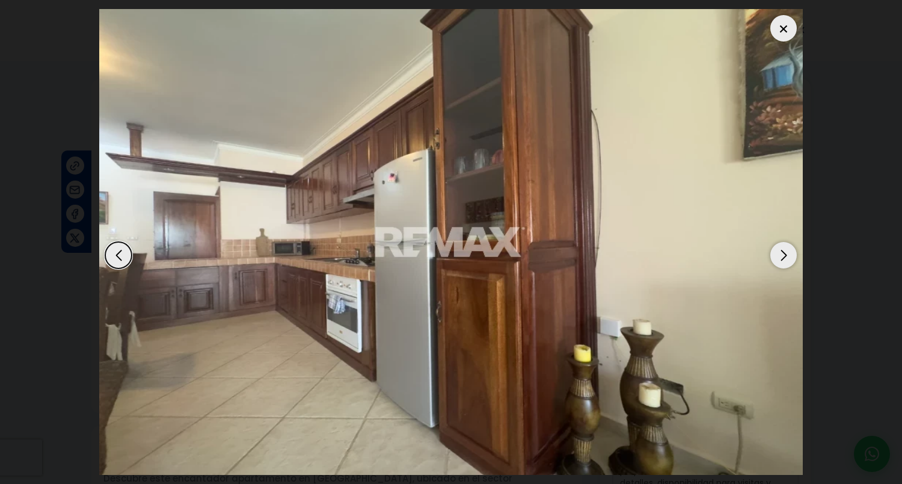
click at [783, 259] on div "Next slide" at bounding box center [783, 255] width 26 height 26
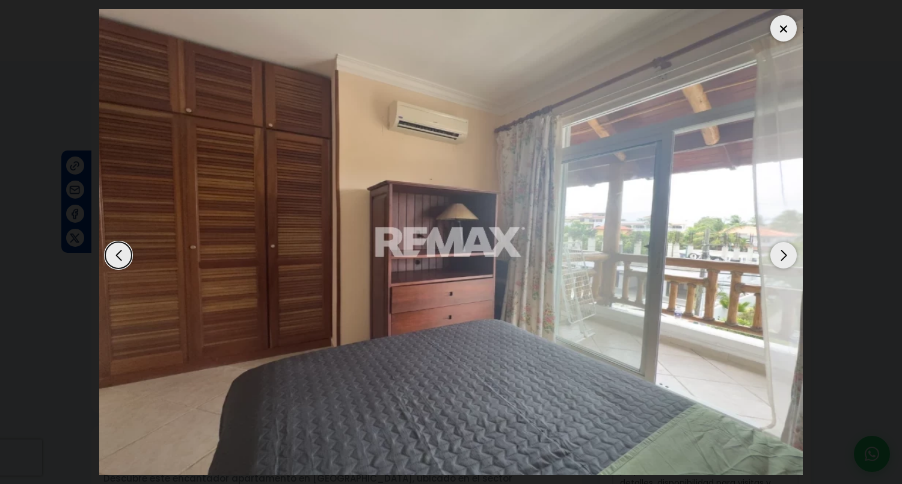
click at [783, 259] on div "Next slide" at bounding box center [783, 255] width 26 height 26
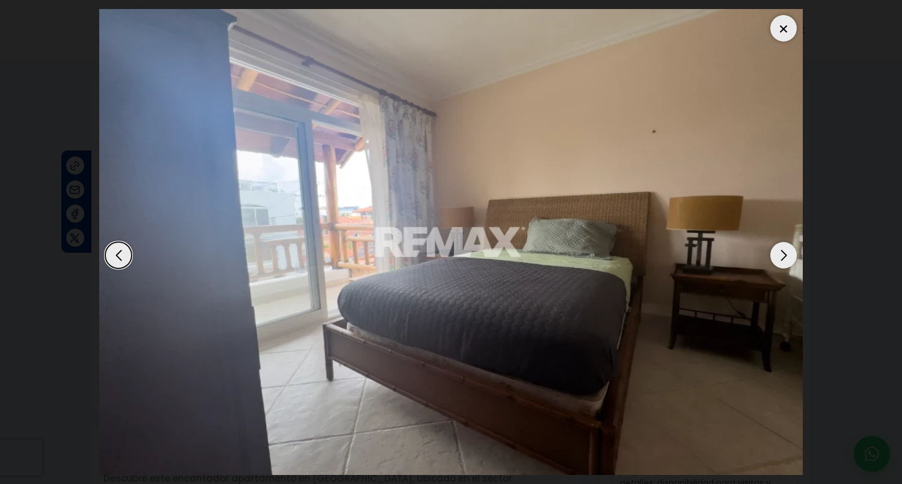
click at [783, 259] on div "Next slide" at bounding box center [783, 255] width 26 height 26
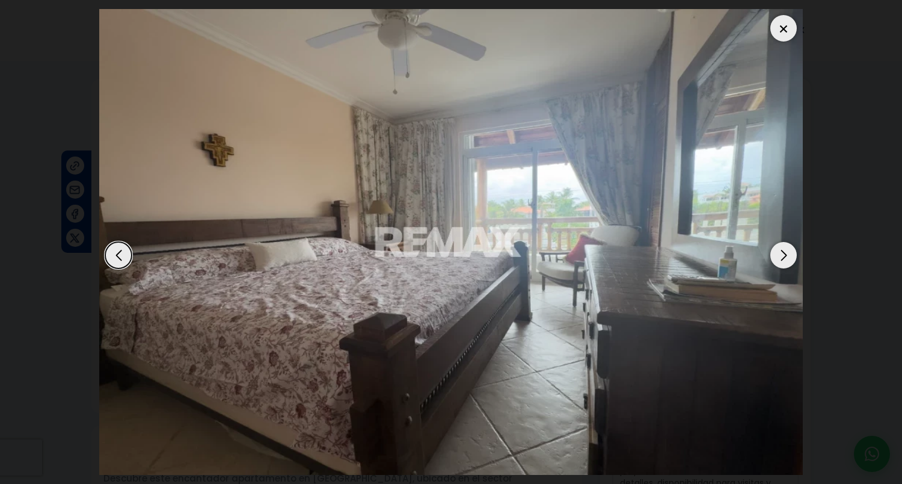
click at [784, 259] on div "Next slide" at bounding box center [783, 255] width 26 height 26
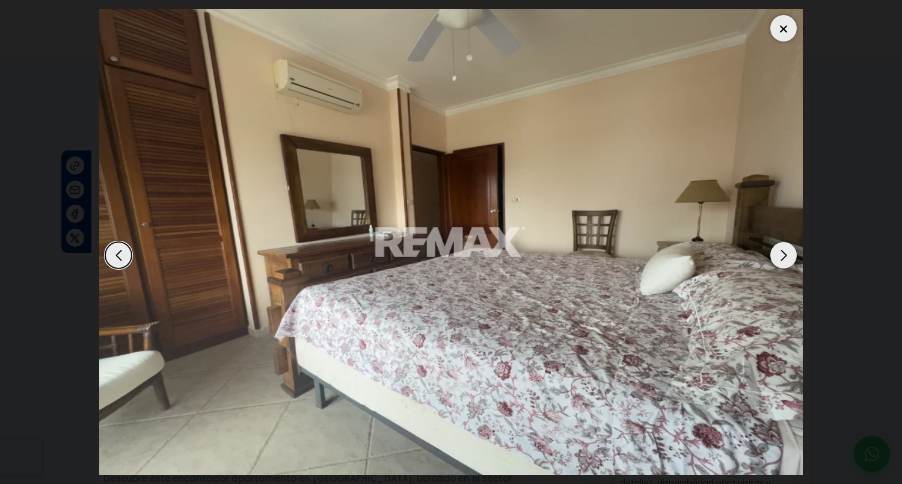
click at [784, 259] on div "Next slide" at bounding box center [783, 255] width 26 height 26
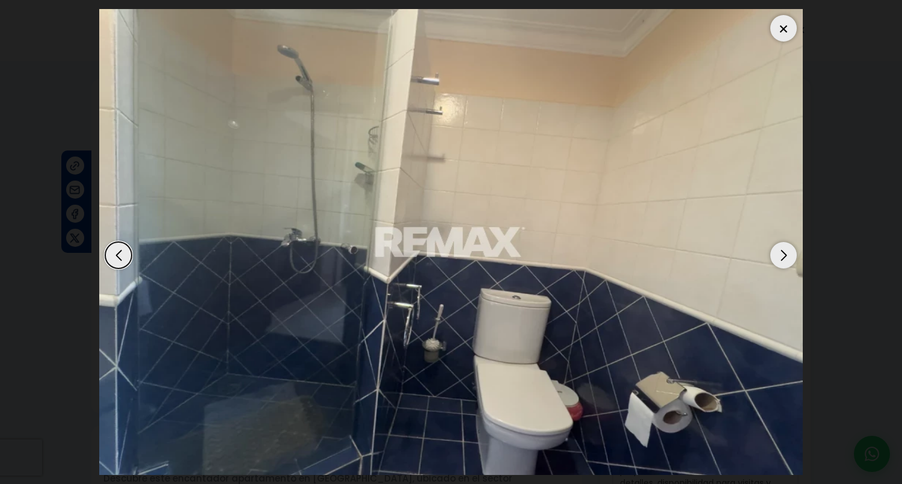
click at [784, 259] on div "Next slide" at bounding box center [783, 255] width 26 height 26
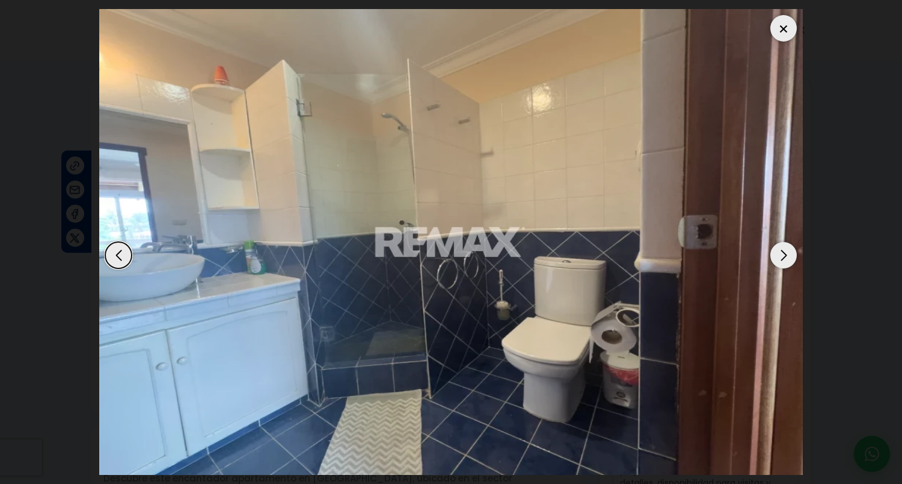
click at [784, 259] on div "Next slide" at bounding box center [783, 255] width 26 height 26
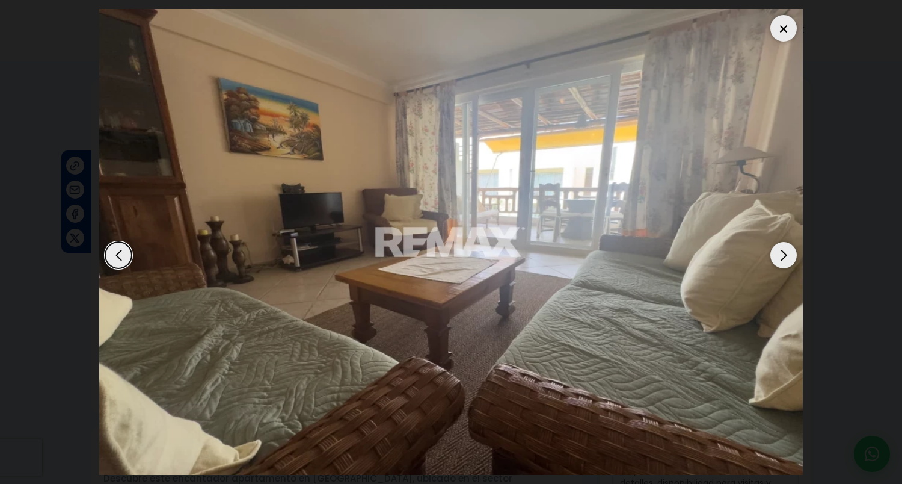
click at [784, 259] on div "Next slide" at bounding box center [783, 255] width 26 height 26
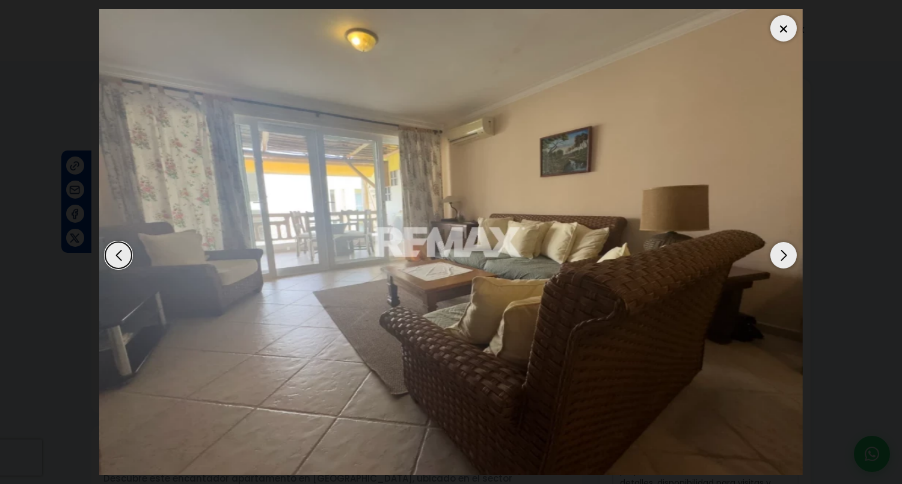
click at [784, 259] on div "Next slide" at bounding box center [783, 255] width 26 height 26
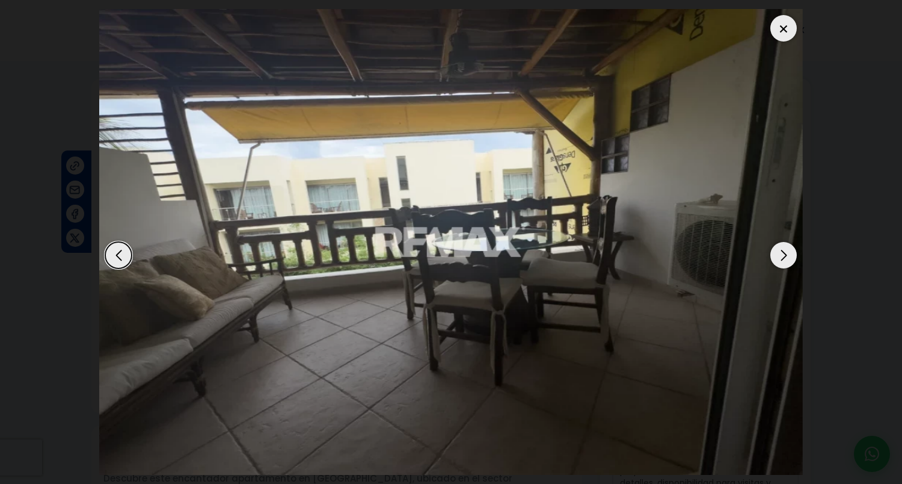
click at [785, 30] on div at bounding box center [783, 28] width 26 height 26
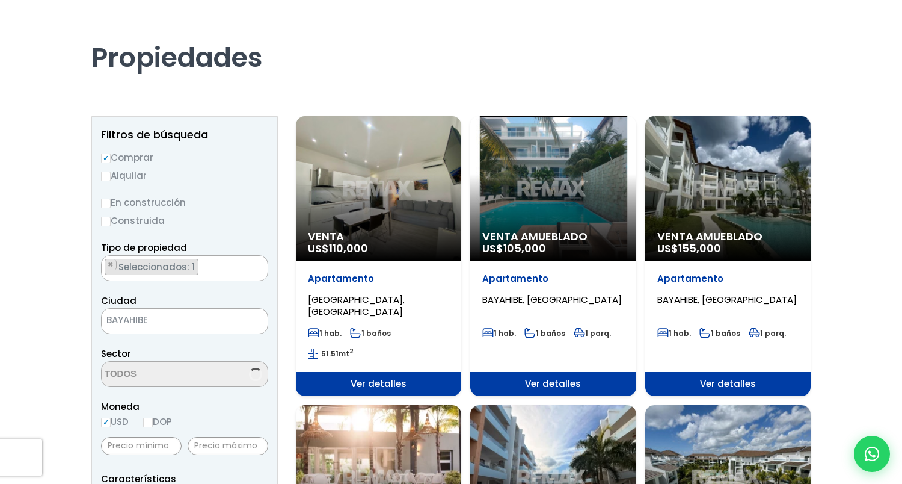
scroll to position [40, 0]
select select "16411"
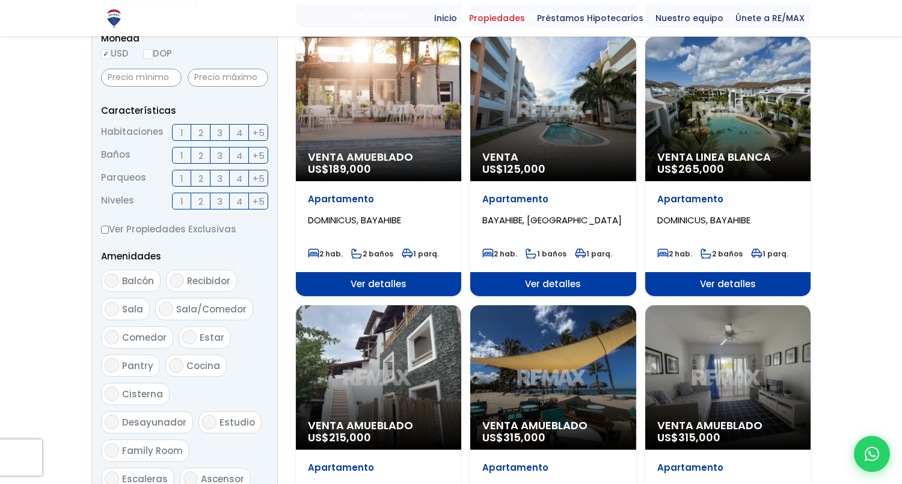
scroll to position [0, 0]
click at [355, 128] on div "[PERSON_NAME] US$ 189,000" at bounding box center [378, 109] width 165 height 144
click at [363, 97] on div "Venta Amueblado US$ 189,000" at bounding box center [378, 109] width 165 height 144
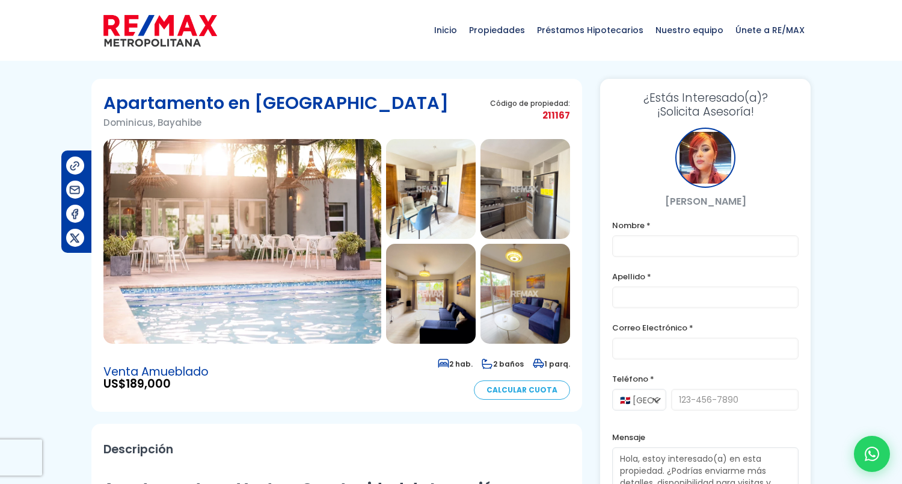
click at [287, 229] on img at bounding box center [242, 241] width 278 height 204
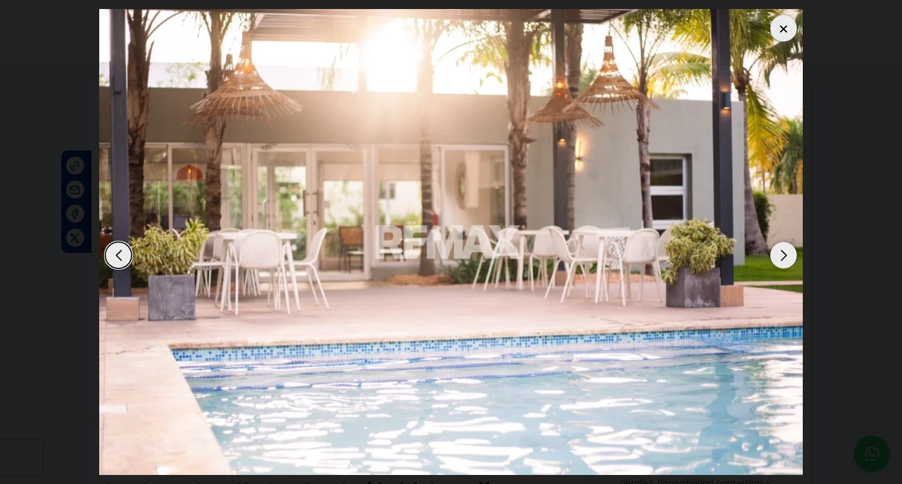
click at [784, 253] on div "Next slide" at bounding box center [783, 255] width 26 height 26
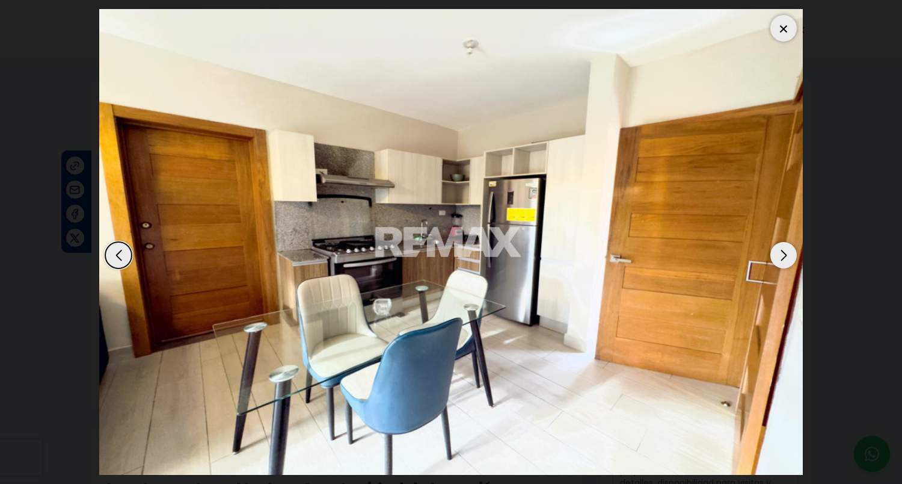
click at [784, 256] on div "Next slide" at bounding box center [783, 255] width 26 height 26
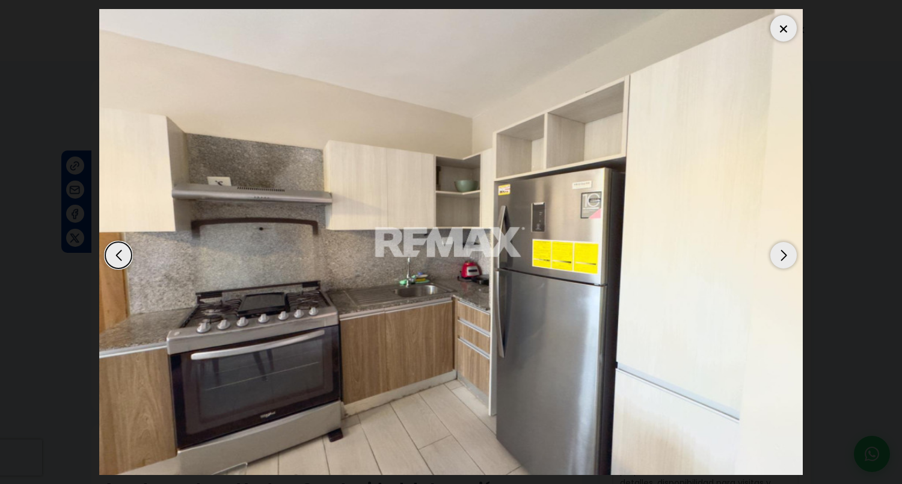
click at [784, 256] on div "Next slide" at bounding box center [783, 255] width 26 height 26
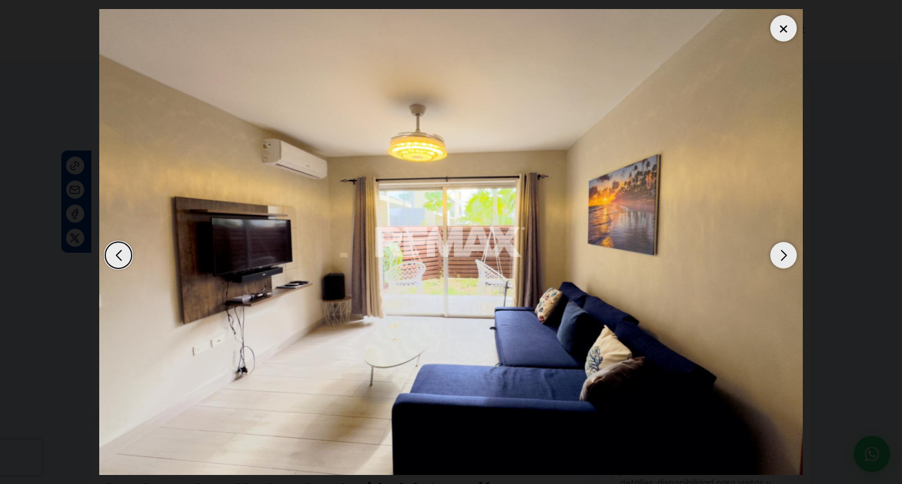
click at [784, 256] on div "Next slide" at bounding box center [783, 255] width 26 height 26
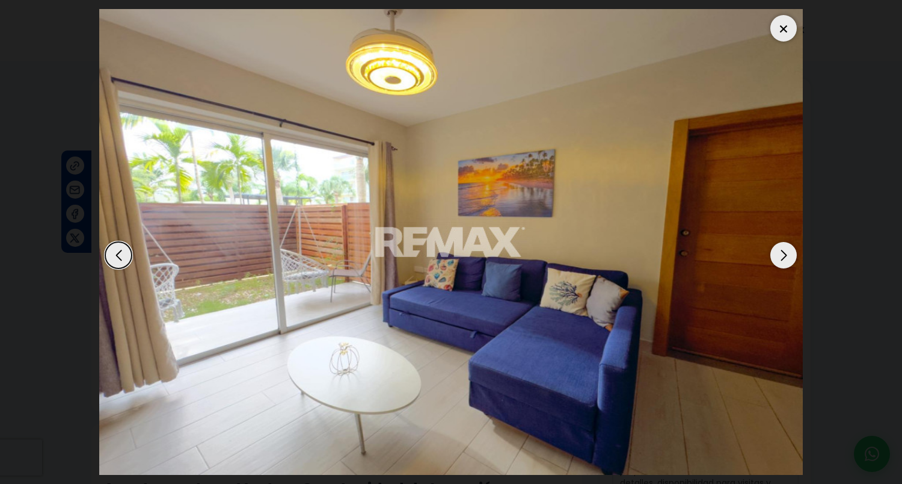
click at [784, 256] on div "Next slide" at bounding box center [783, 255] width 26 height 26
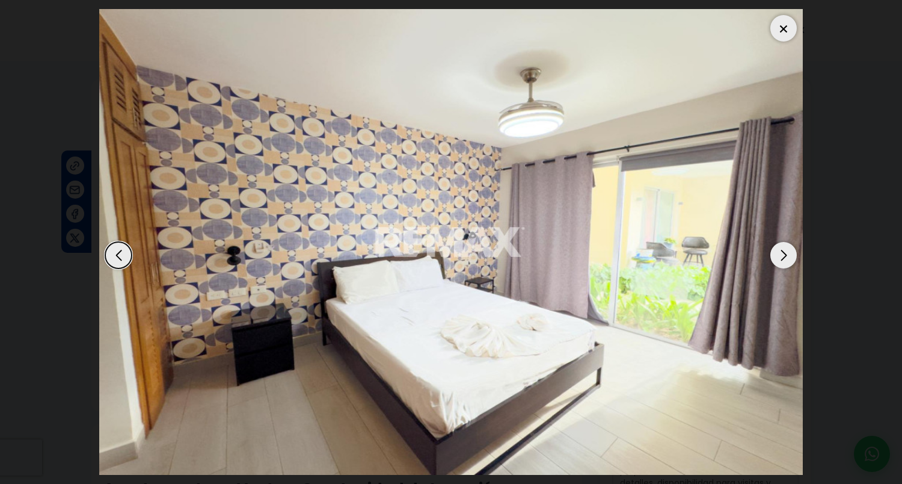
click at [784, 256] on div "Next slide" at bounding box center [783, 255] width 26 height 26
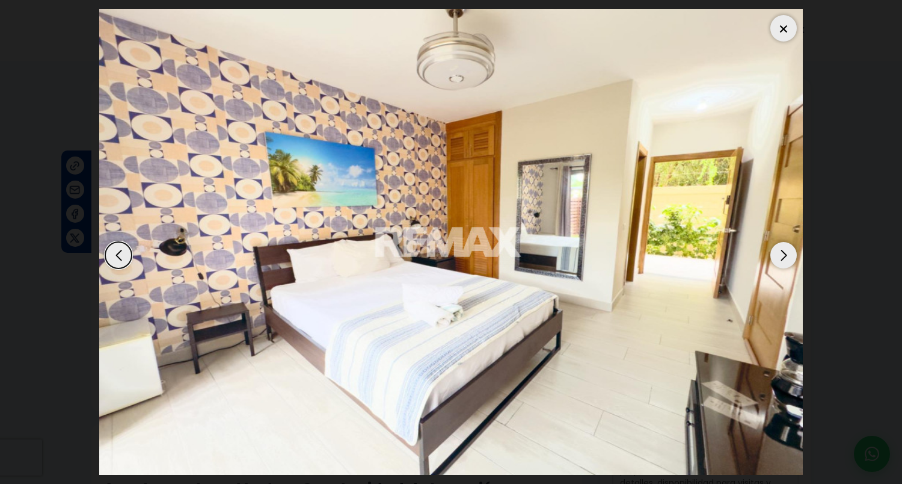
click at [784, 256] on div "Next slide" at bounding box center [783, 255] width 26 height 26
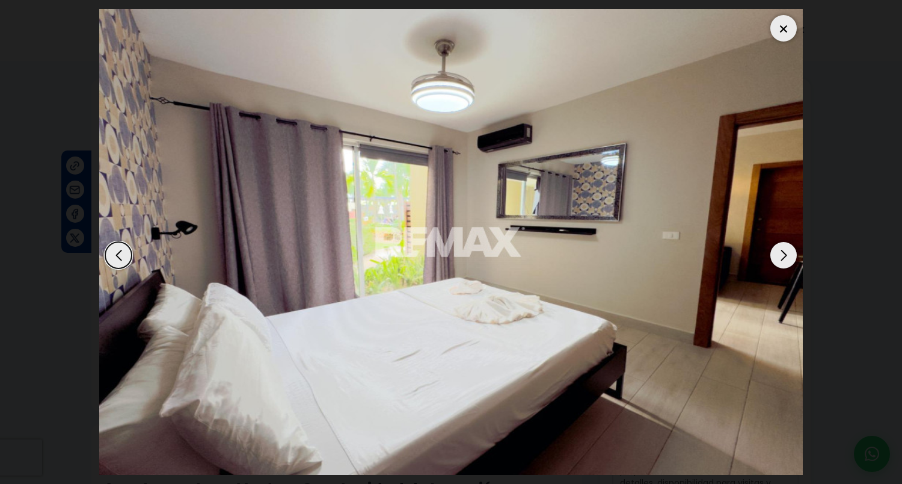
click at [784, 256] on div "Next slide" at bounding box center [783, 255] width 26 height 26
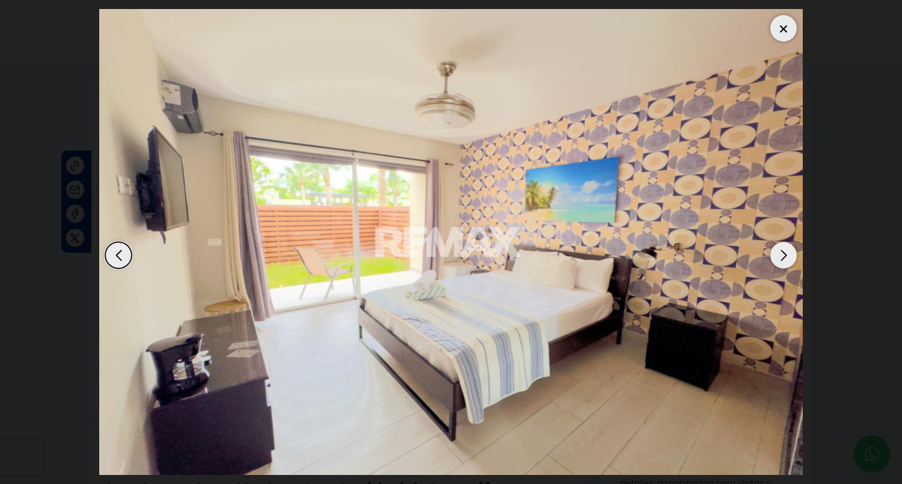
click at [784, 256] on div "Next slide" at bounding box center [783, 255] width 26 height 26
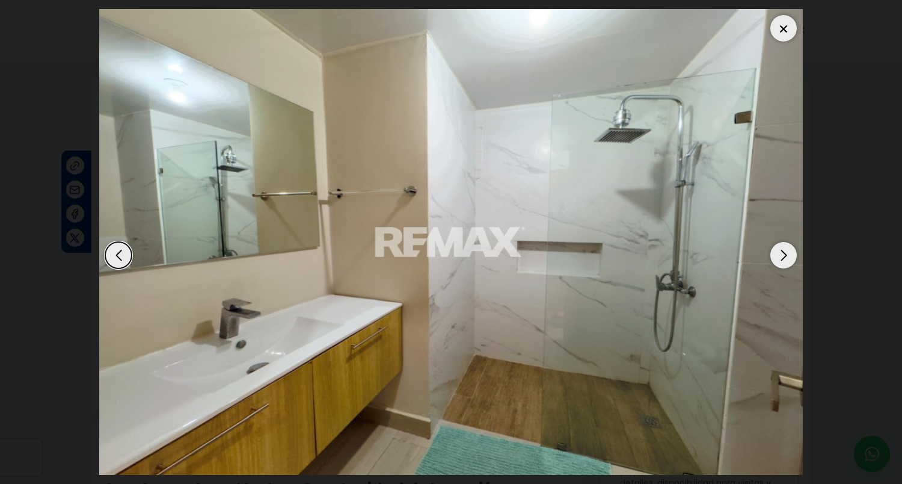
click at [784, 256] on div "Next slide" at bounding box center [783, 255] width 26 height 26
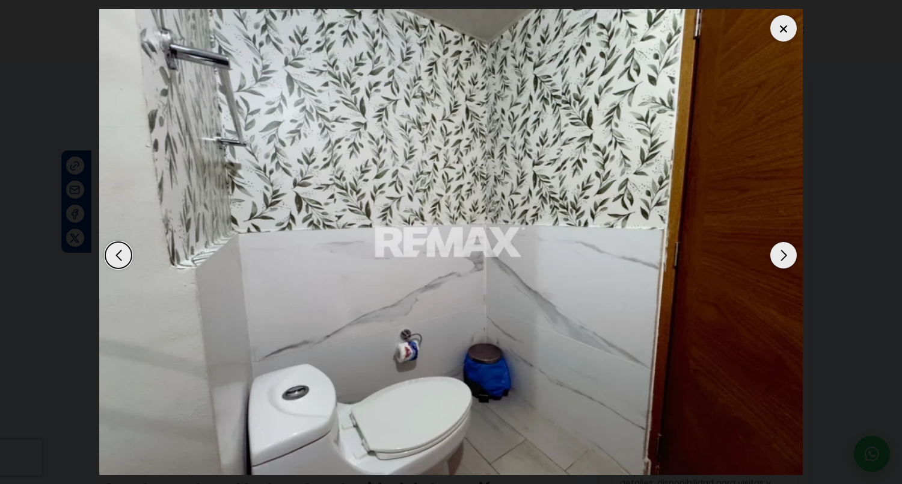
click at [784, 256] on div "Next slide" at bounding box center [783, 255] width 26 height 26
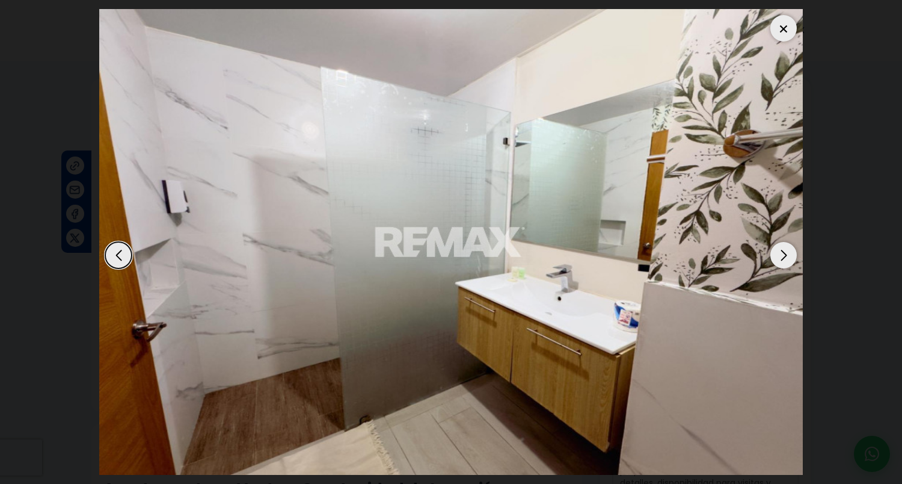
click at [784, 256] on div "Next slide" at bounding box center [783, 255] width 26 height 26
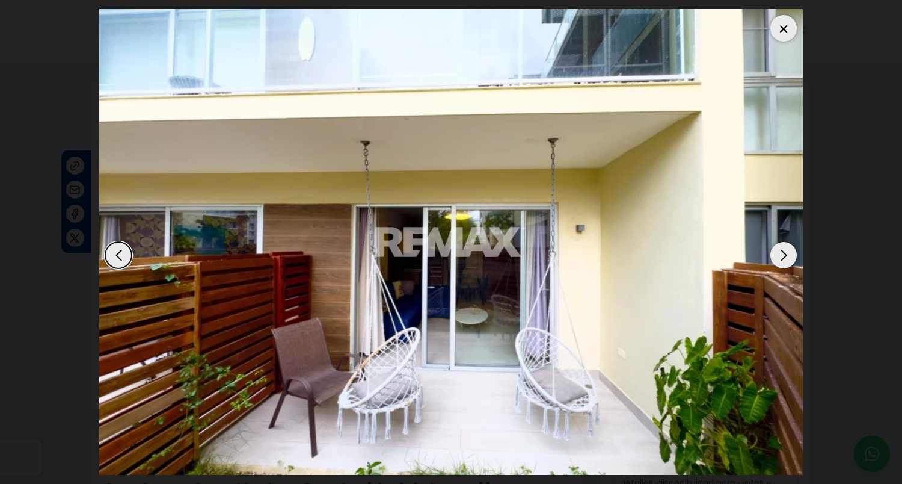
click at [784, 256] on div "Next slide" at bounding box center [783, 255] width 26 height 26
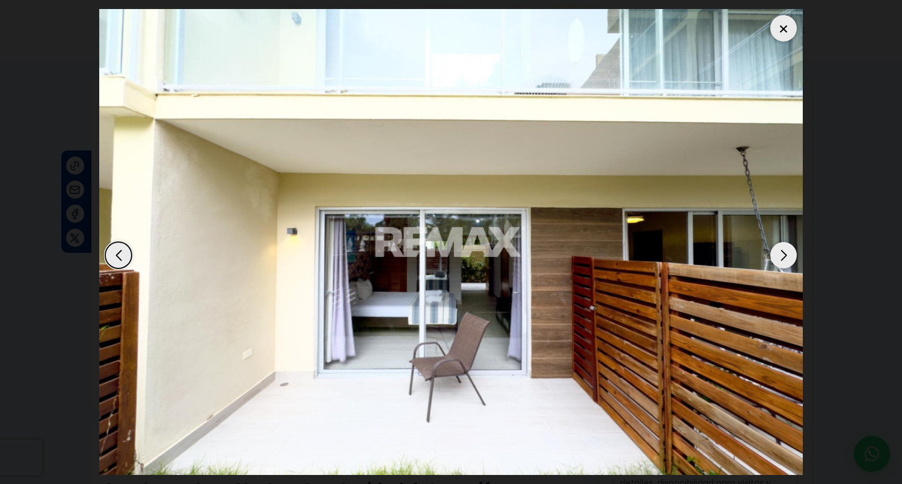
click at [779, 26] on div at bounding box center [783, 28] width 26 height 26
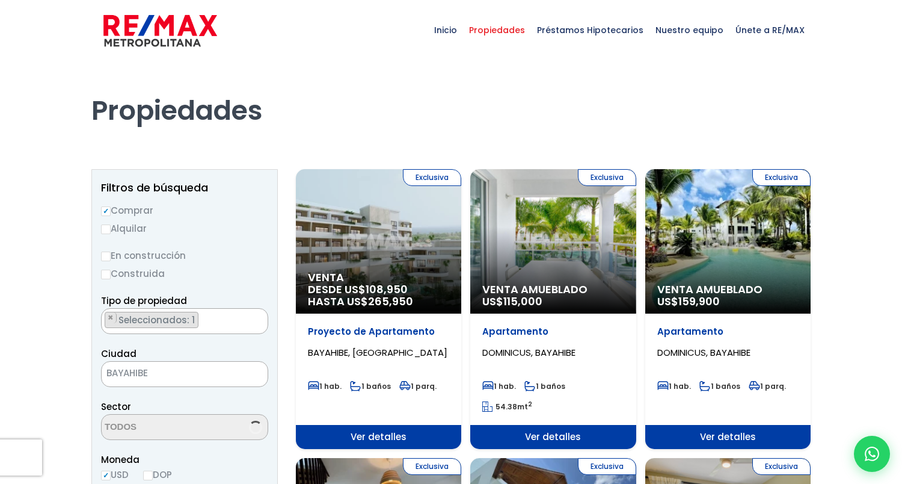
select select "16411"
